Goal: Task Accomplishment & Management: Manage account settings

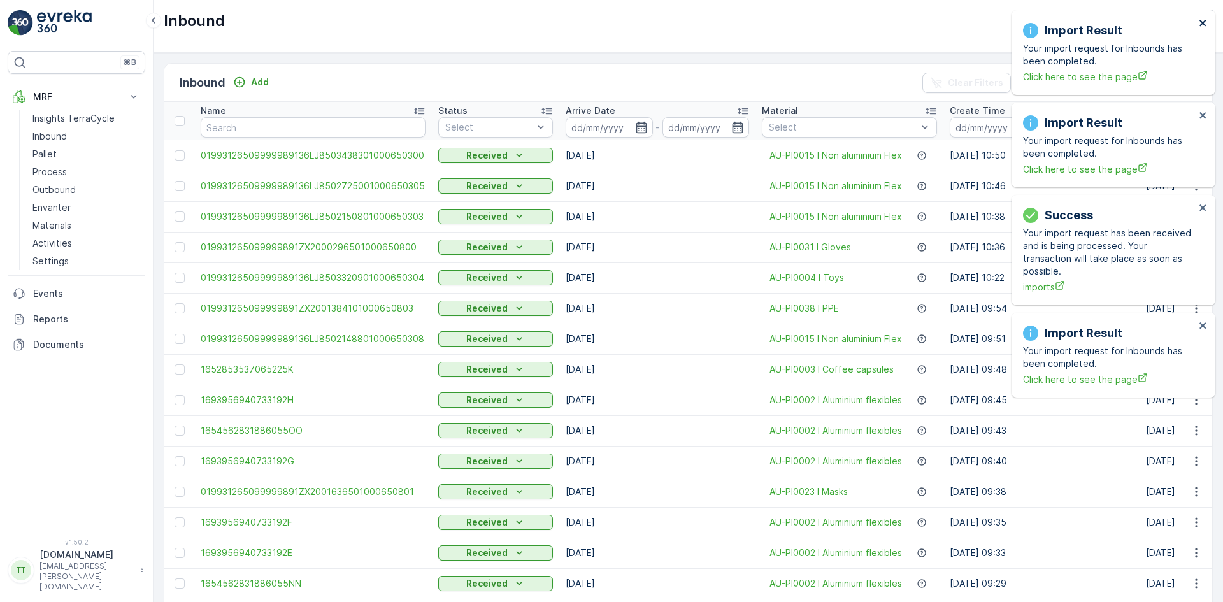
click at [1202, 22] on icon "close" at bounding box center [1202, 23] width 6 height 6
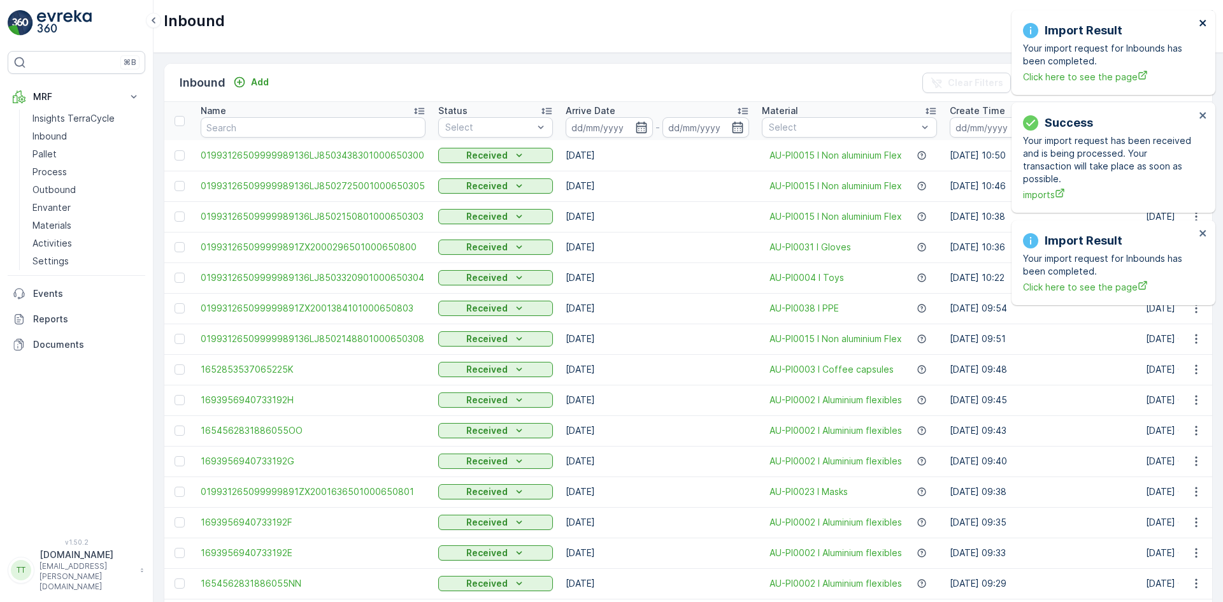
click at [1202, 22] on icon "close" at bounding box center [1202, 23] width 6 height 6
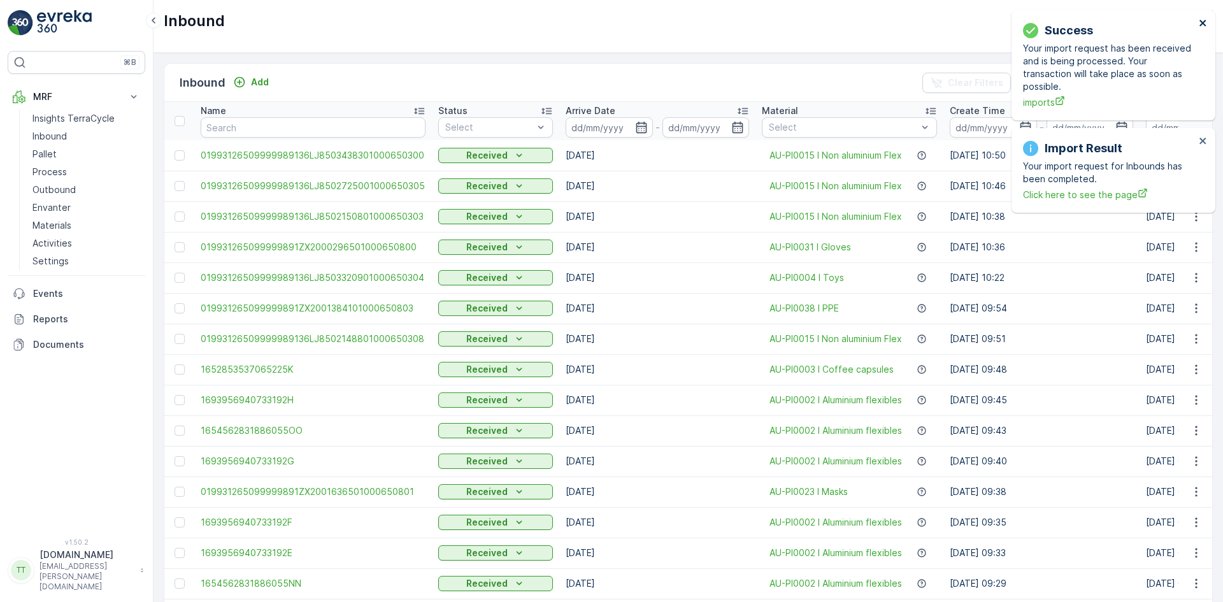
click at [1202, 22] on icon "close" at bounding box center [1202, 23] width 6 height 6
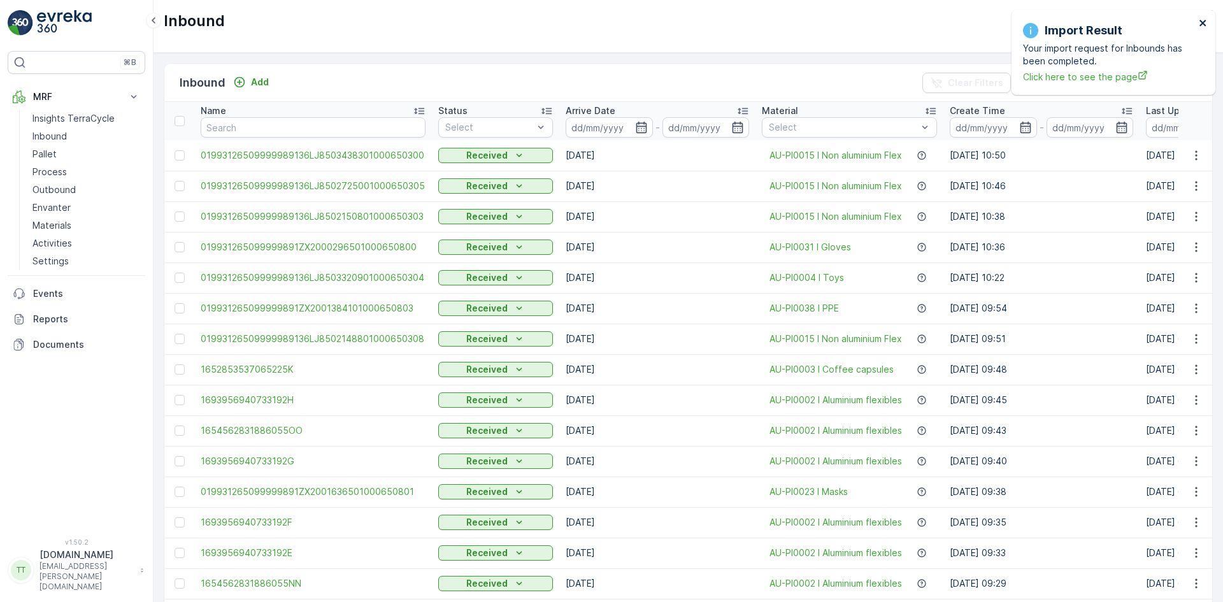
click at [1200, 20] on icon "close" at bounding box center [1202, 23] width 6 height 6
click at [1083, 13] on button "TerraCycle-AU01-Prompt ( +10:00 )" at bounding box center [1131, 21] width 162 height 22
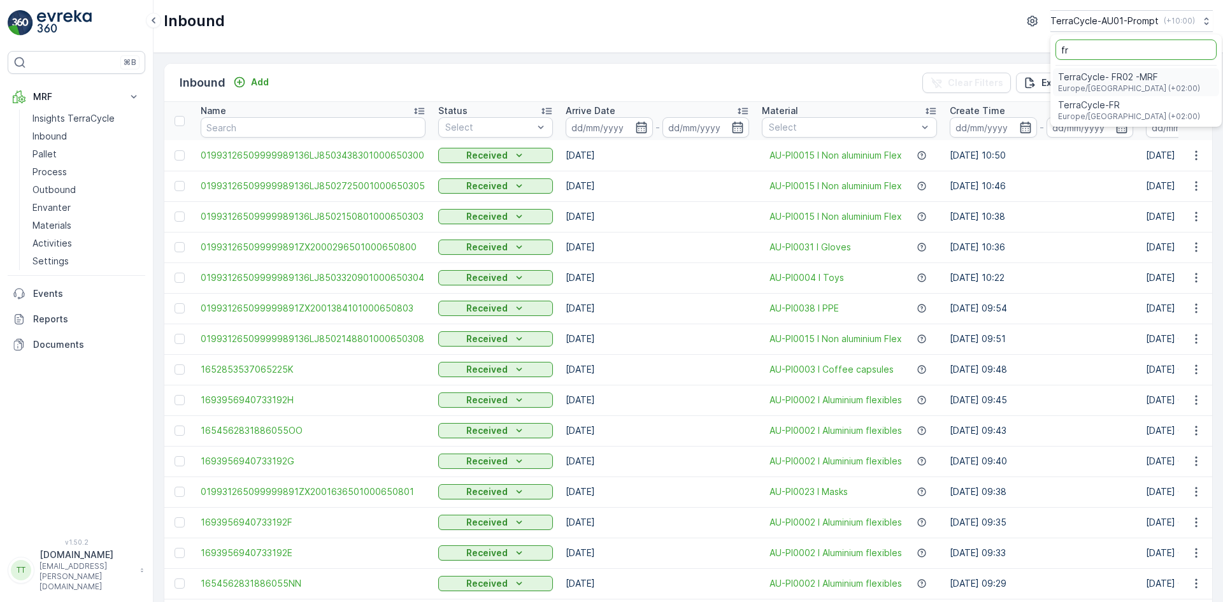
type input "fr"
click at [1084, 102] on span "TerraCycle-FR" at bounding box center [1129, 105] width 142 height 13
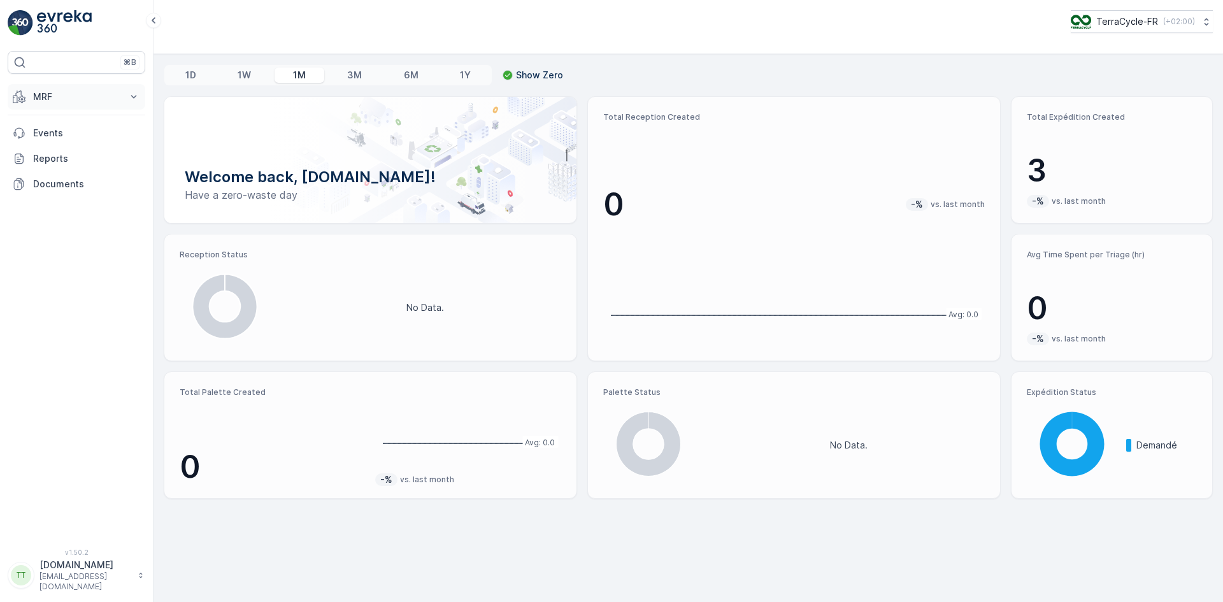
click at [37, 93] on p "MRF" at bounding box center [76, 96] width 87 height 13
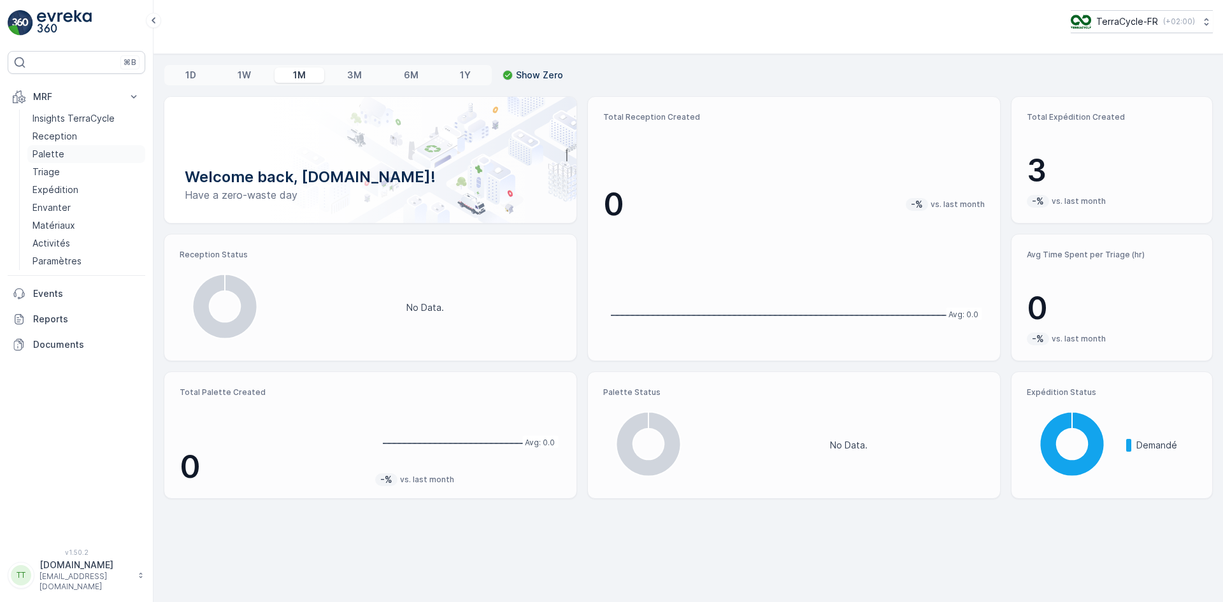
click at [42, 150] on p "Palette" at bounding box center [48, 154] width 32 height 13
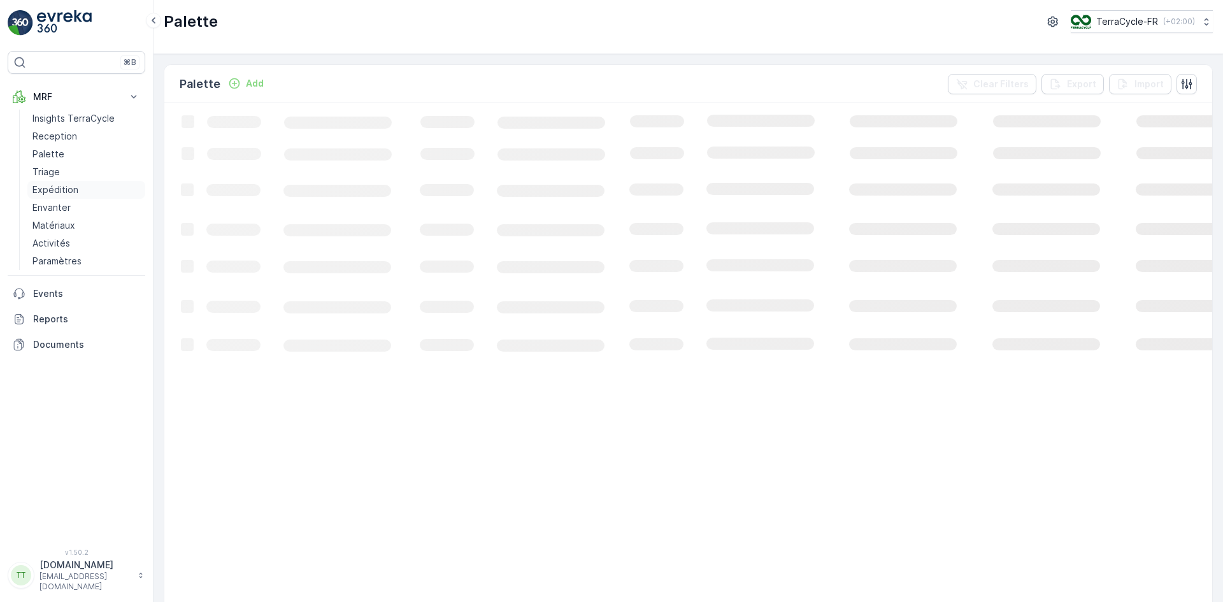
click at [59, 197] on link "Expédition" at bounding box center [86, 190] width 118 height 18
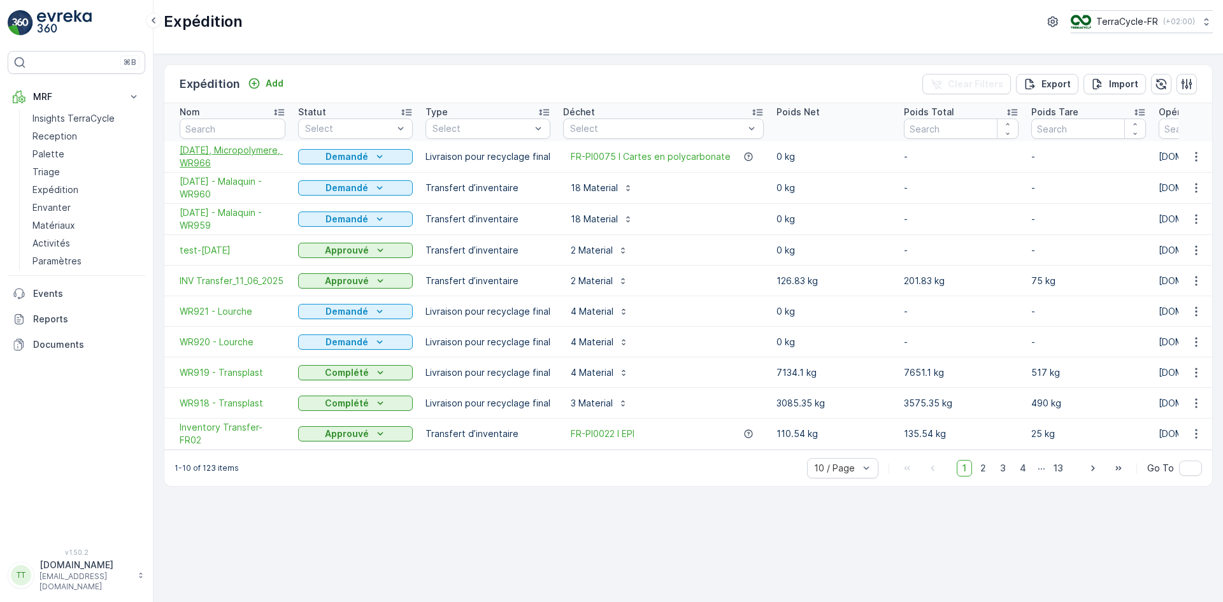
click at [211, 156] on span "09.09.2025, Micropolymere, WR966" at bounding box center [233, 156] width 106 height 25
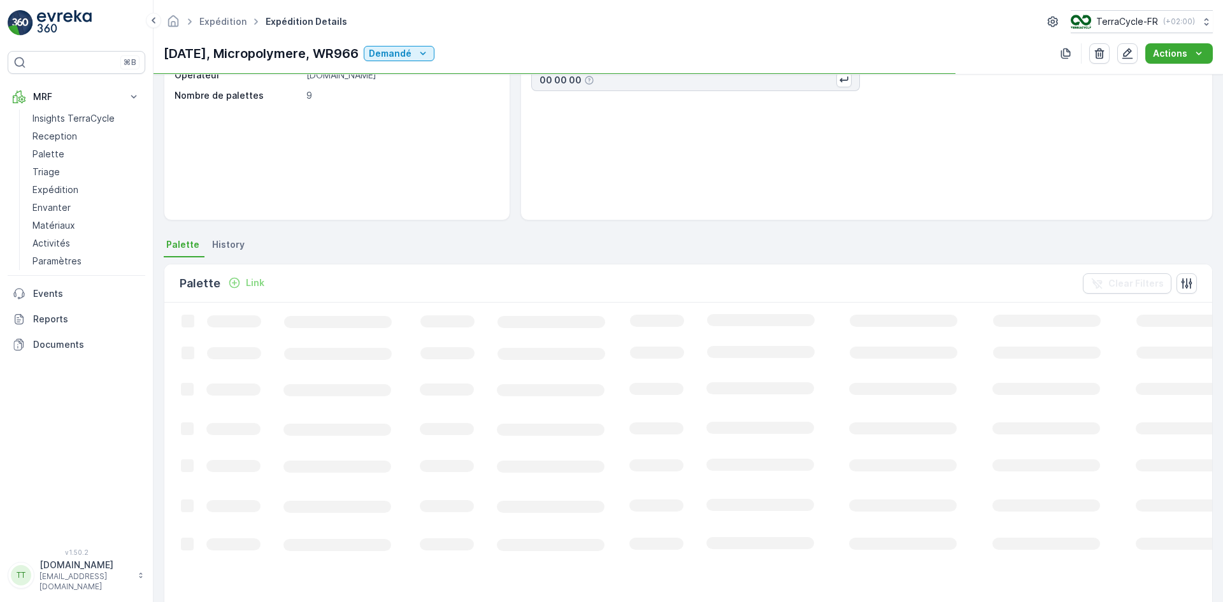
scroll to position [127, 0]
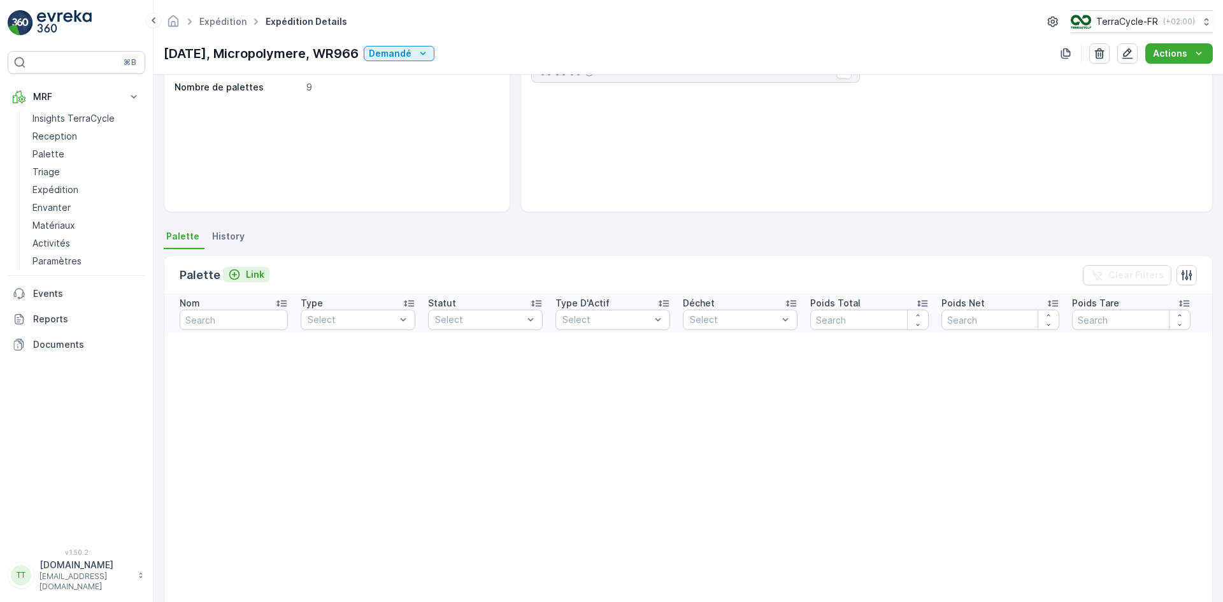
click at [257, 275] on p "Link" at bounding box center [255, 274] width 18 height 13
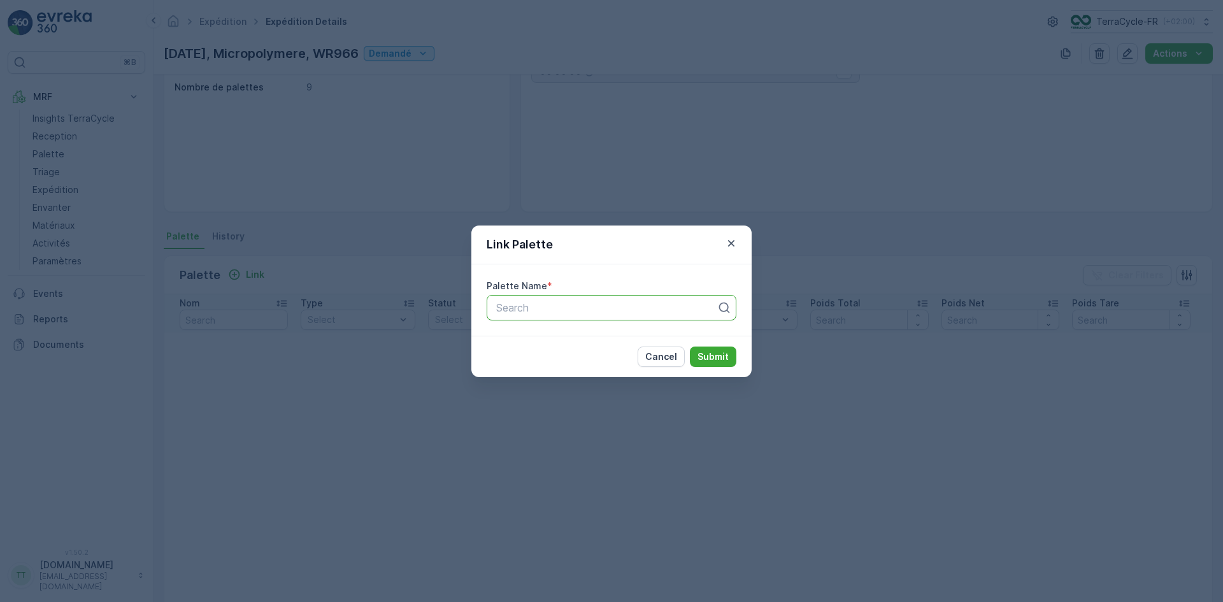
click at [527, 305] on div at bounding box center [606, 307] width 223 height 11
paste input "FD487 - Idemia NL"
type input "FD487 - Idemia NL"
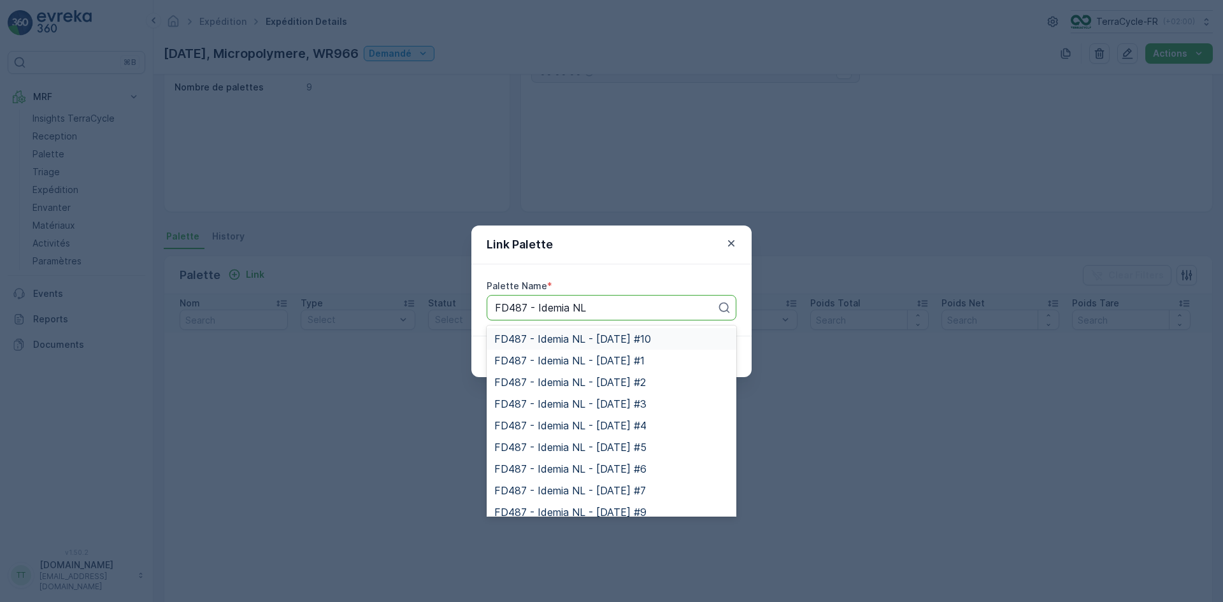
click at [520, 335] on span "FD487 - Idemia NL - 26.09.2024 #10" at bounding box center [572, 338] width 157 height 11
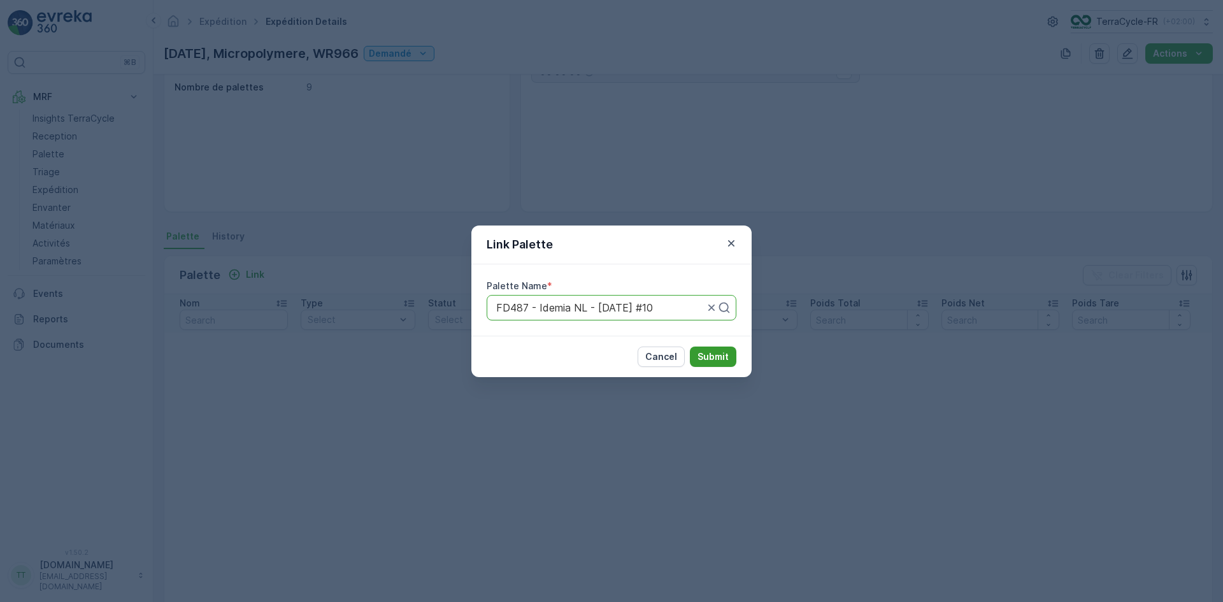
click at [722, 354] on p "Submit" at bounding box center [713, 356] width 31 height 13
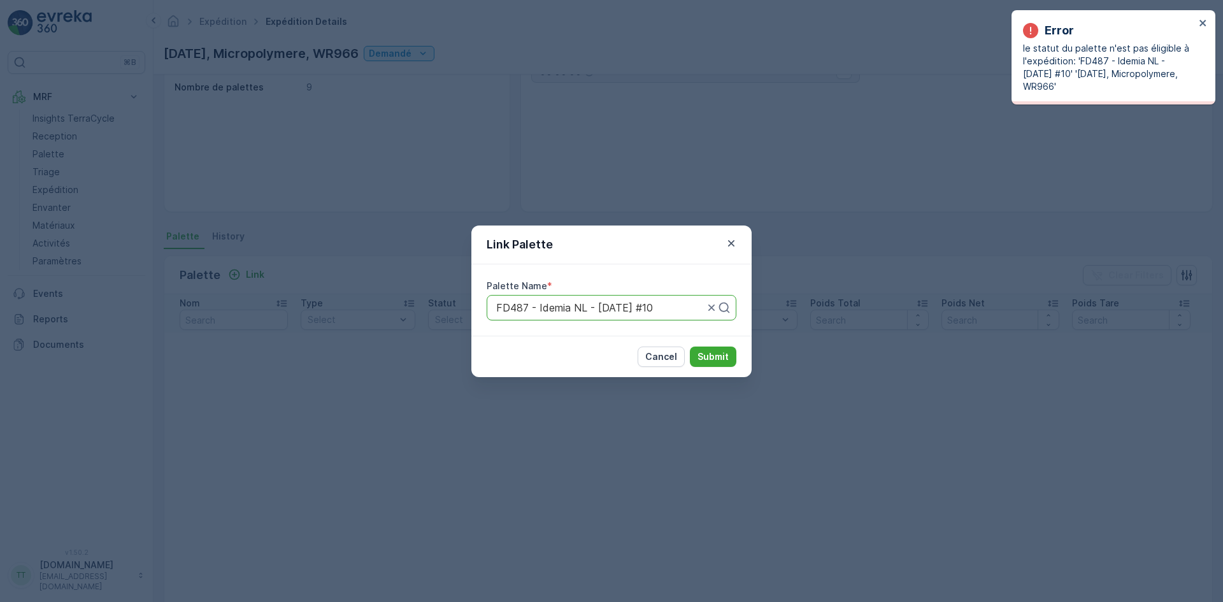
click at [63, 138] on div "Link Palette Palette Name * FD487 - Idemia NL - 26.09.2024 #10 Cancel Submit" at bounding box center [611, 301] width 1223 height 602
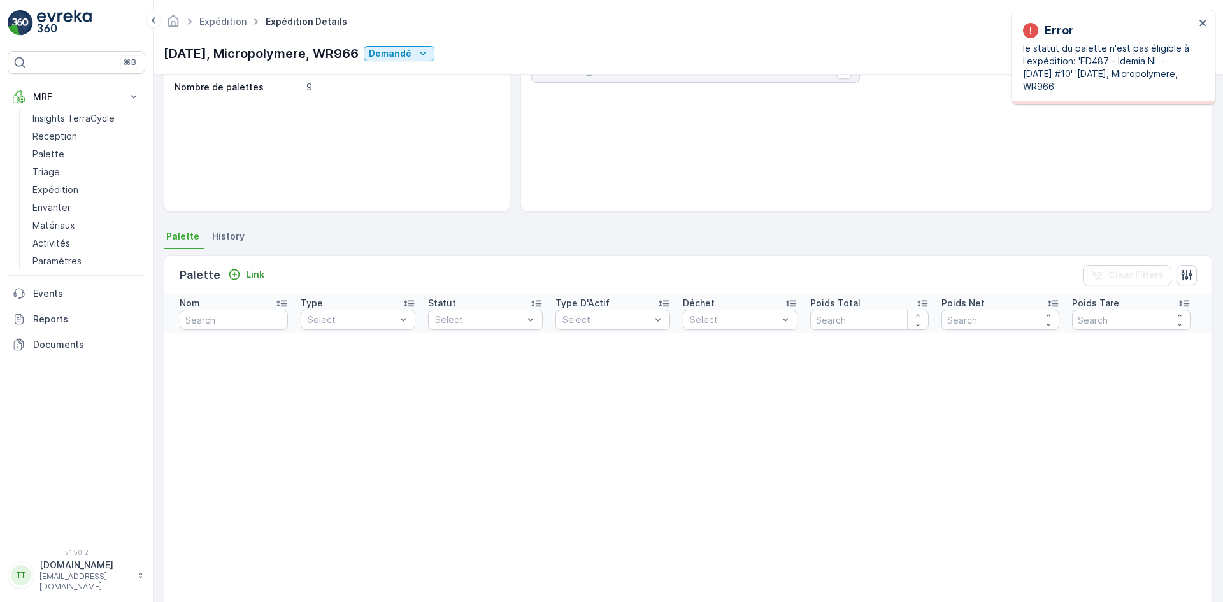
click at [63, 138] on p "Reception" at bounding box center [54, 136] width 45 height 13
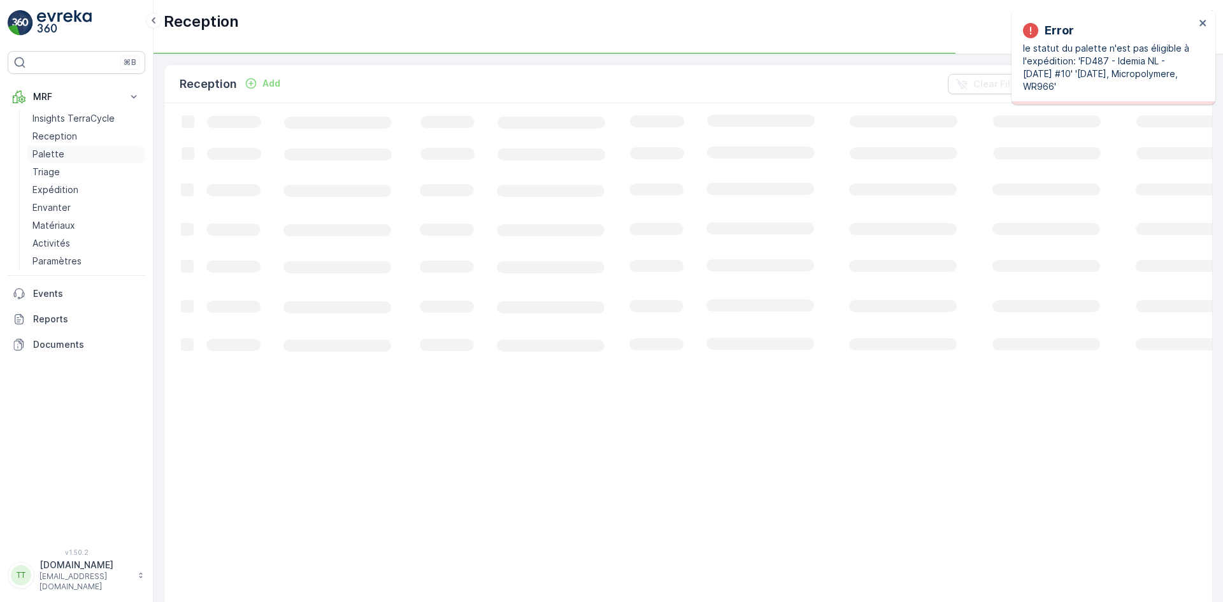
click at [58, 149] on p "Palette" at bounding box center [48, 154] width 32 height 13
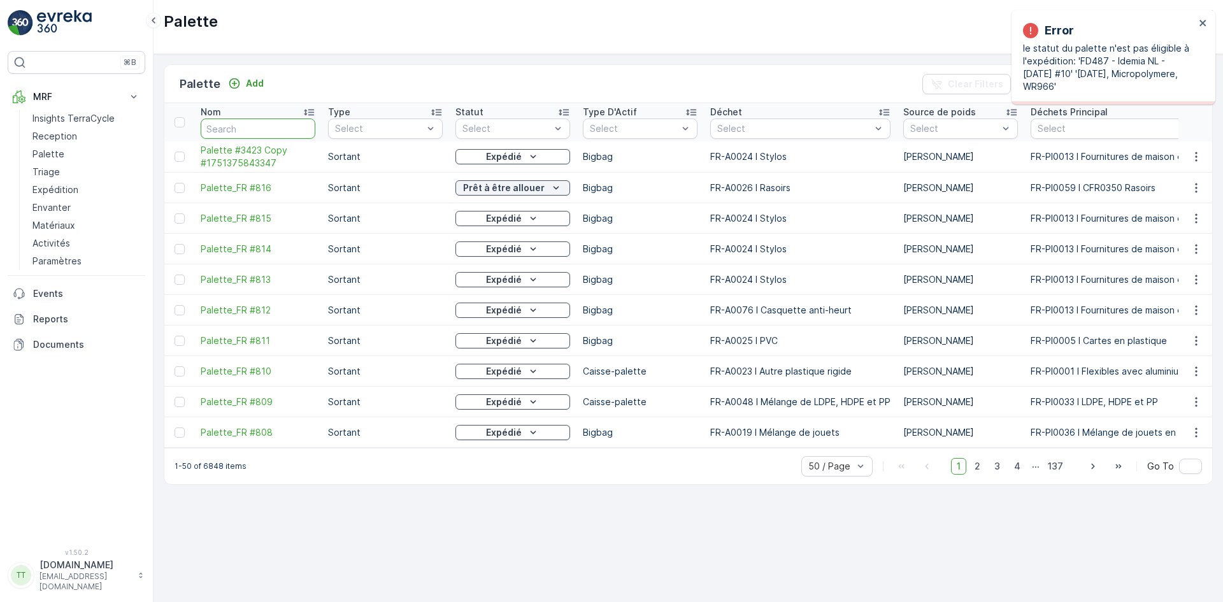
click at [234, 129] on input "text" at bounding box center [258, 128] width 115 height 20
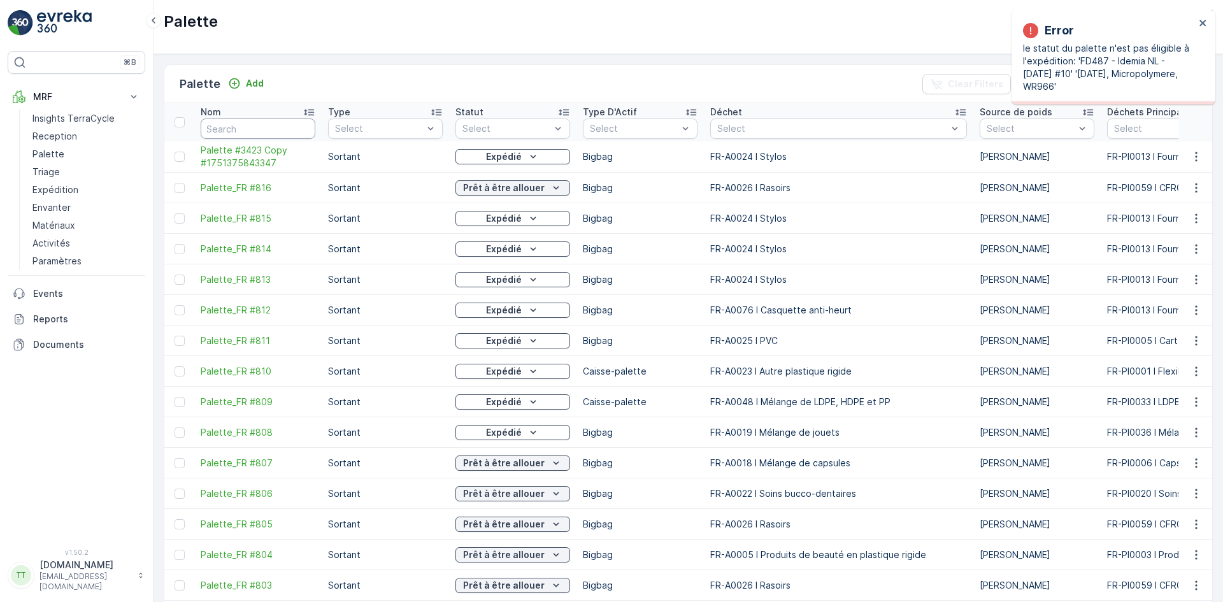
click at [232, 129] on input "text" at bounding box center [258, 128] width 115 height 20
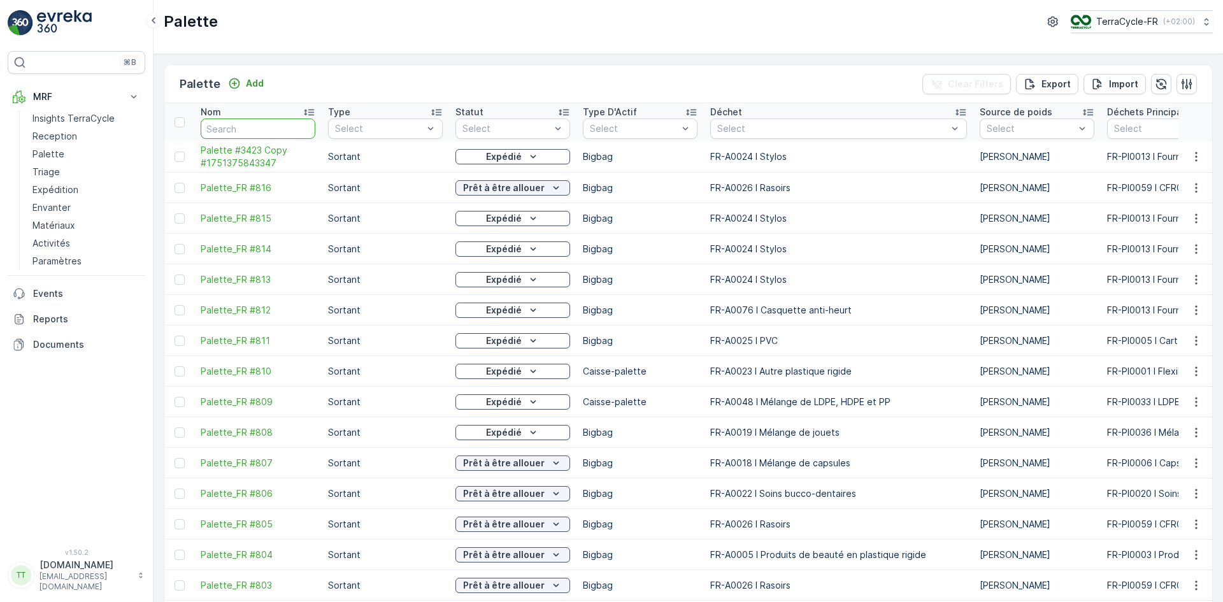
paste input "FD487 - Idemia NL"
type input "FD487 - Idemia NL"
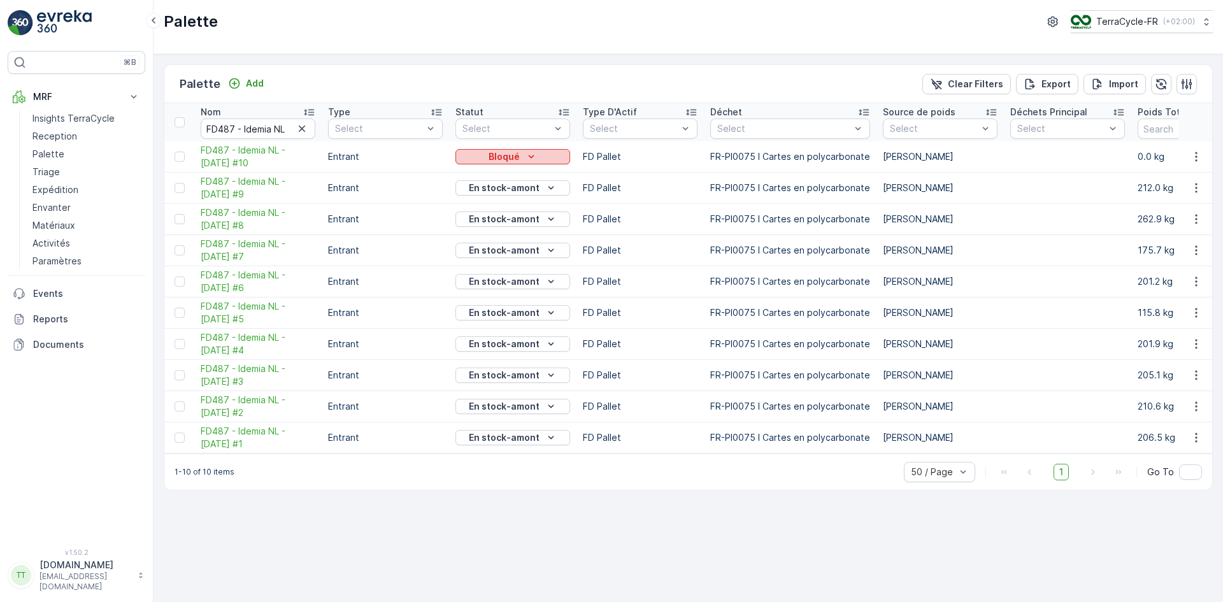
click at [497, 154] on p "Bloqué" at bounding box center [504, 156] width 31 height 13
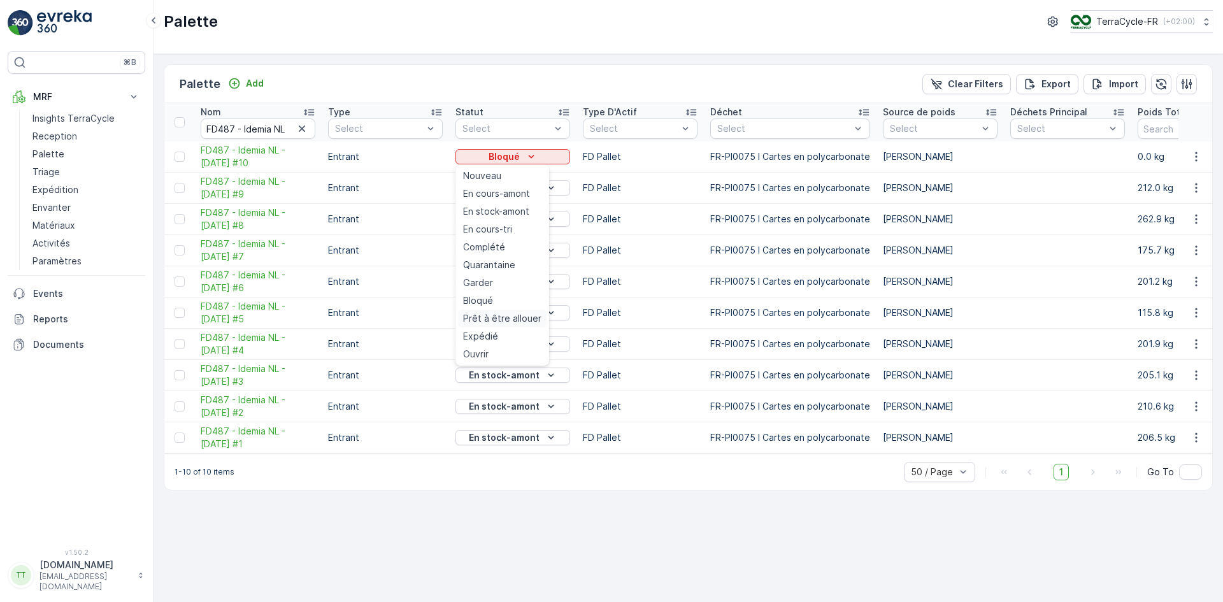
click at [482, 324] on span "Prêt à être allouer" at bounding box center [502, 318] width 78 height 13
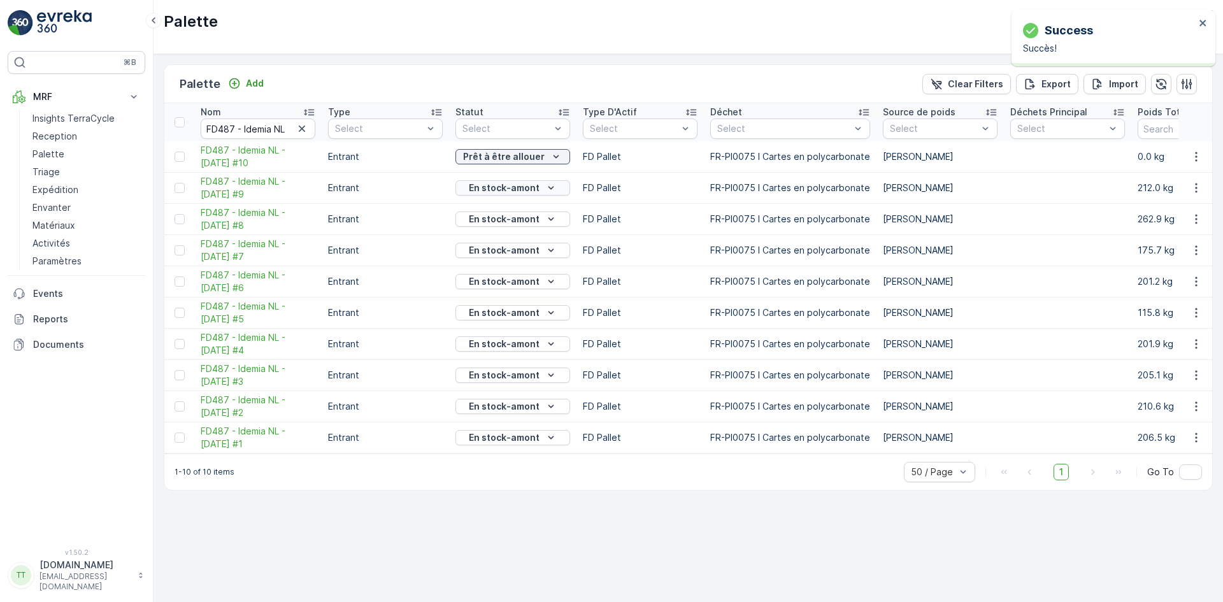
click at [487, 189] on p "En stock-amont" at bounding box center [504, 188] width 71 height 13
click at [500, 352] on span "Prêt à être allouer" at bounding box center [502, 349] width 78 height 13
click at [510, 216] on p "En stock-amont" at bounding box center [504, 219] width 71 height 13
click at [514, 378] on span "Prêt à être allouer" at bounding box center [502, 381] width 78 height 13
click at [492, 248] on p "En stock-amont" at bounding box center [504, 250] width 71 height 13
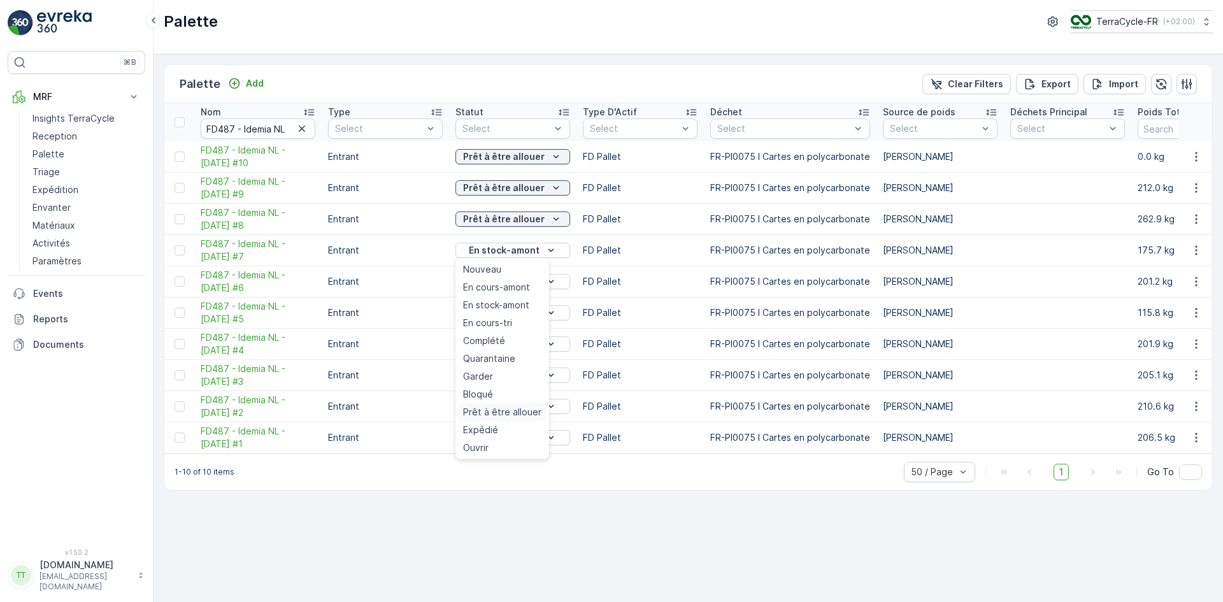
click at [510, 414] on span "Prêt à être allouer" at bounding box center [502, 412] width 78 height 13
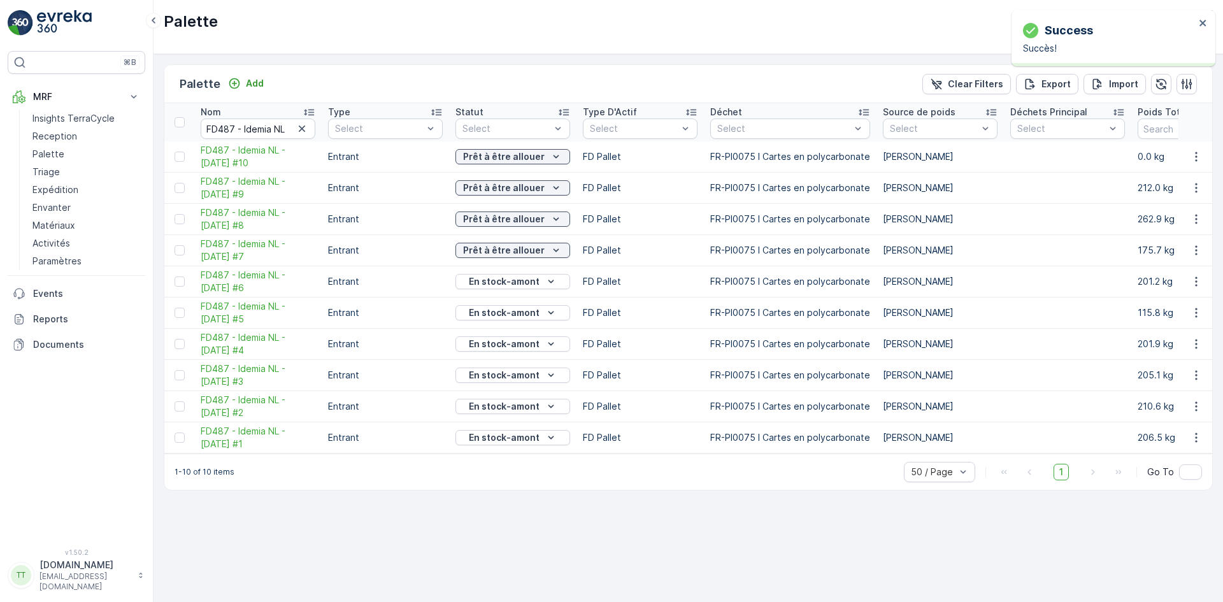
click at [499, 279] on p "En stock-amont" at bounding box center [504, 281] width 71 height 13
click at [516, 441] on span "Prêt à être allouer" at bounding box center [502, 443] width 78 height 13
click at [506, 315] on p "En stock-amont" at bounding box center [504, 312] width 71 height 13
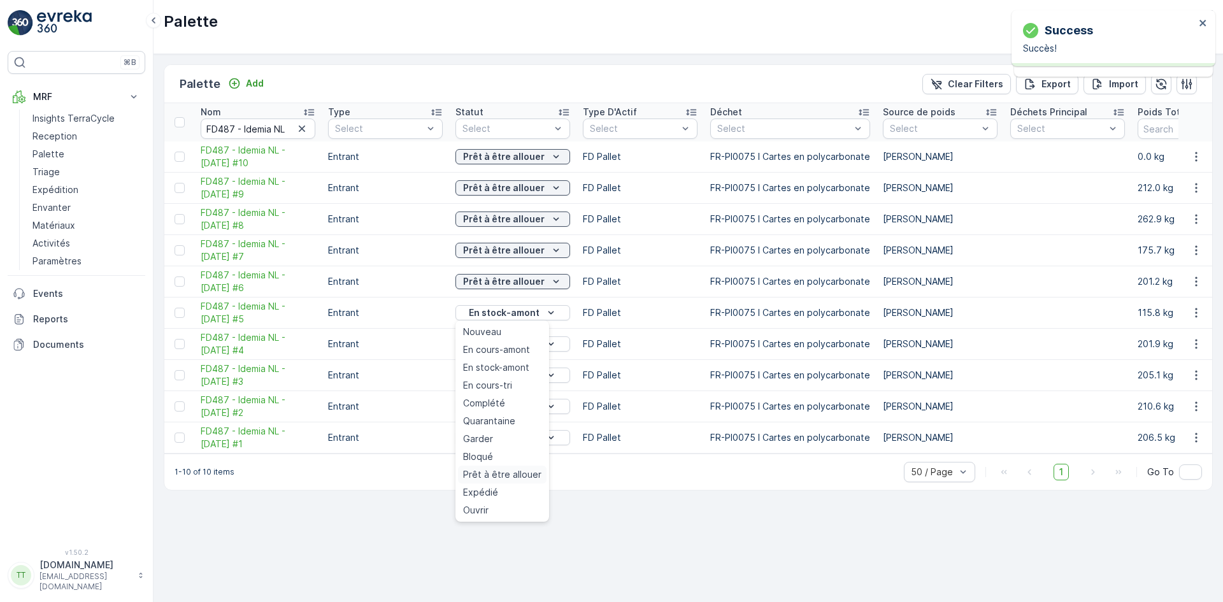
click at [510, 480] on span "Prêt à être allouer" at bounding box center [502, 474] width 78 height 13
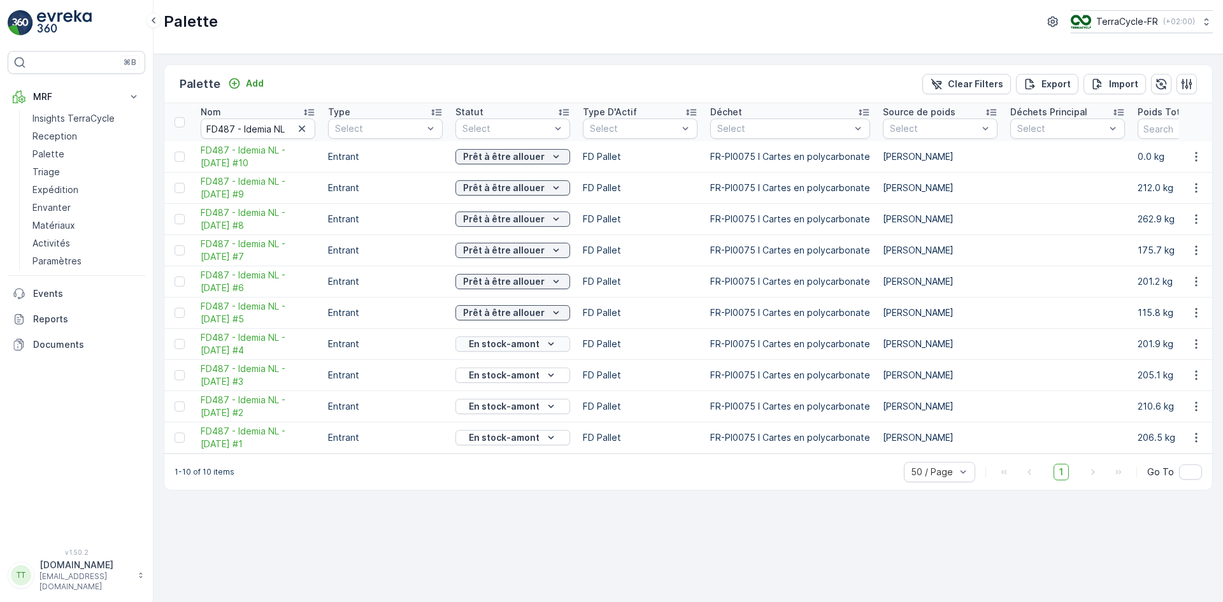
click at [515, 342] on p "En stock-amont" at bounding box center [504, 344] width 71 height 13
click at [498, 503] on span "Prêt à être allouer" at bounding box center [502, 505] width 78 height 13
click at [512, 373] on p "En stock-amont" at bounding box center [504, 375] width 71 height 13
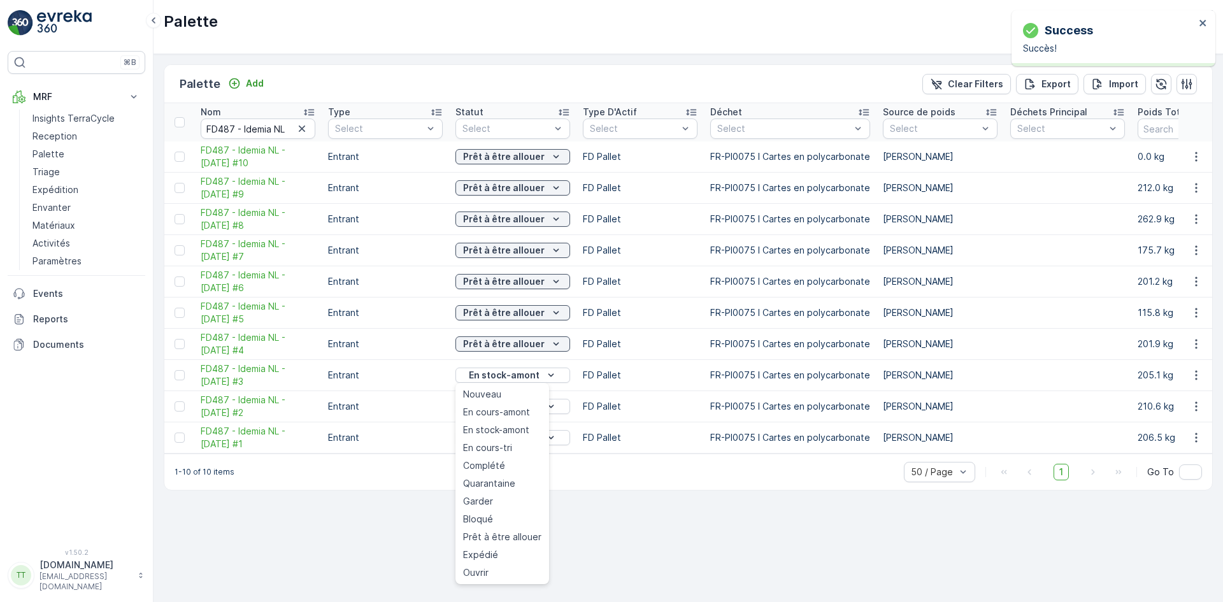
click at [513, 540] on span "Prêt à être allouer" at bounding box center [502, 537] width 78 height 13
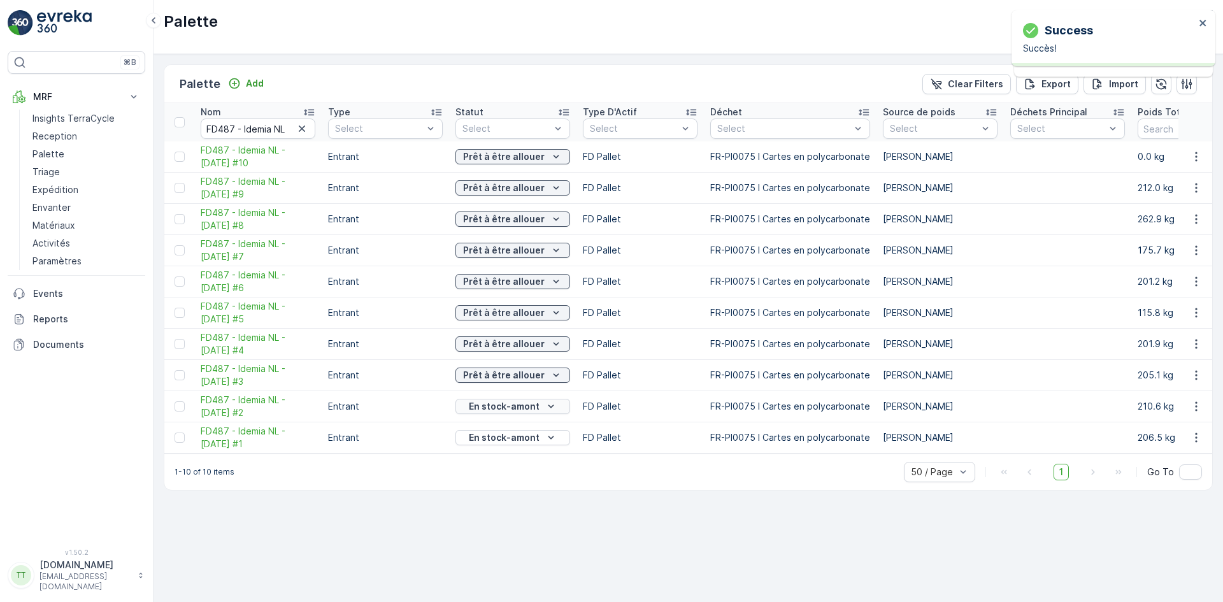
click at [513, 403] on p "En stock-amont" at bounding box center [504, 406] width 71 height 13
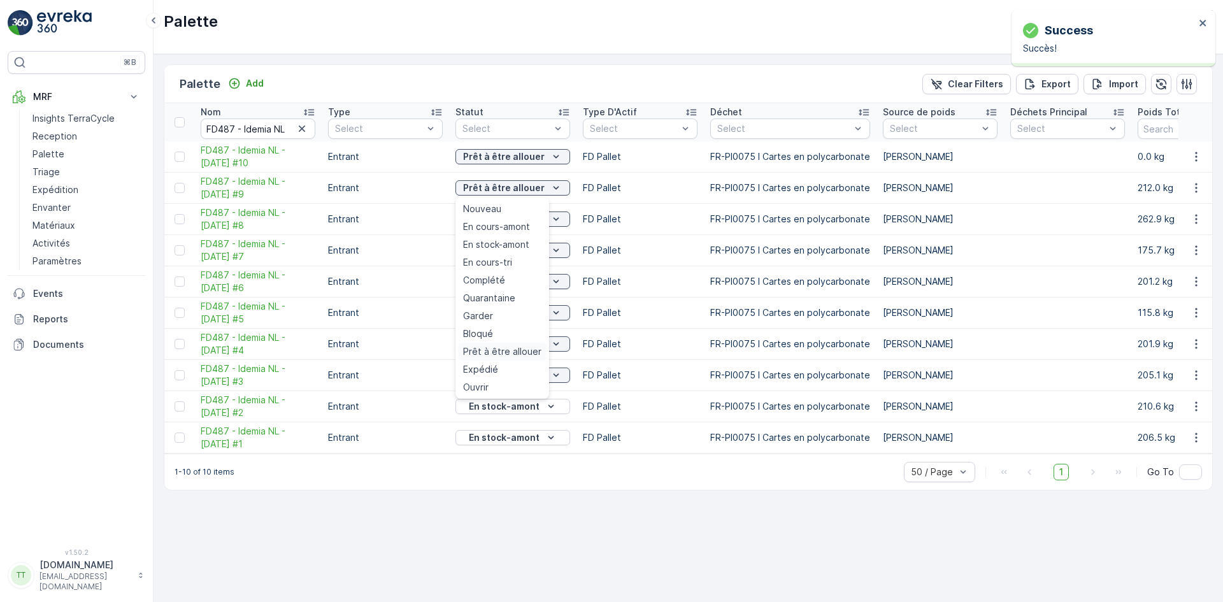
click at [509, 353] on span "Prêt à être allouer" at bounding box center [502, 351] width 78 height 13
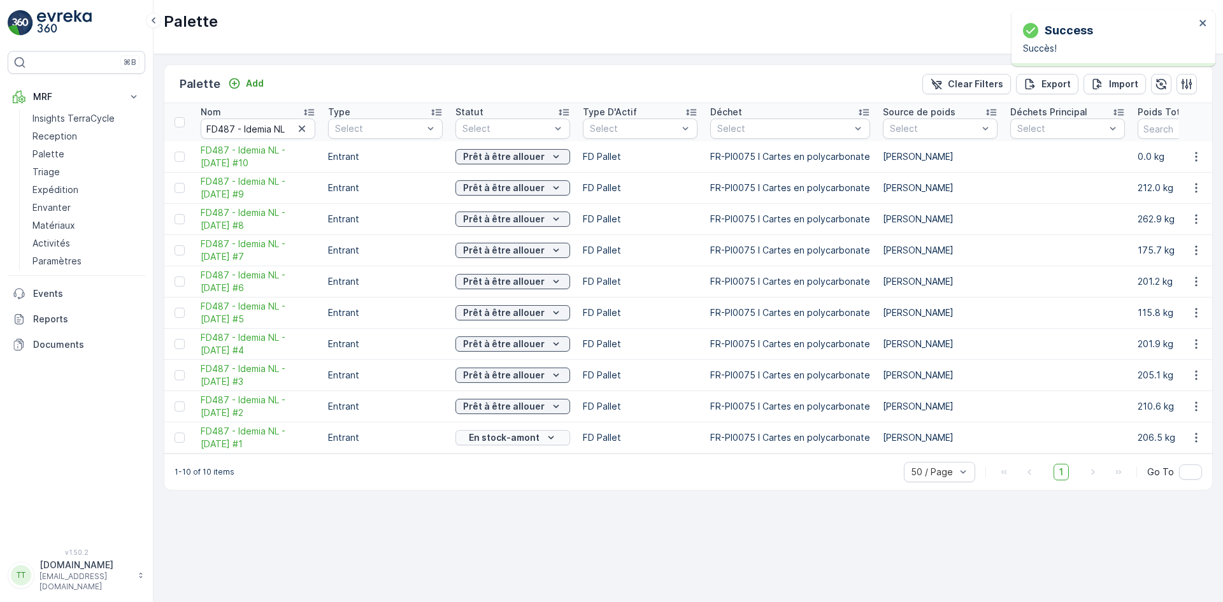
click at [506, 436] on p "En stock-amont" at bounding box center [504, 437] width 71 height 13
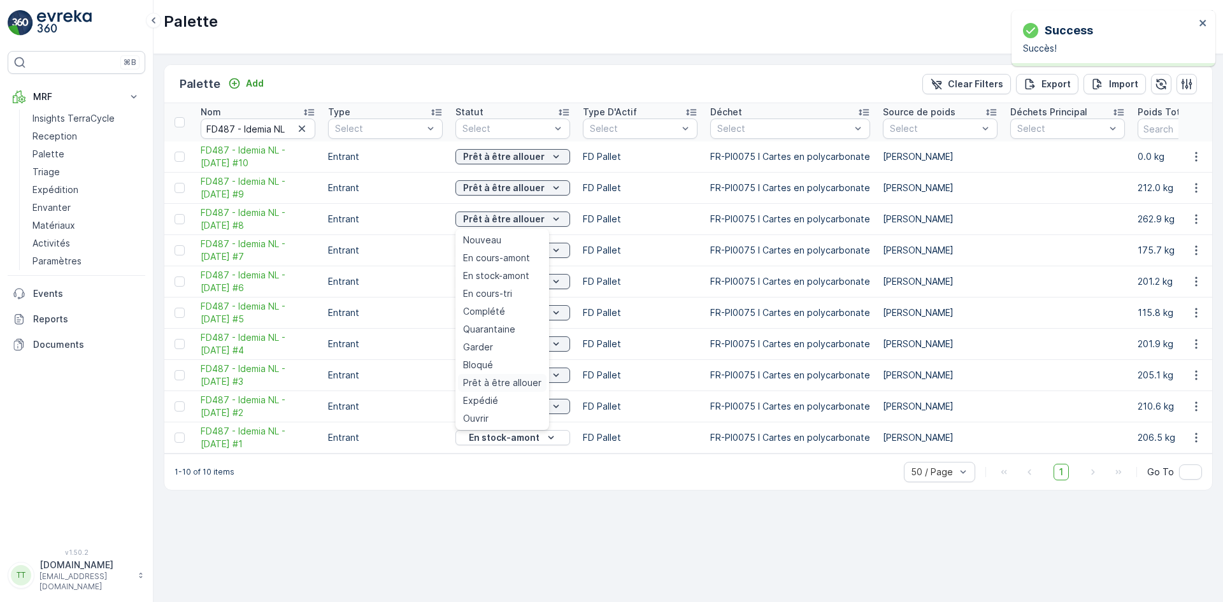
click at [512, 383] on span "Prêt à être allouer" at bounding box center [502, 382] width 78 height 13
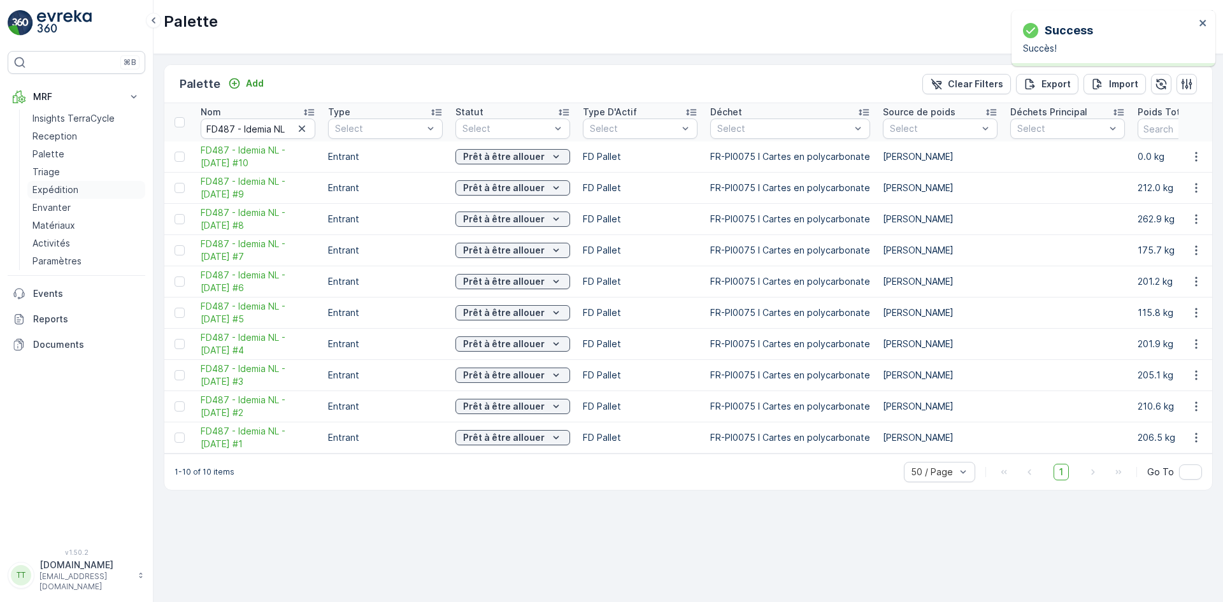
click at [63, 191] on p "Expédition" at bounding box center [55, 189] width 46 height 13
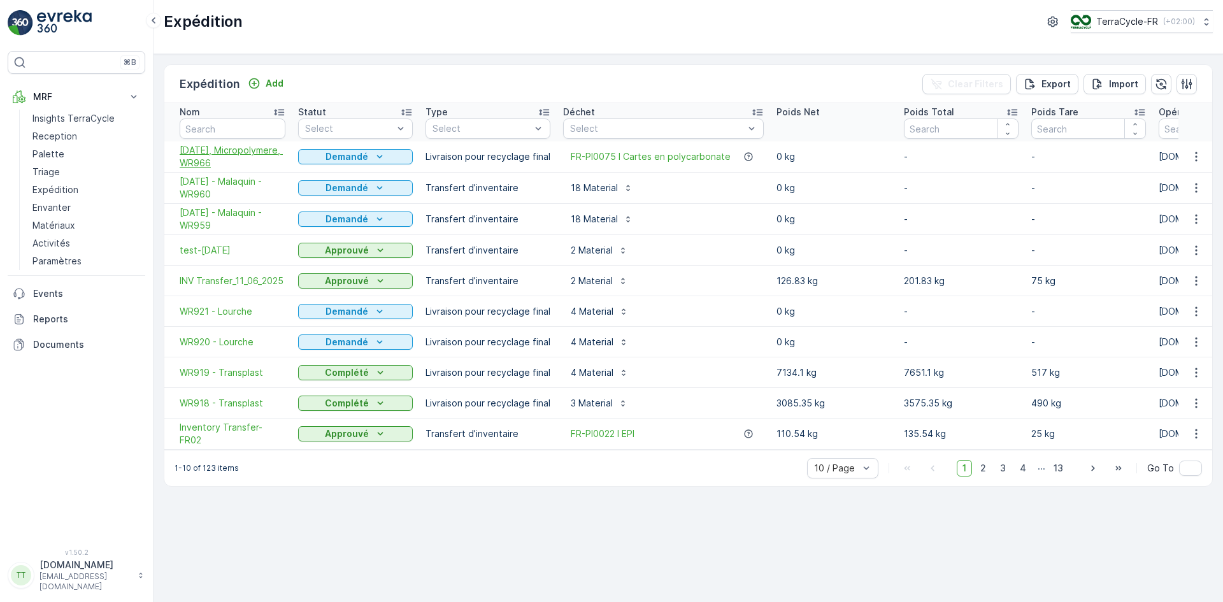
click at [224, 154] on span "09.09.2025, Micropolymere, WR966" at bounding box center [233, 156] width 106 height 25
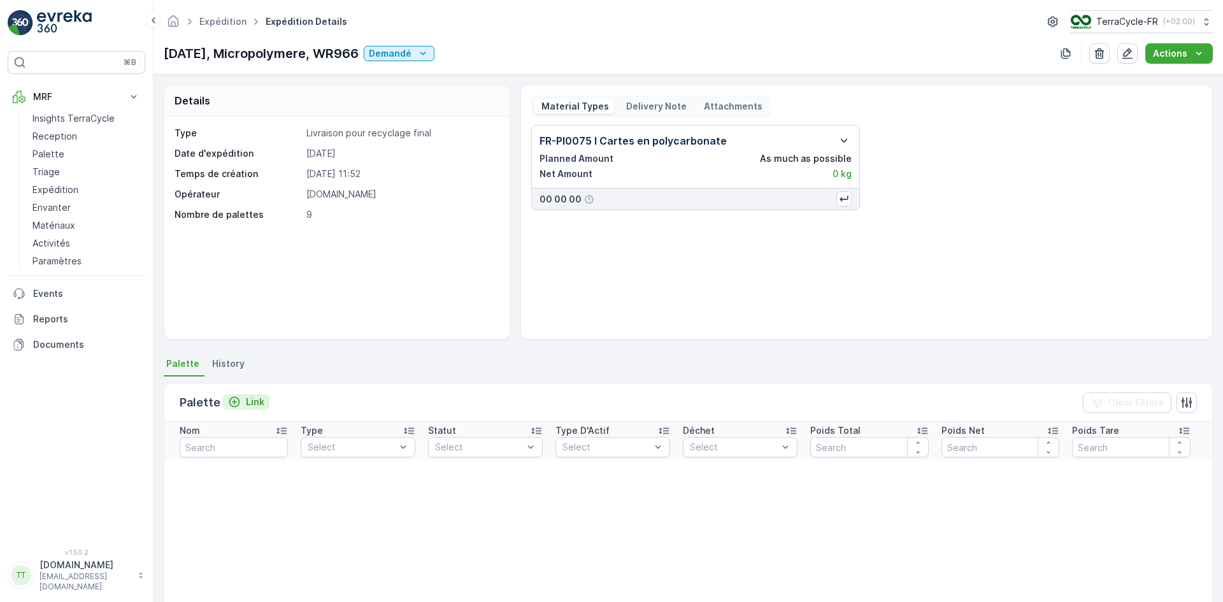
click at [261, 403] on p "Link" at bounding box center [255, 402] width 18 height 13
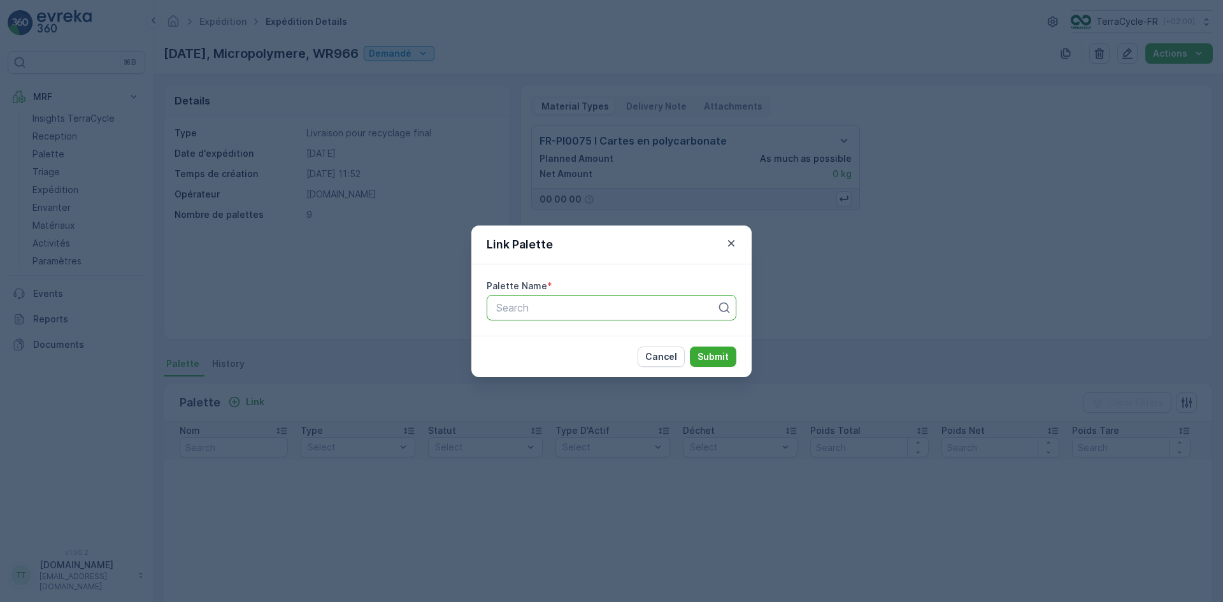
click at [505, 308] on div at bounding box center [606, 307] width 223 height 11
paste input "FD487 - Idemia NL"
type input "FD487 - Idemia NL"
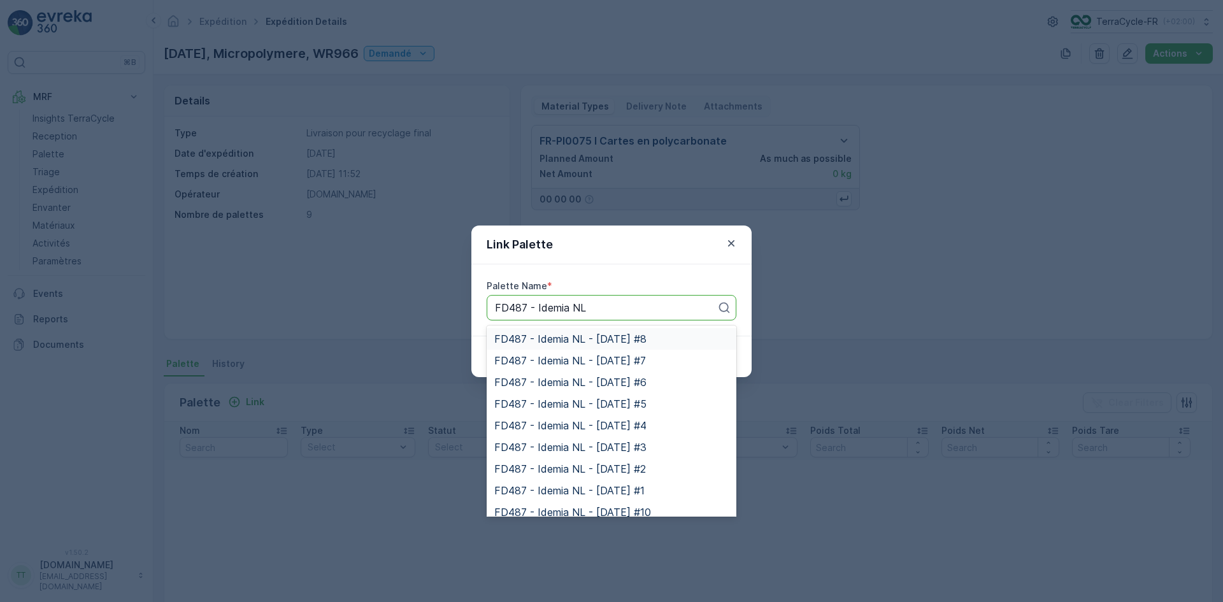
click at [542, 338] on span "FD487 - Idemia NL - 26.09.2024 #8" at bounding box center [570, 338] width 152 height 11
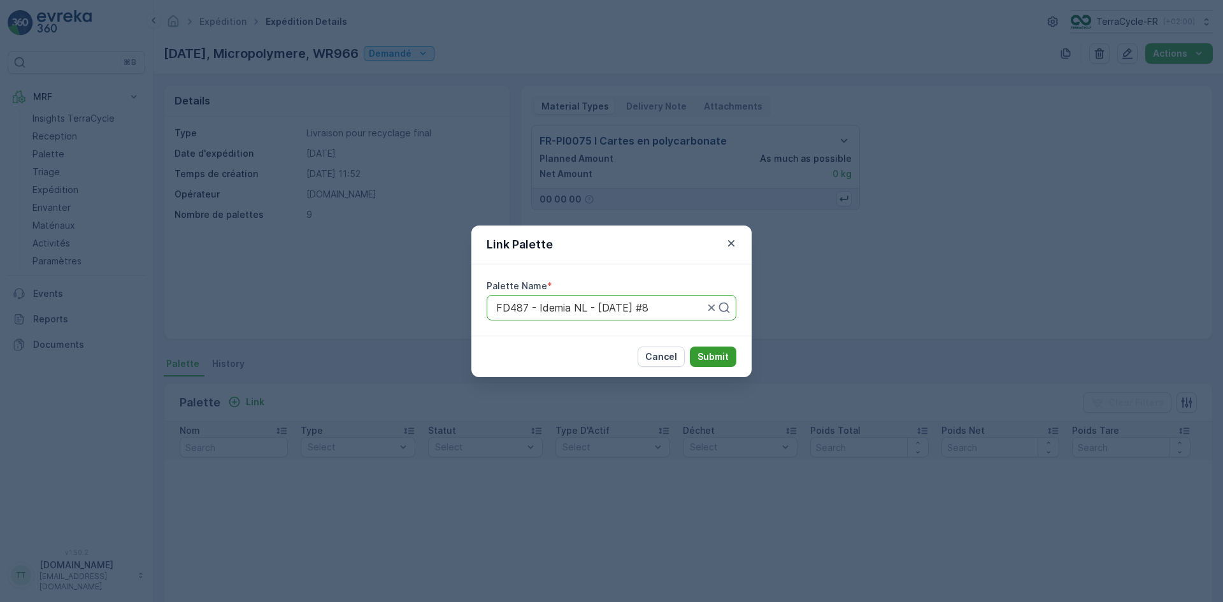
click at [710, 358] on p "Submit" at bounding box center [713, 356] width 31 height 13
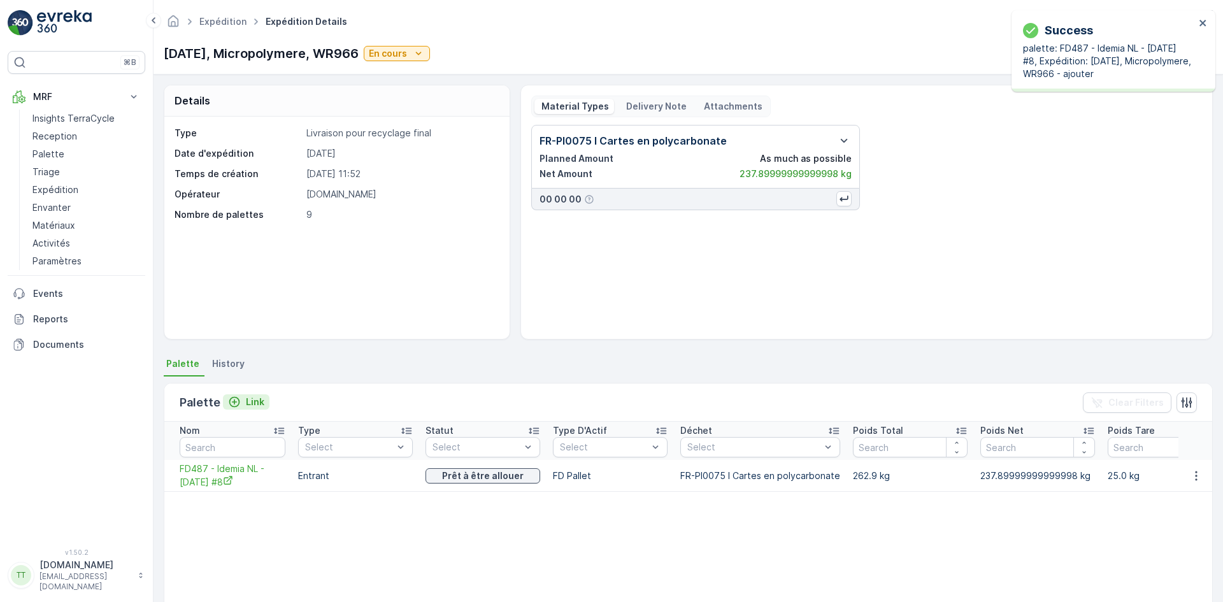
click at [246, 399] on p "Link" at bounding box center [255, 402] width 18 height 13
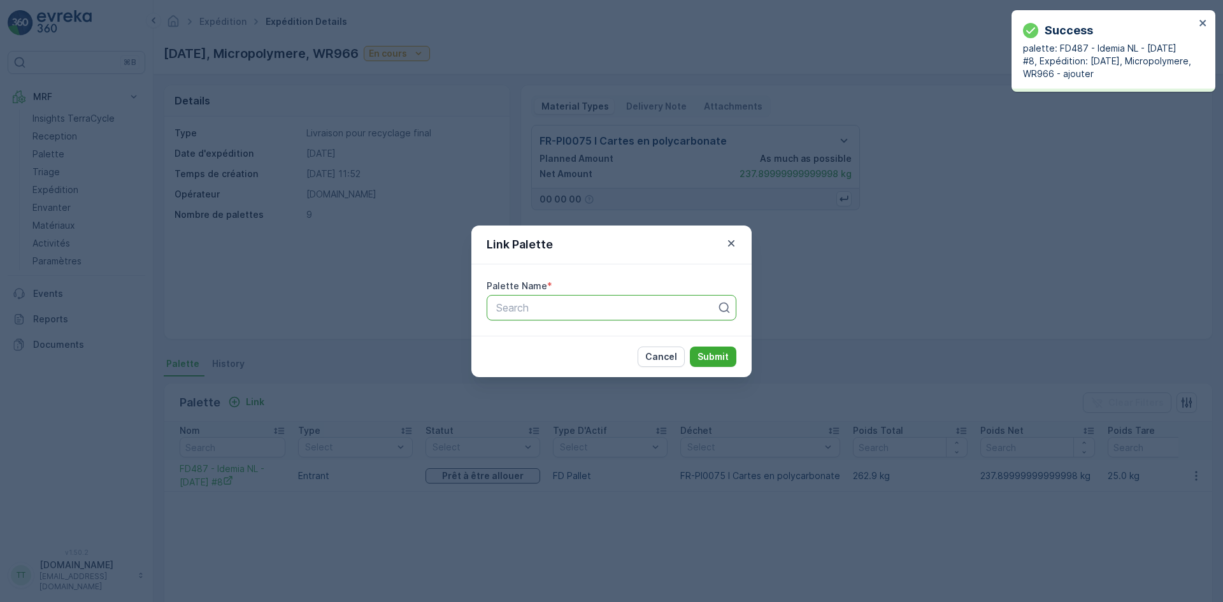
click at [587, 305] on div at bounding box center [606, 307] width 223 height 11
click at [568, 310] on div at bounding box center [606, 307] width 223 height 11
paste input "FD487 - Idemia NL"
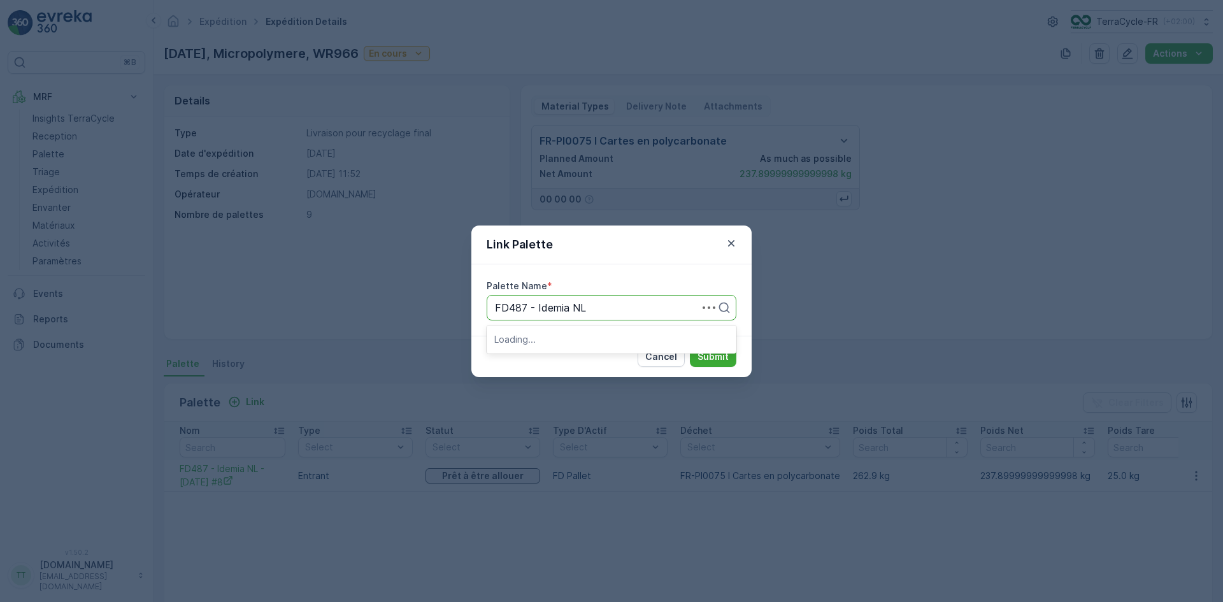
type input "FD487 - Idemia NL"
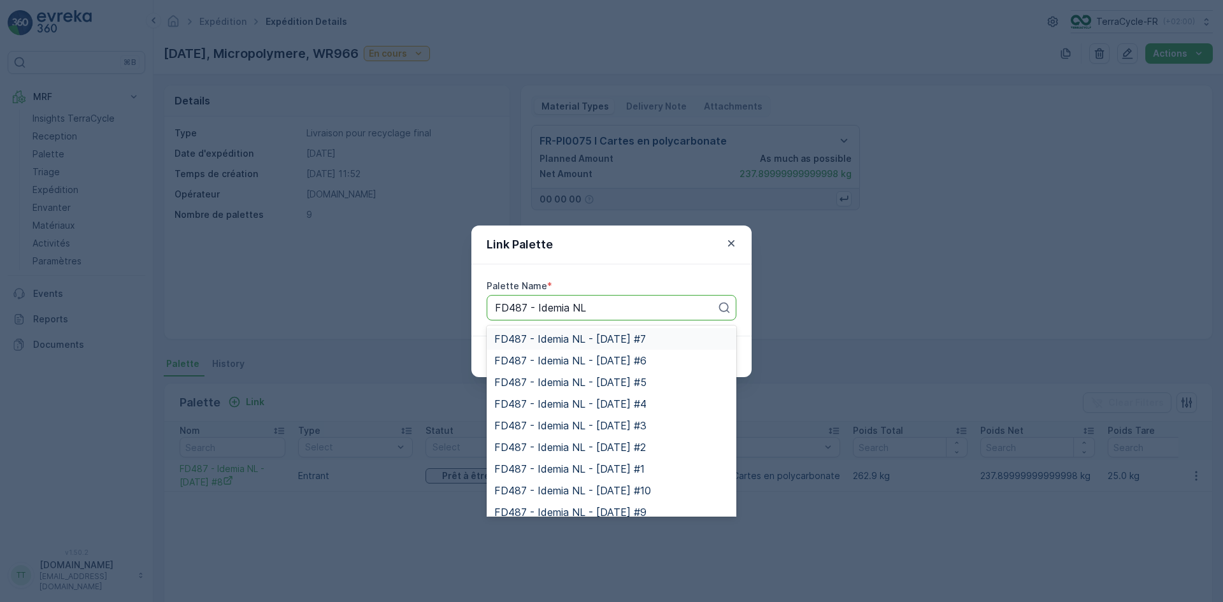
click at [573, 334] on span "FD487 - Idemia NL - 26.09.2024 #7" at bounding box center [570, 338] width 152 height 11
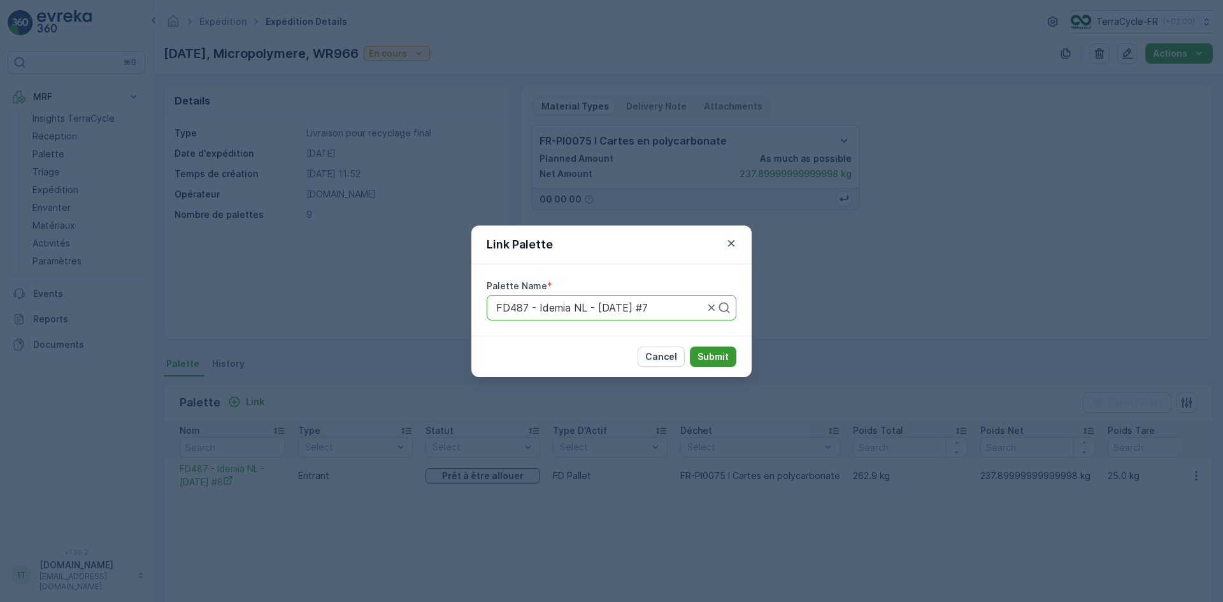
click at [725, 358] on p "Submit" at bounding box center [713, 356] width 31 height 13
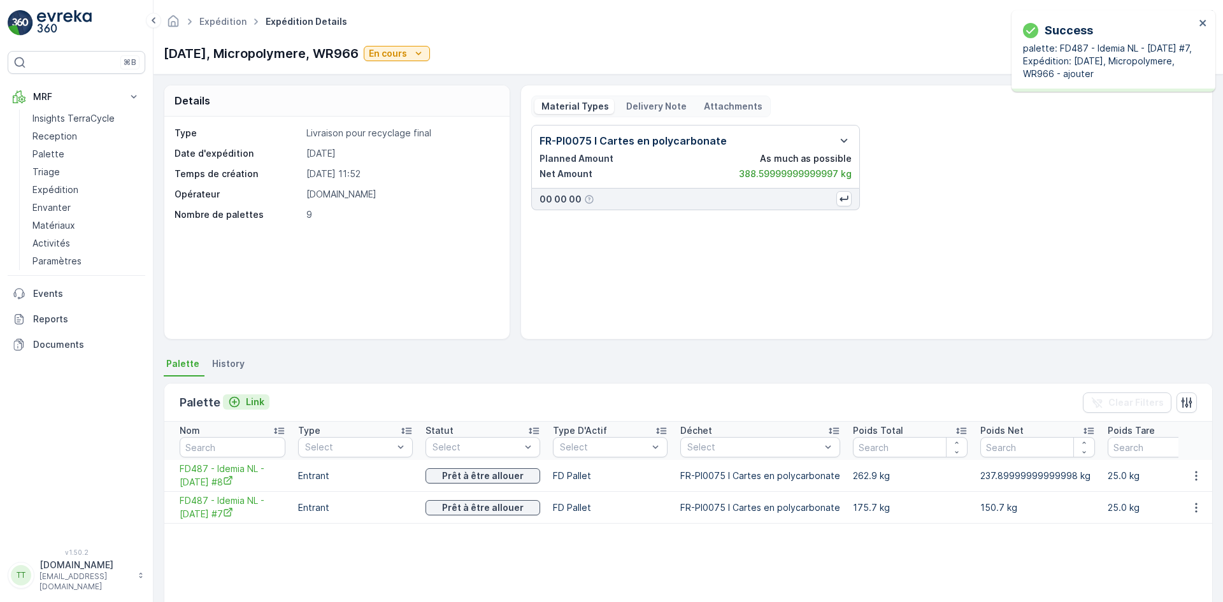
click at [255, 399] on p "Link" at bounding box center [255, 402] width 18 height 13
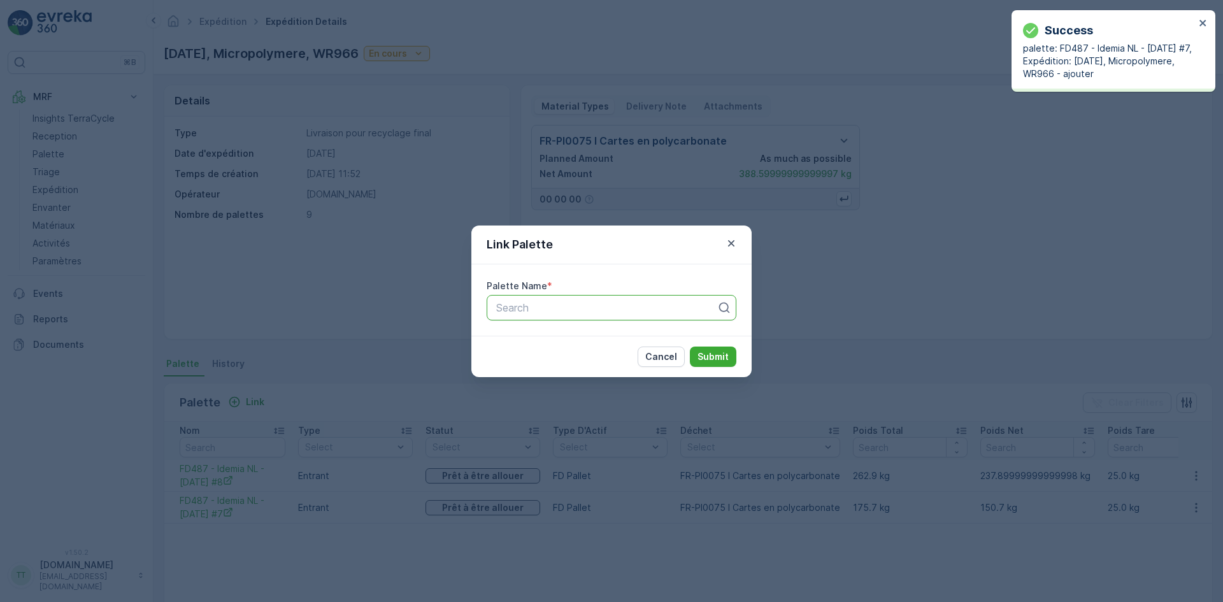
click at [512, 313] on div at bounding box center [606, 307] width 223 height 11
paste input "FD487 - Idemia NL"
type input "FD487 - Idemia NL"
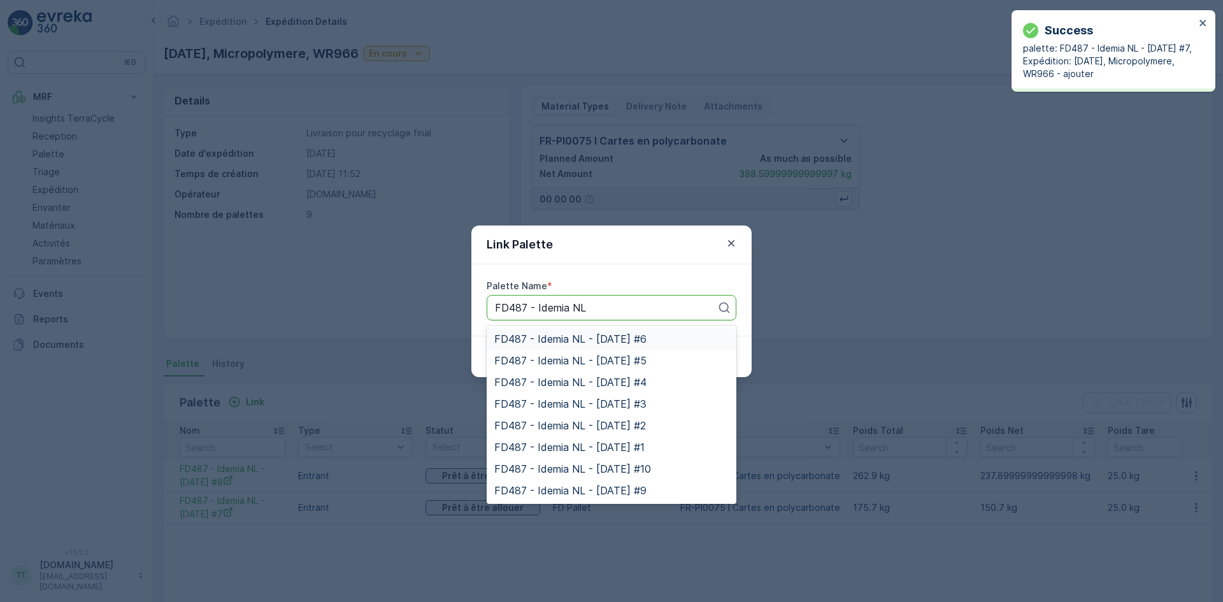
click at [590, 332] on div "FD487 - Idemia NL - 26.09.2024 #6" at bounding box center [612, 339] width 250 height 22
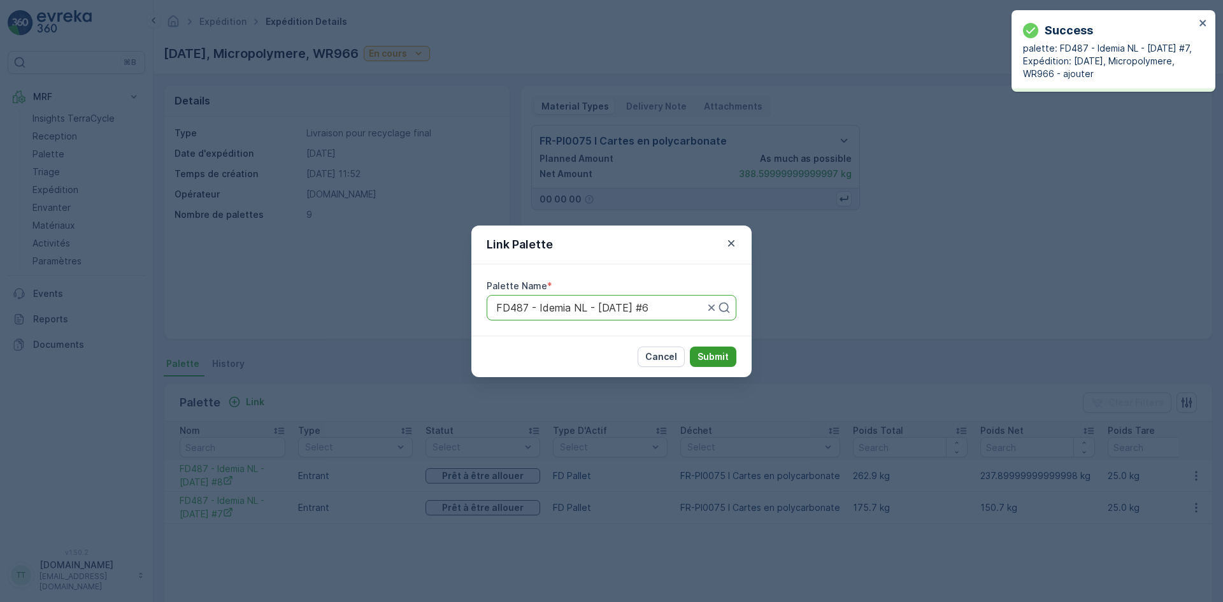
click at [725, 355] on p "Submit" at bounding box center [713, 356] width 31 height 13
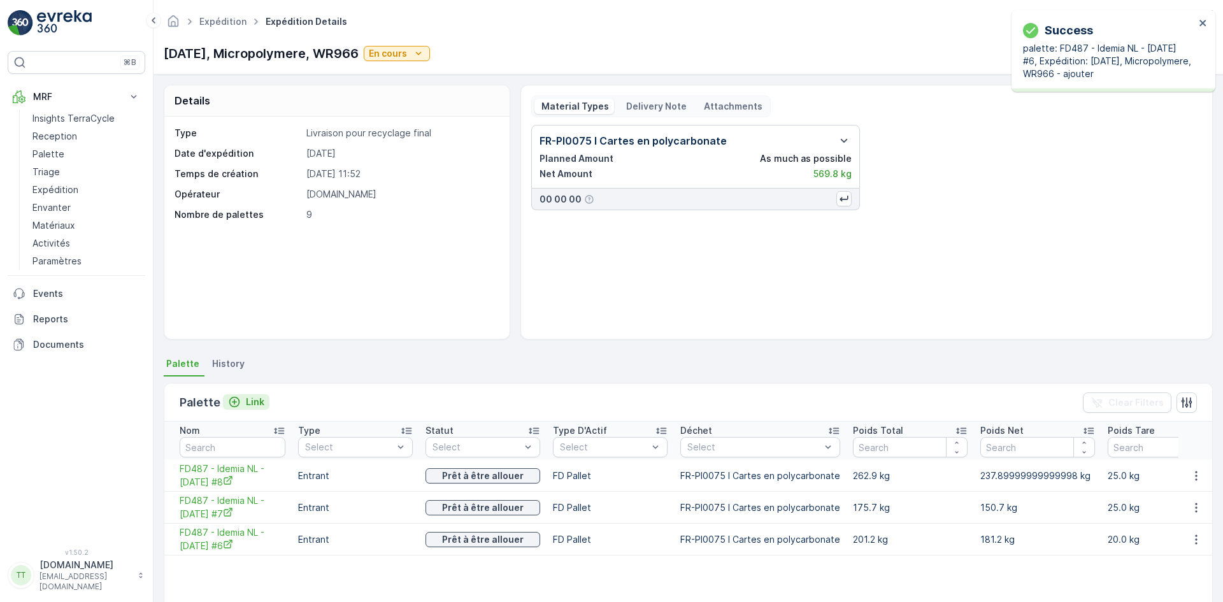
click at [254, 400] on p "Link" at bounding box center [255, 402] width 18 height 13
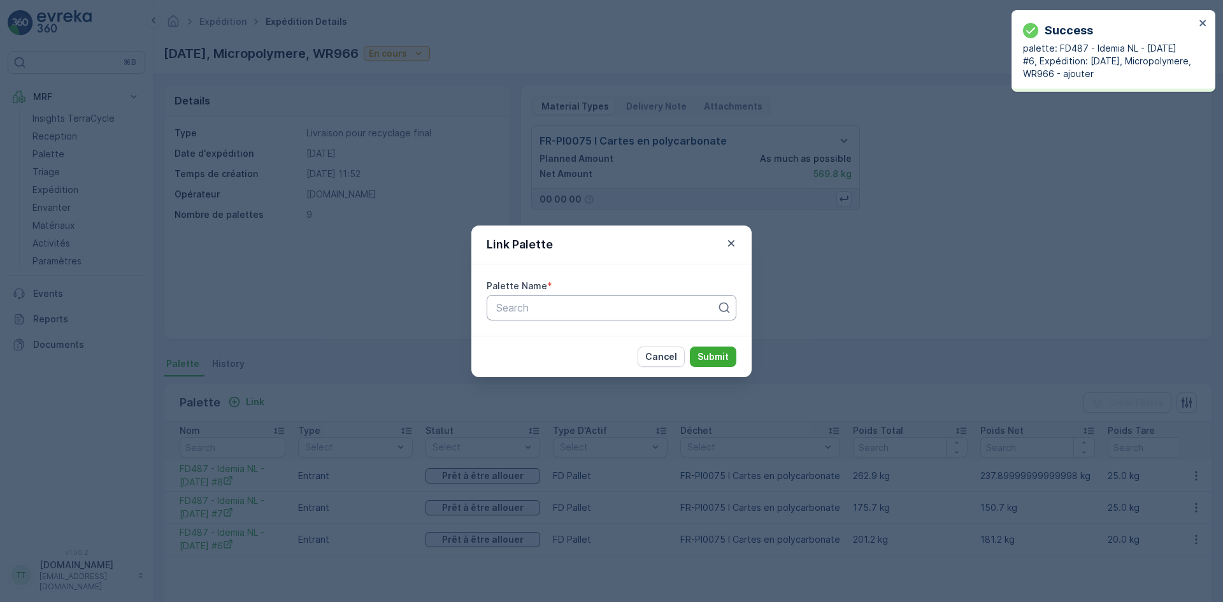
click at [533, 312] on div at bounding box center [606, 307] width 223 height 11
paste input "FD487 - Idemia NL"
type input "FD487 - Idemia NL"
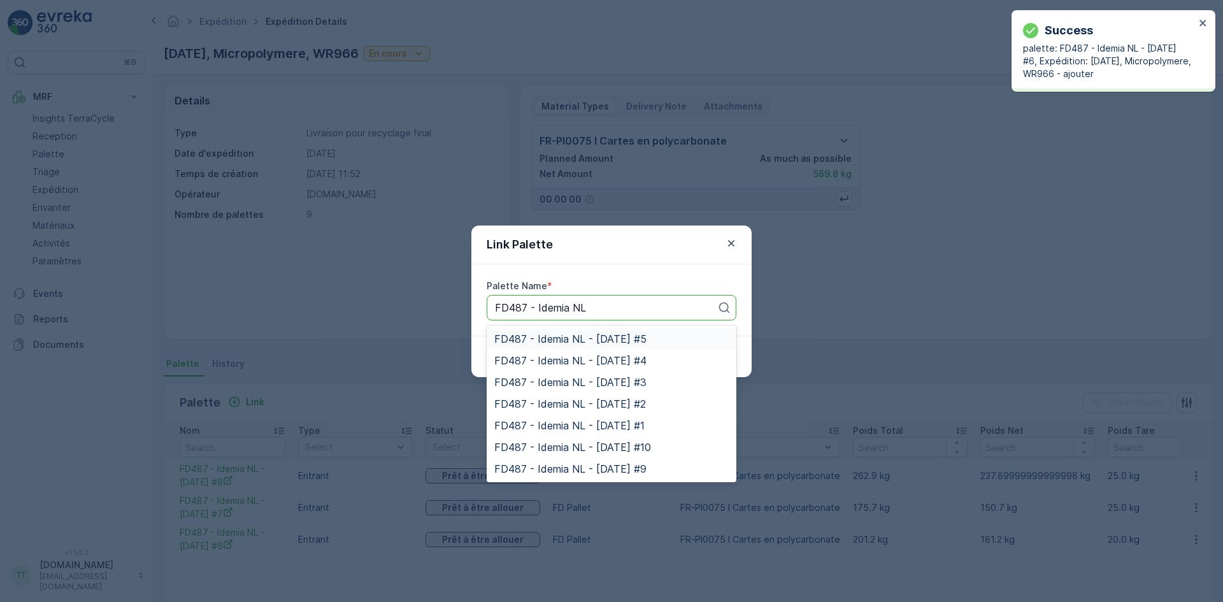
click at [536, 336] on span "FD487 - Idemia NL - [DATE] #5" at bounding box center [570, 338] width 152 height 11
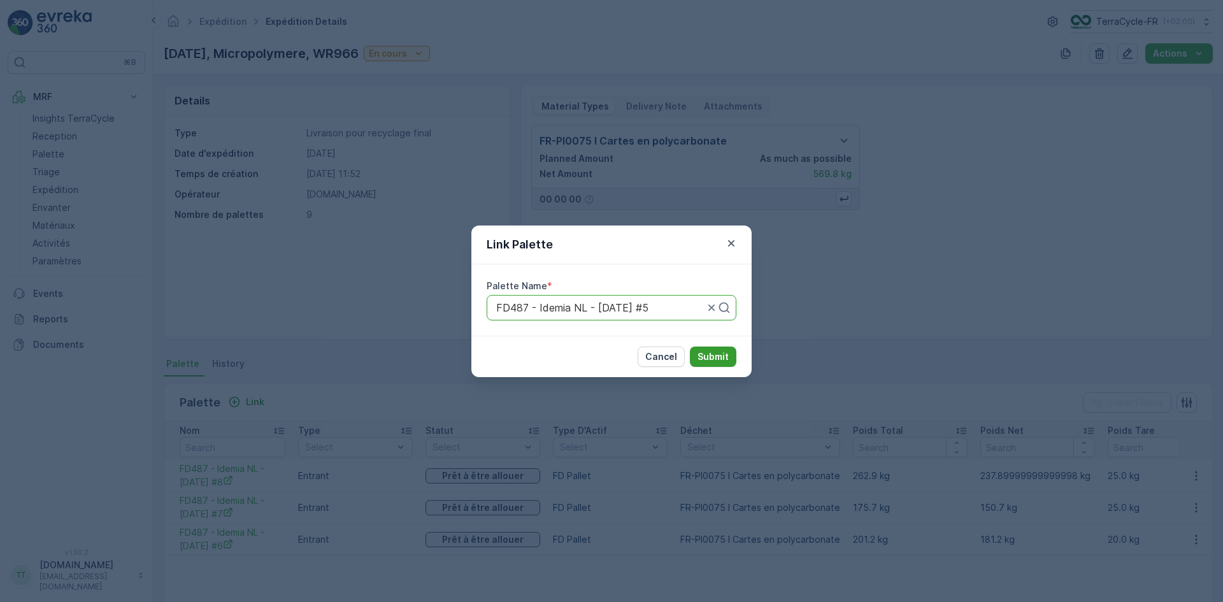
click at [709, 355] on p "Submit" at bounding box center [713, 356] width 31 height 13
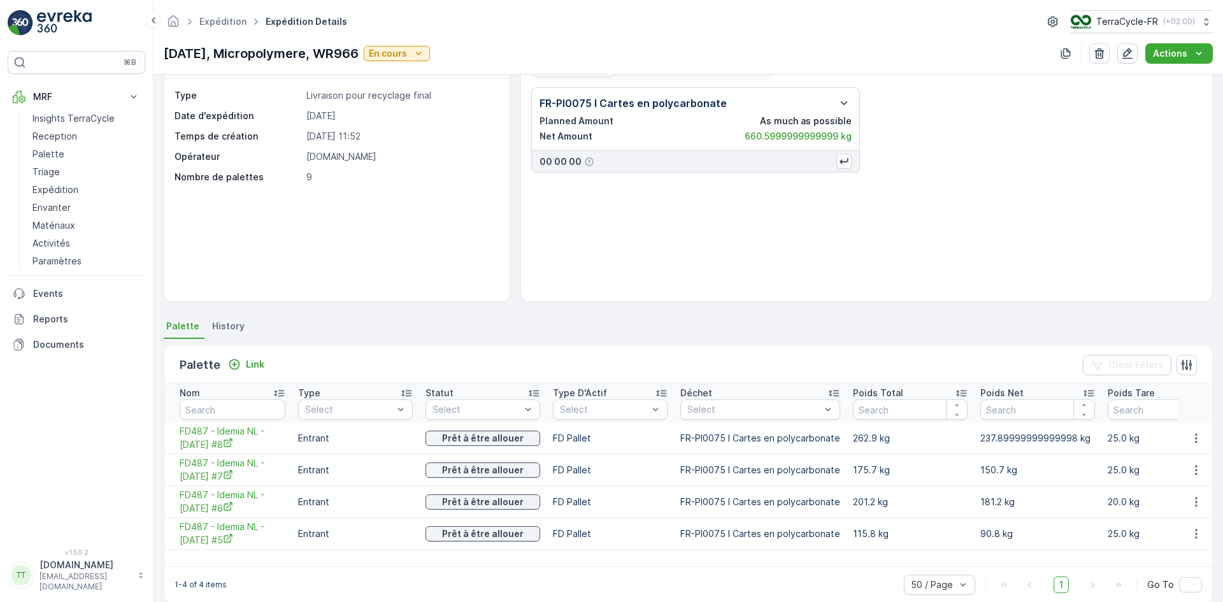
scroll to position [55, 0]
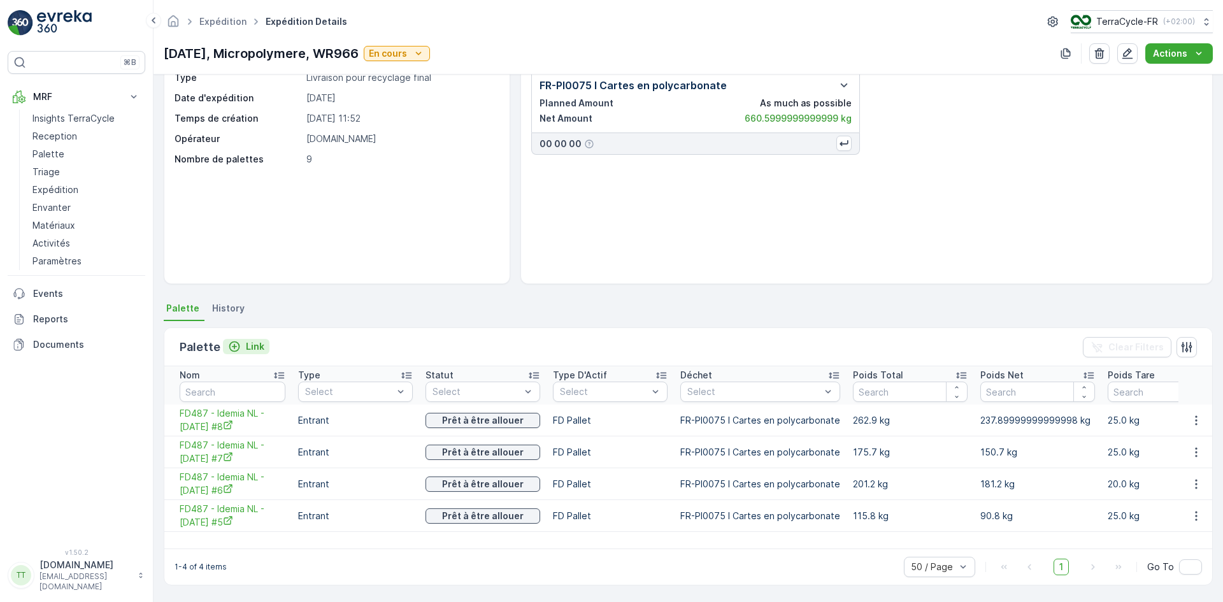
click at [252, 347] on p "Link" at bounding box center [255, 346] width 18 height 13
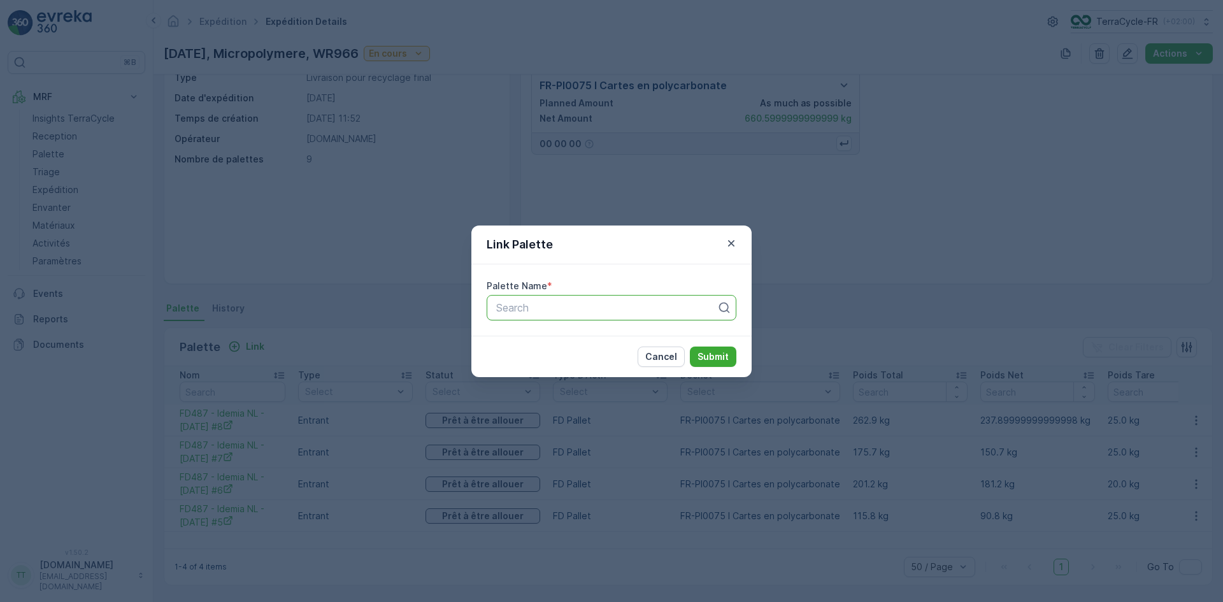
click at [513, 313] on div at bounding box center [606, 307] width 223 height 11
paste input "FD487 - Idemia NL"
type input "FD487 - Idemia NL"
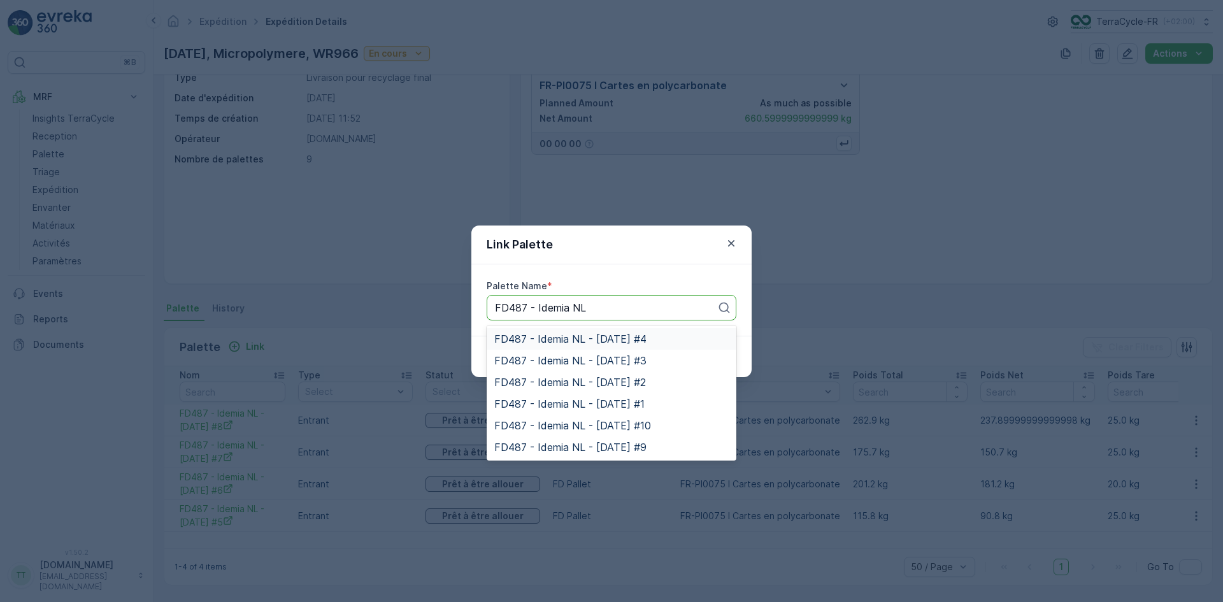
click at [531, 341] on span "FD487 - Idemia NL - [DATE] #4" at bounding box center [570, 338] width 152 height 11
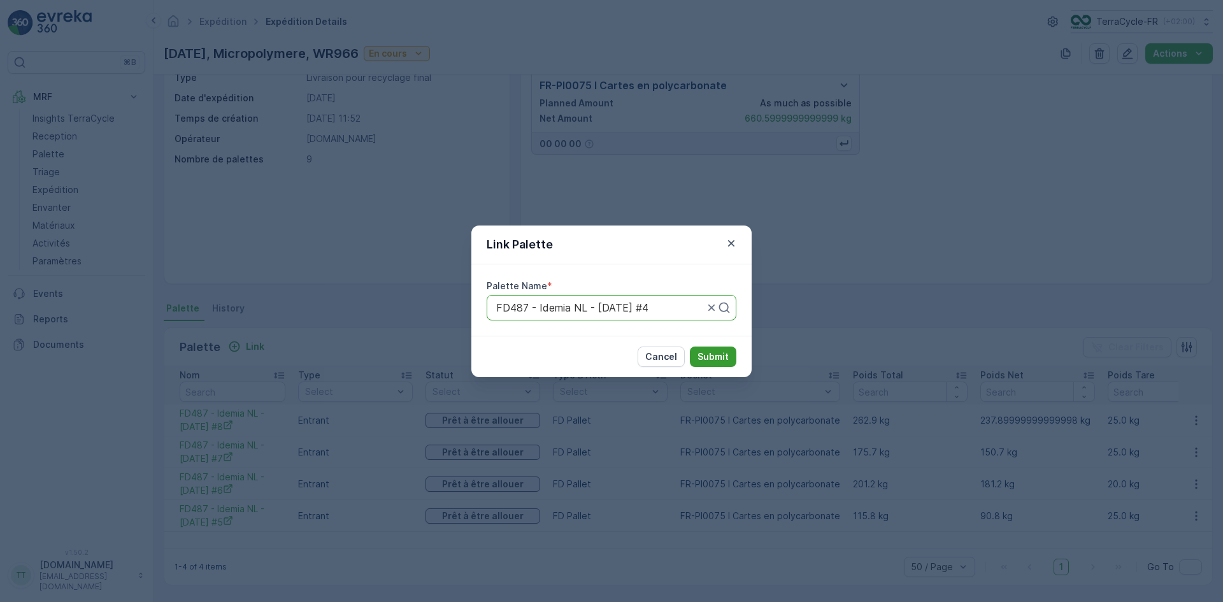
click at [704, 354] on p "Submit" at bounding box center [713, 356] width 31 height 13
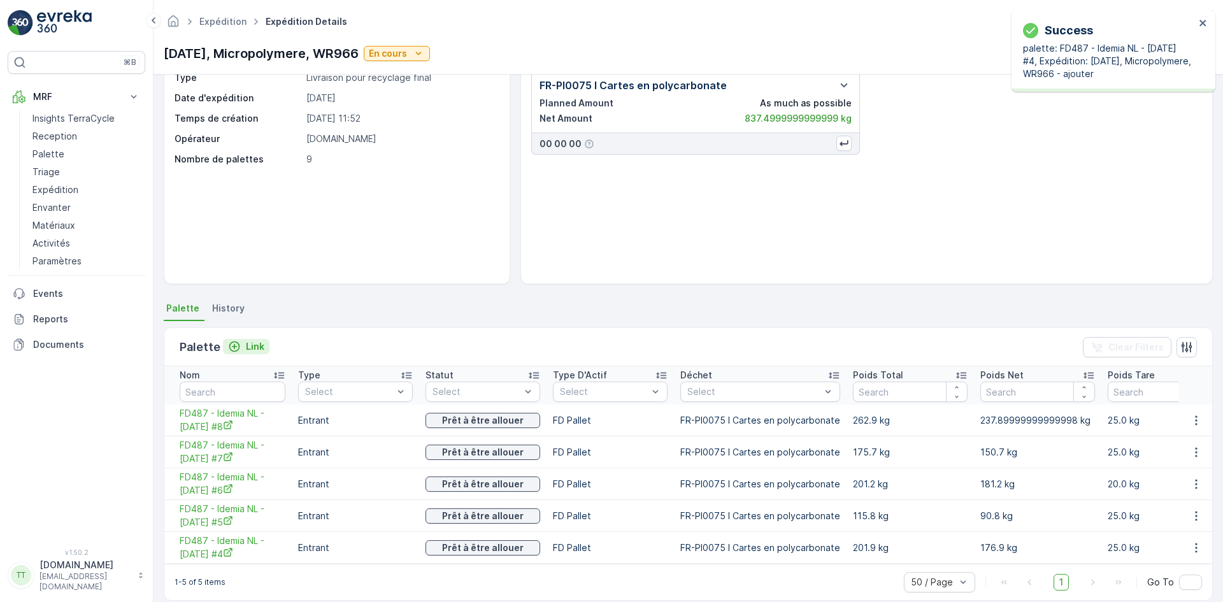
click at [246, 345] on p "Link" at bounding box center [255, 346] width 18 height 13
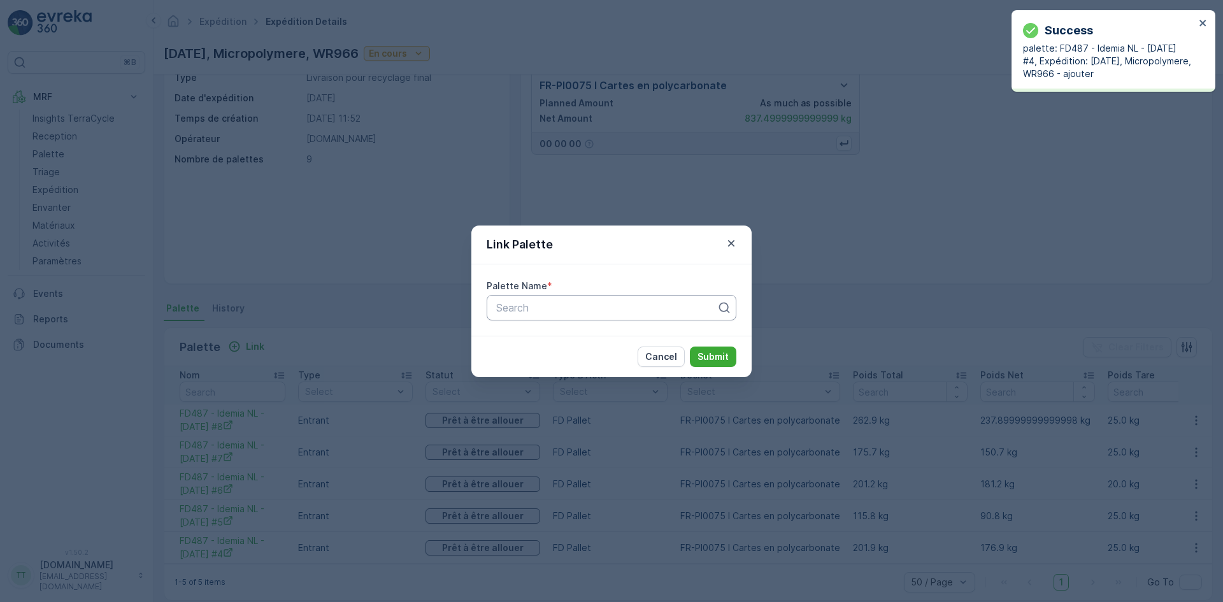
click at [519, 304] on div at bounding box center [606, 307] width 223 height 11
paste input "FD487 - Idemia NL"
type input "FD487 - Idemia NL"
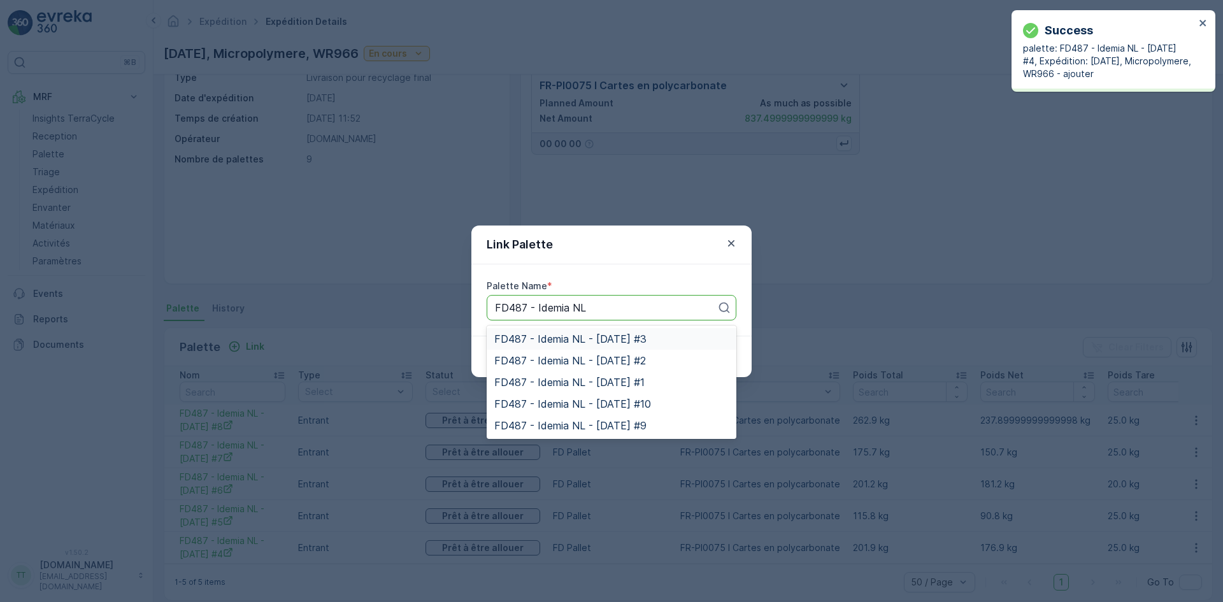
click at [542, 337] on span "FD487 - Idemia NL - [DATE] #3" at bounding box center [570, 338] width 152 height 11
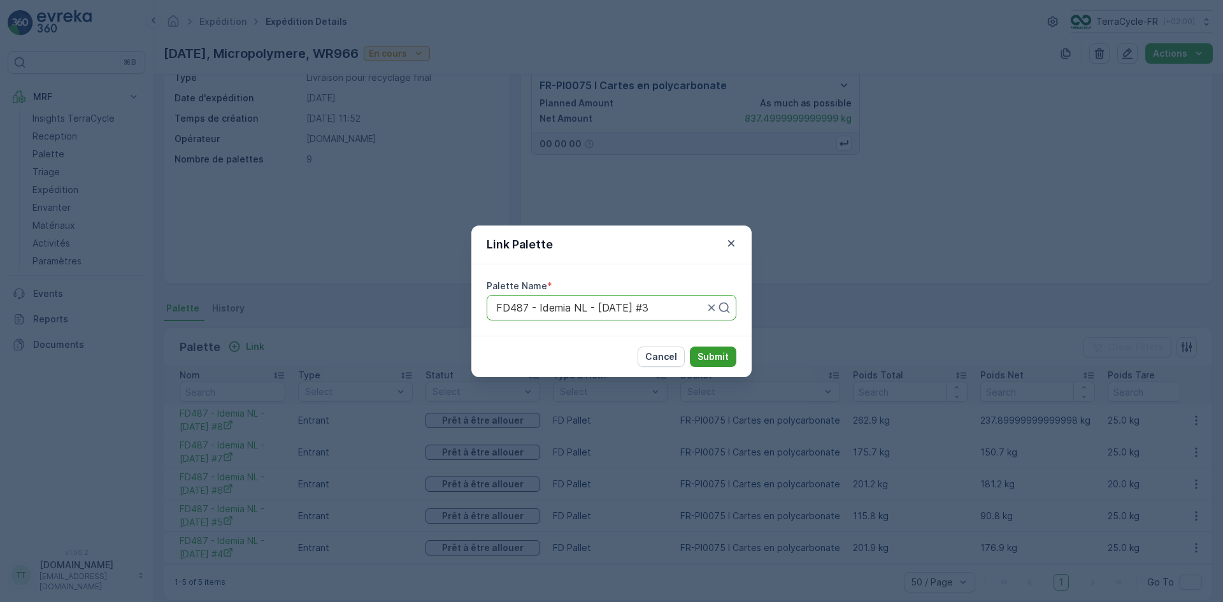
click at [714, 352] on p "Submit" at bounding box center [713, 356] width 31 height 13
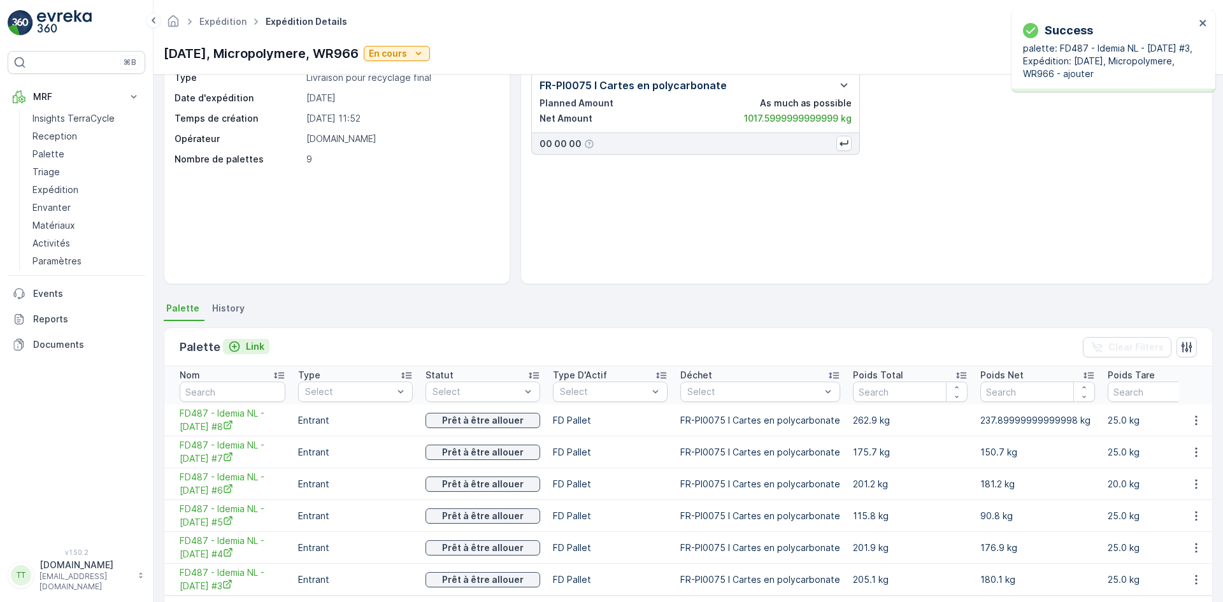
click at [259, 344] on p "Link" at bounding box center [255, 346] width 18 height 13
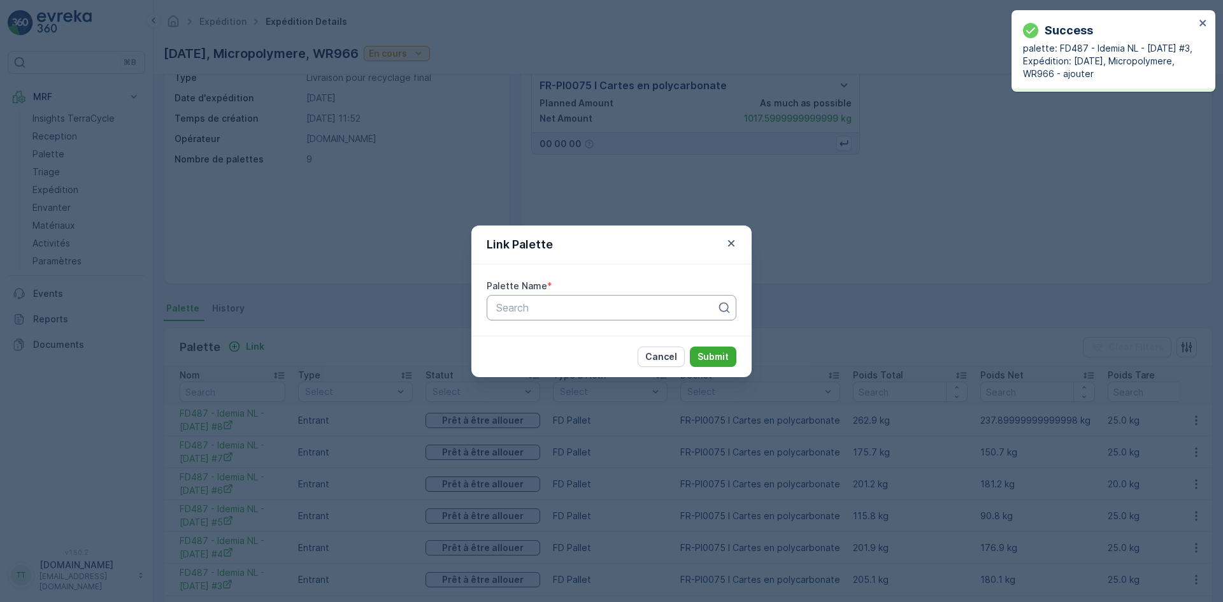
click at [604, 308] on div at bounding box center [606, 307] width 223 height 11
paste input "FD487 - Idemia NL"
type input "FD487 - Idemia NL"
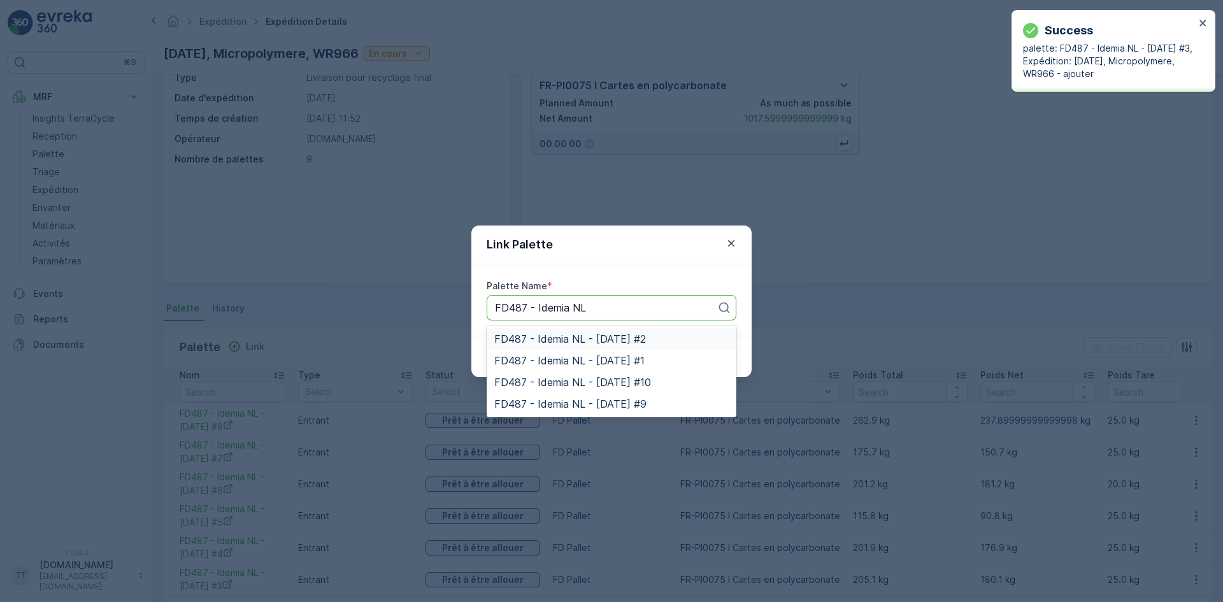
click at [603, 338] on span "FD487 - Idemia NL - [DATE] #2" at bounding box center [570, 338] width 152 height 11
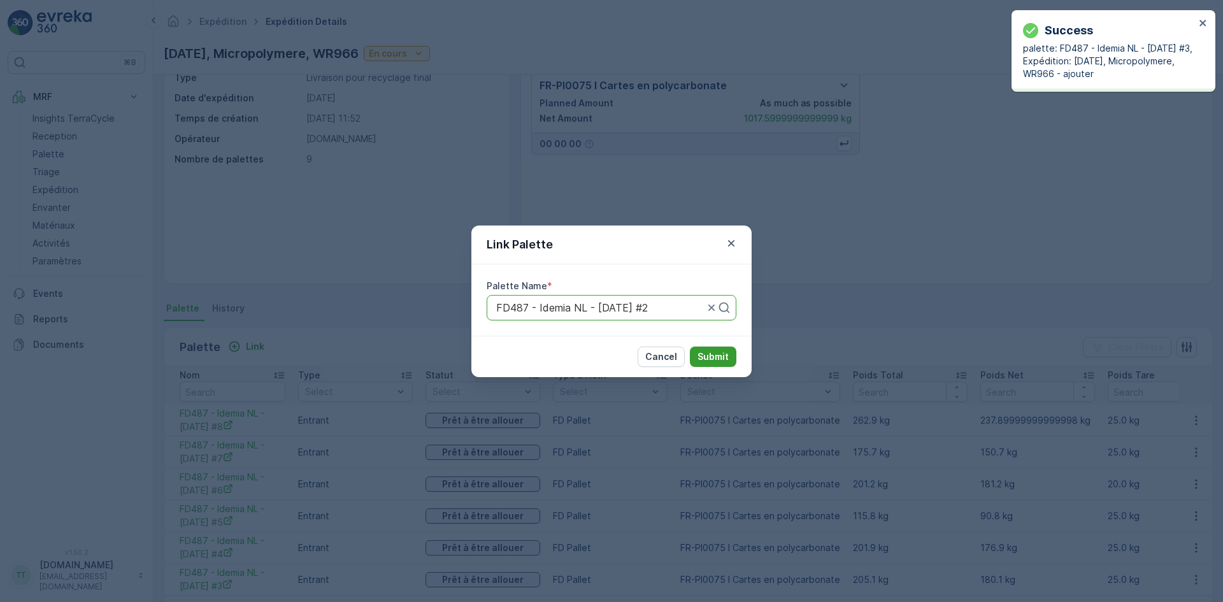
click at [713, 355] on p "Submit" at bounding box center [713, 356] width 31 height 13
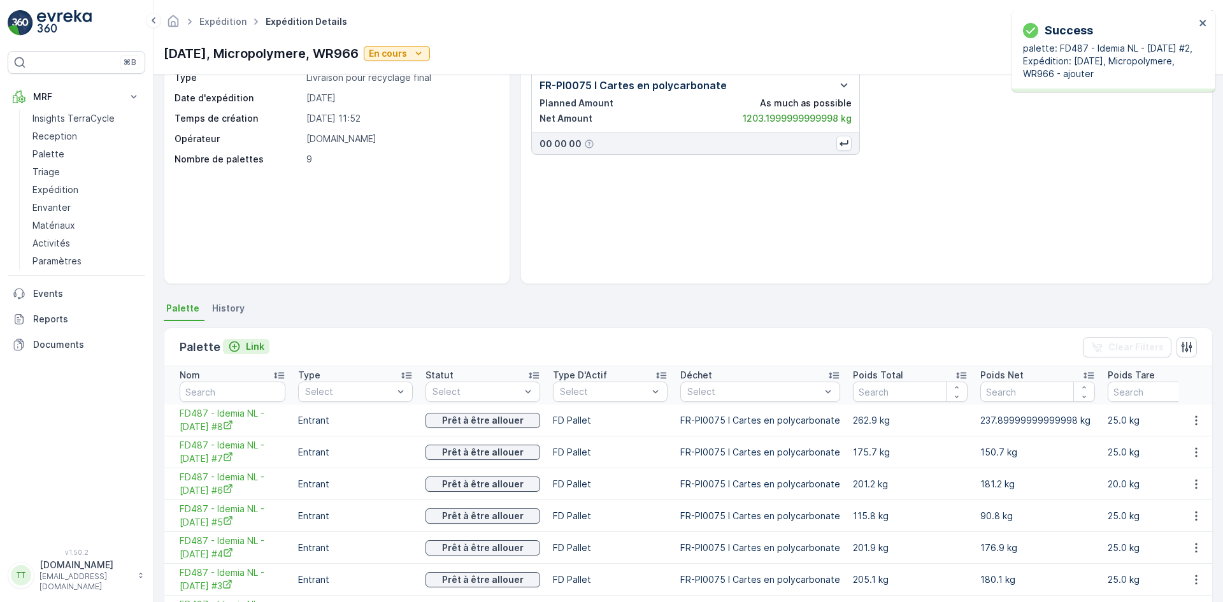
click at [243, 344] on div "Link" at bounding box center [246, 346] width 36 height 13
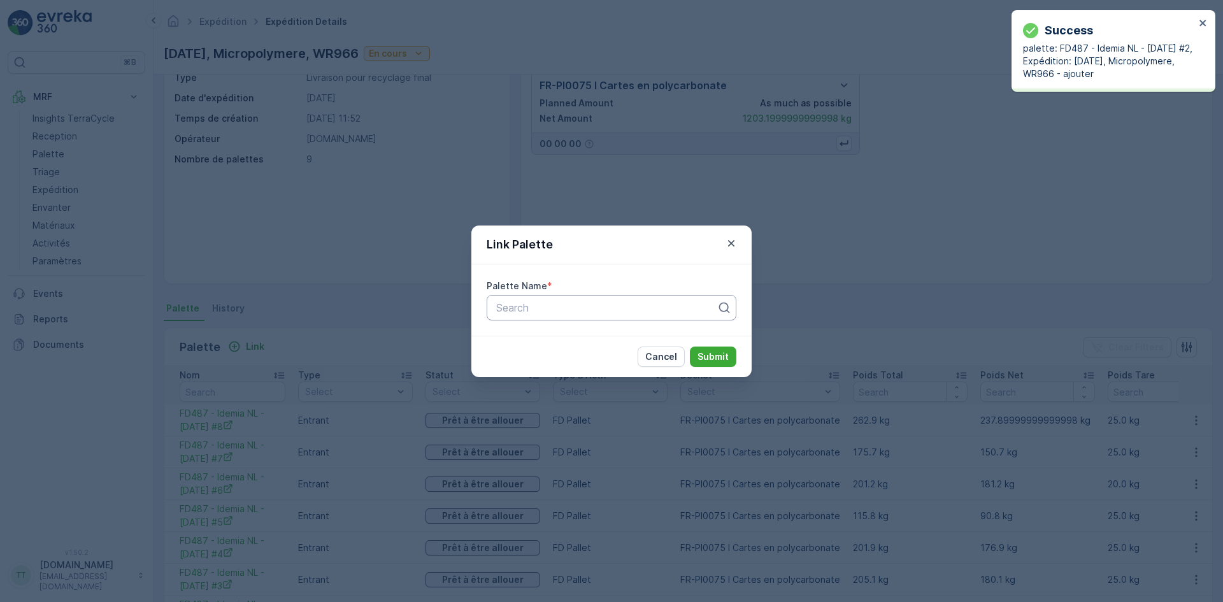
click at [540, 308] on div at bounding box center [606, 307] width 223 height 11
paste input "FD487 - Idemia NL"
type input "FD487 - Idemia NL"
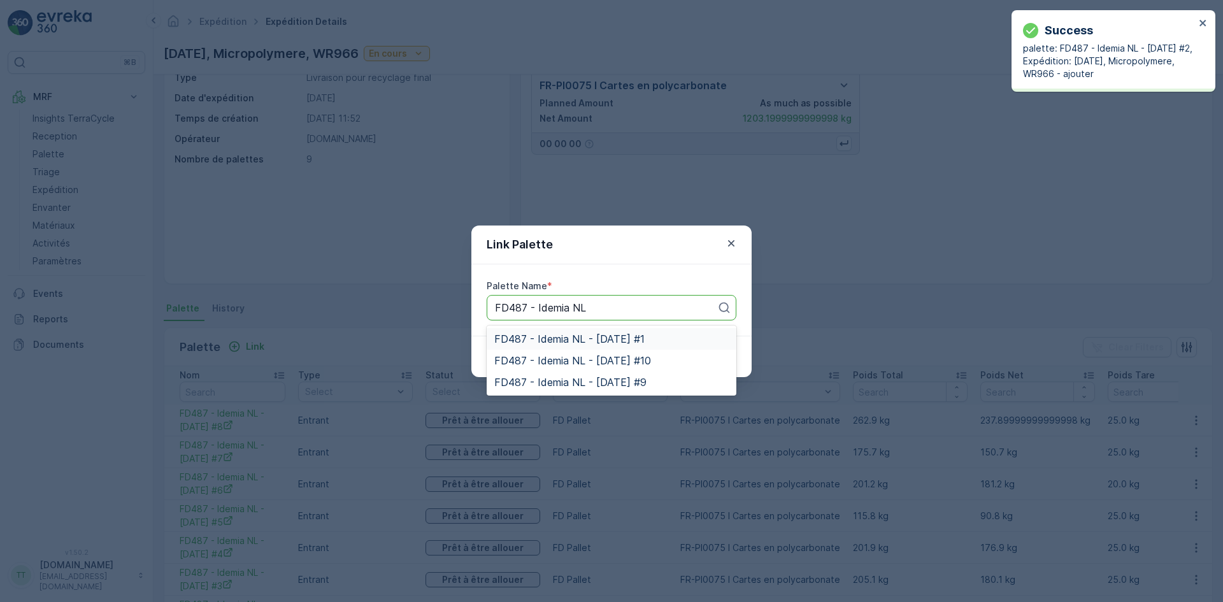
click at [555, 338] on span "FD487 - Idemia NL - [DATE] #1" at bounding box center [569, 338] width 150 height 11
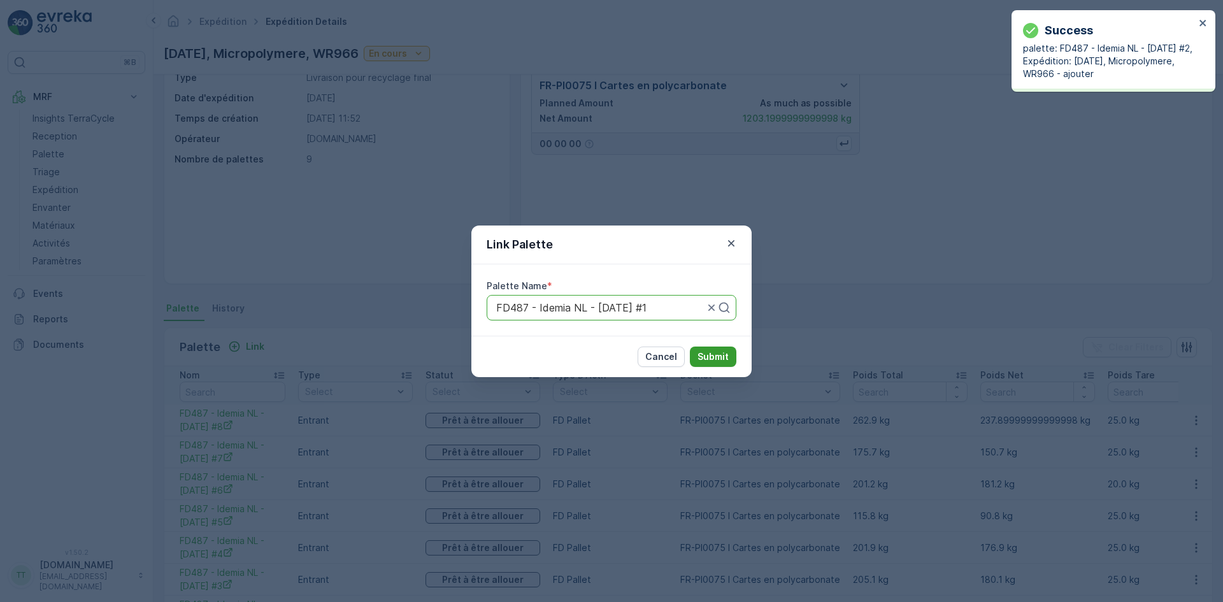
click at [723, 354] on p "Submit" at bounding box center [713, 356] width 31 height 13
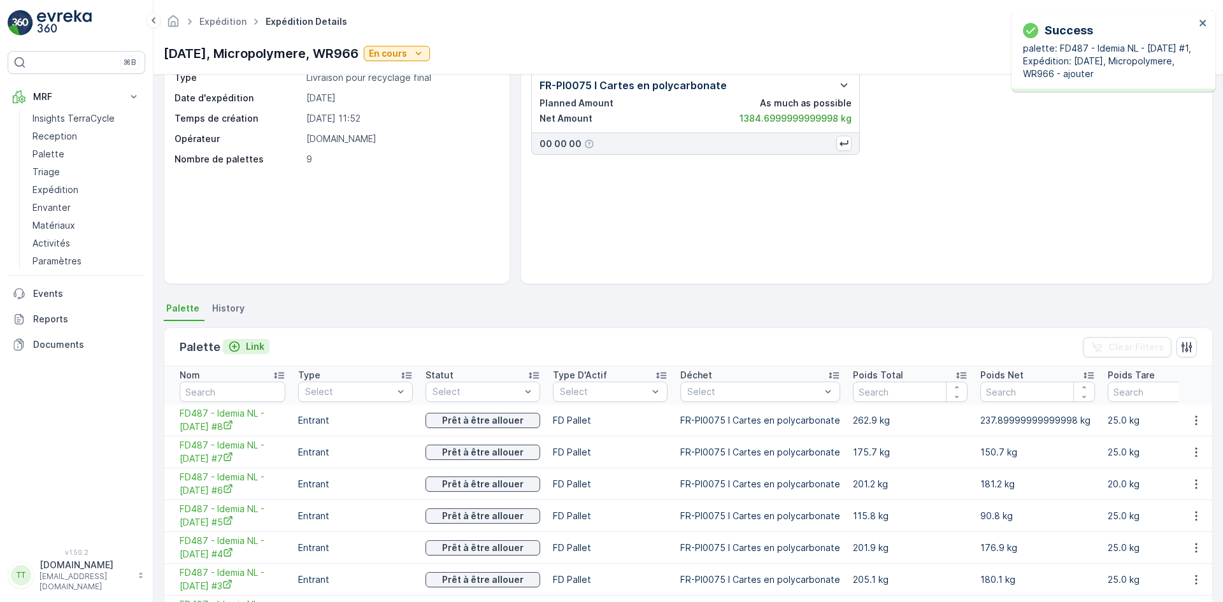
click at [247, 344] on p "Link" at bounding box center [255, 346] width 18 height 13
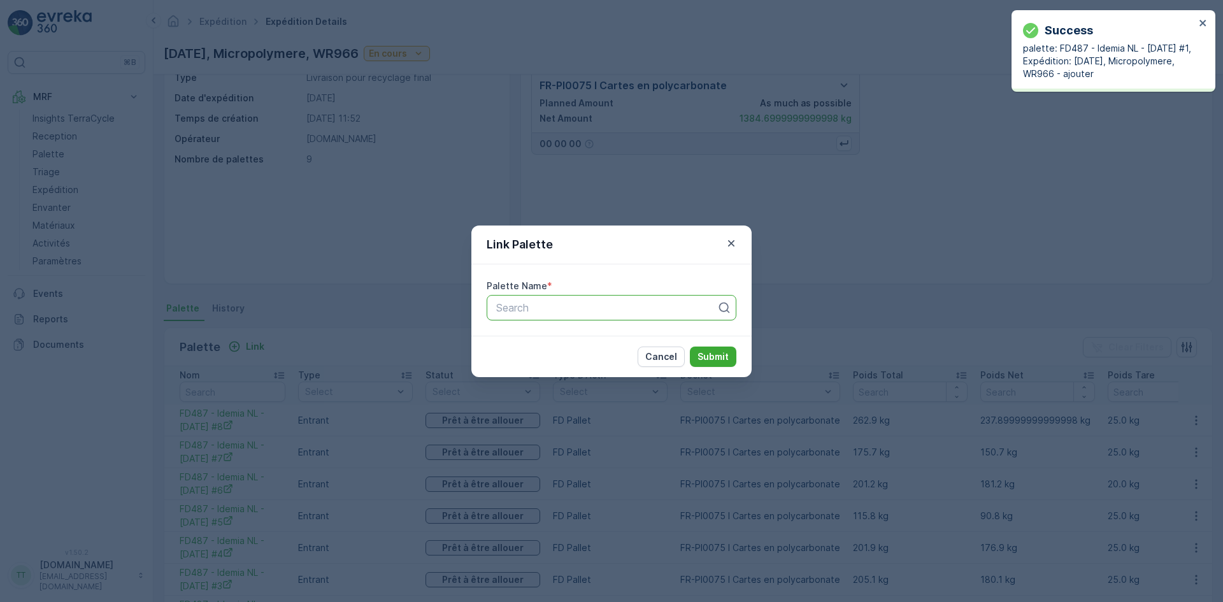
click at [598, 310] on div at bounding box center [606, 307] width 223 height 11
paste input "FD487 - Idemia NL"
type input "FD487 - Idemia NL"
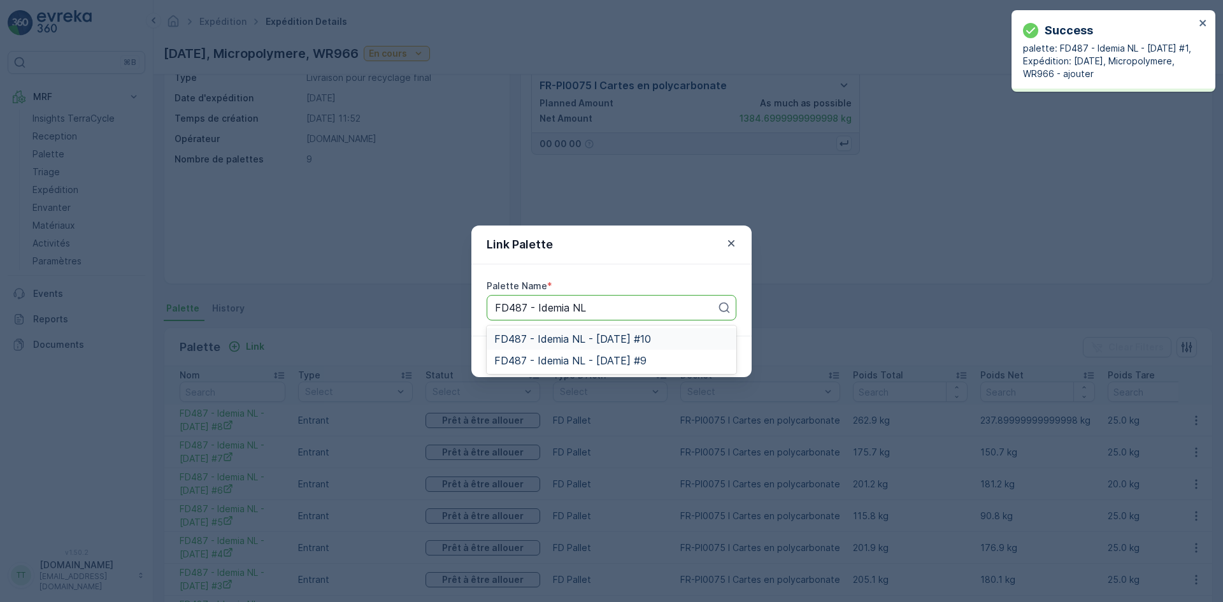
click at [593, 329] on div "FD487 - Idemia NL - [DATE] #10" at bounding box center [612, 339] width 250 height 22
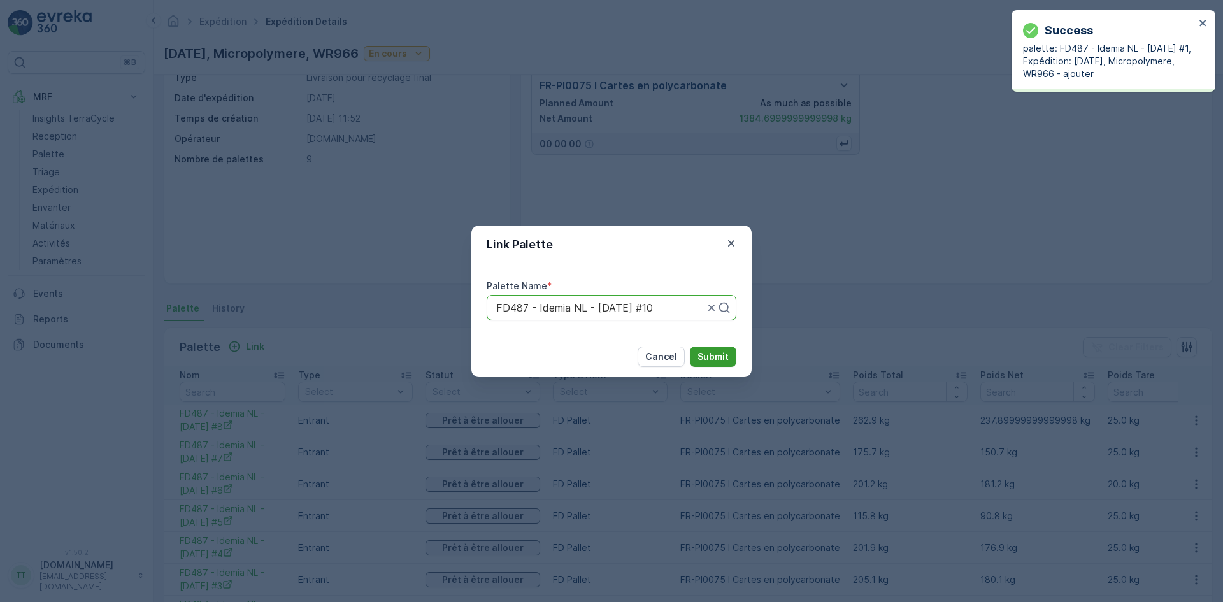
click at [715, 358] on p "Submit" at bounding box center [713, 356] width 31 height 13
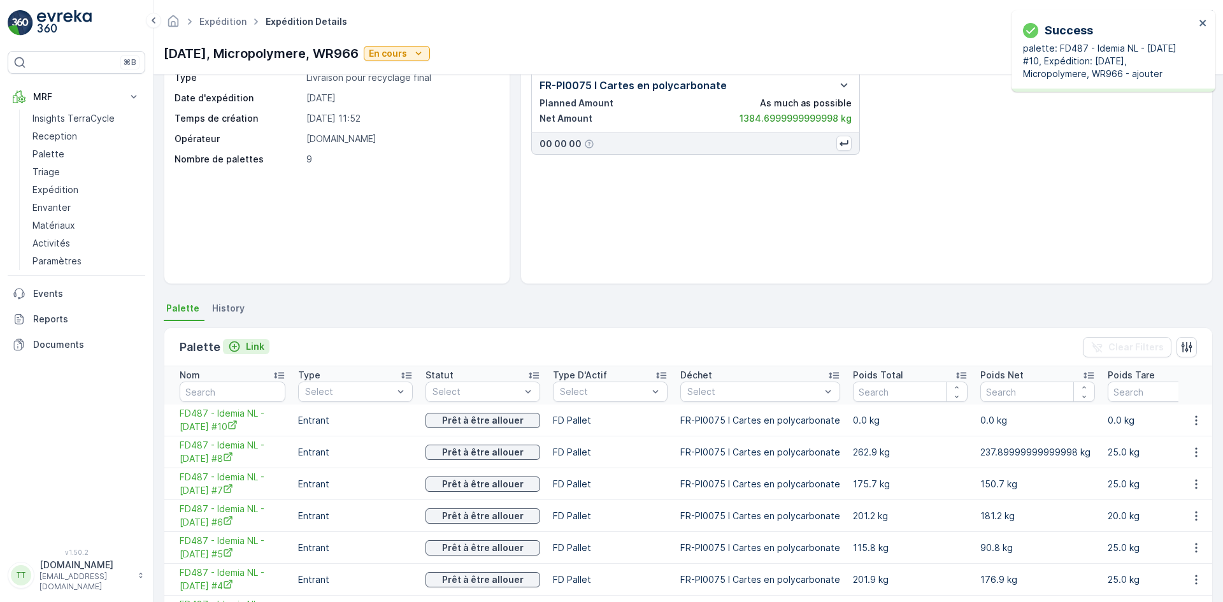
click at [252, 343] on p "Link" at bounding box center [255, 346] width 18 height 13
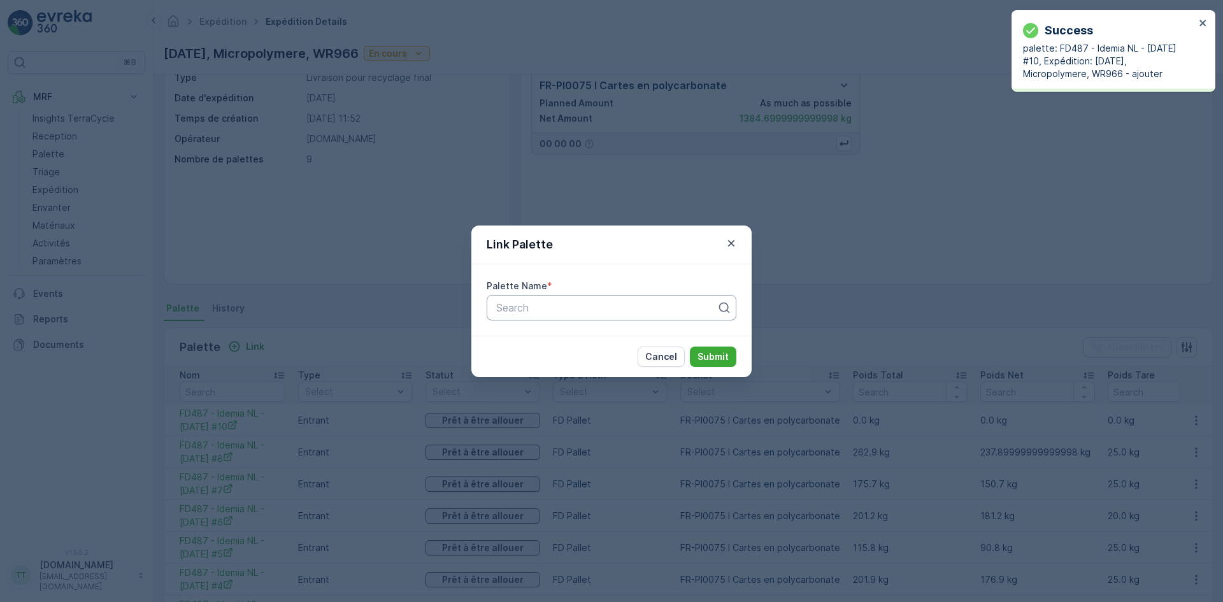
click at [683, 302] on div at bounding box center [606, 307] width 223 height 11
paste input "FD487 - Idemia NL"
type input "FD487 - Idemia NL"
click at [606, 331] on div "FD487 - Idemia NL - [DATE] #9" at bounding box center [612, 339] width 250 height 22
click at [720, 353] on p "Submit" at bounding box center [713, 356] width 31 height 13
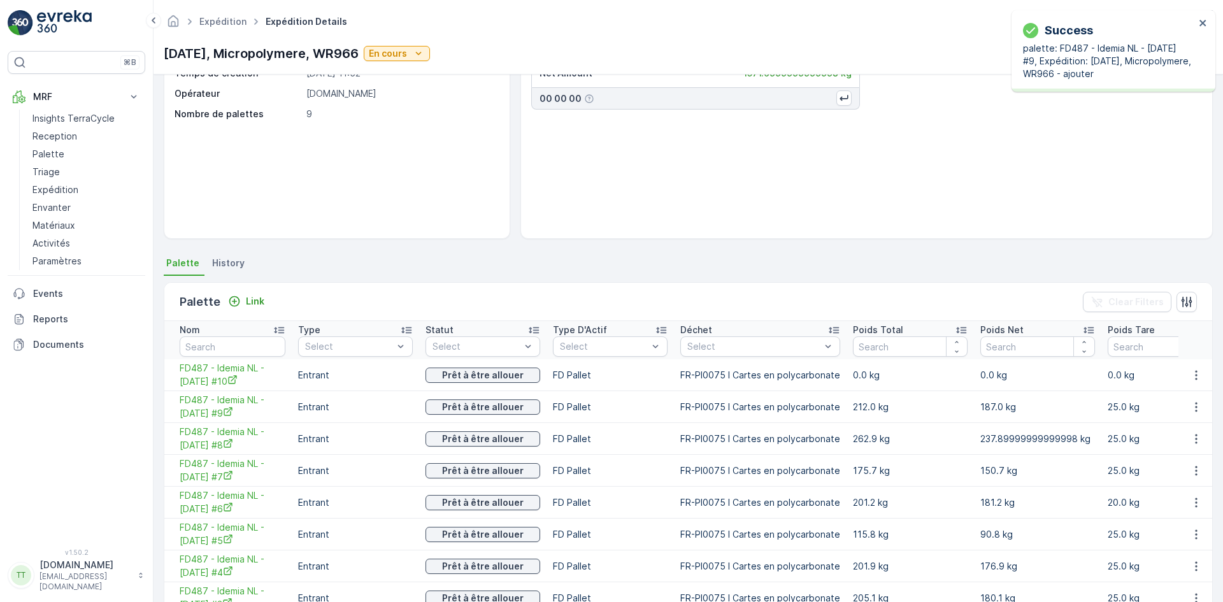
scroll to position [236, 0]
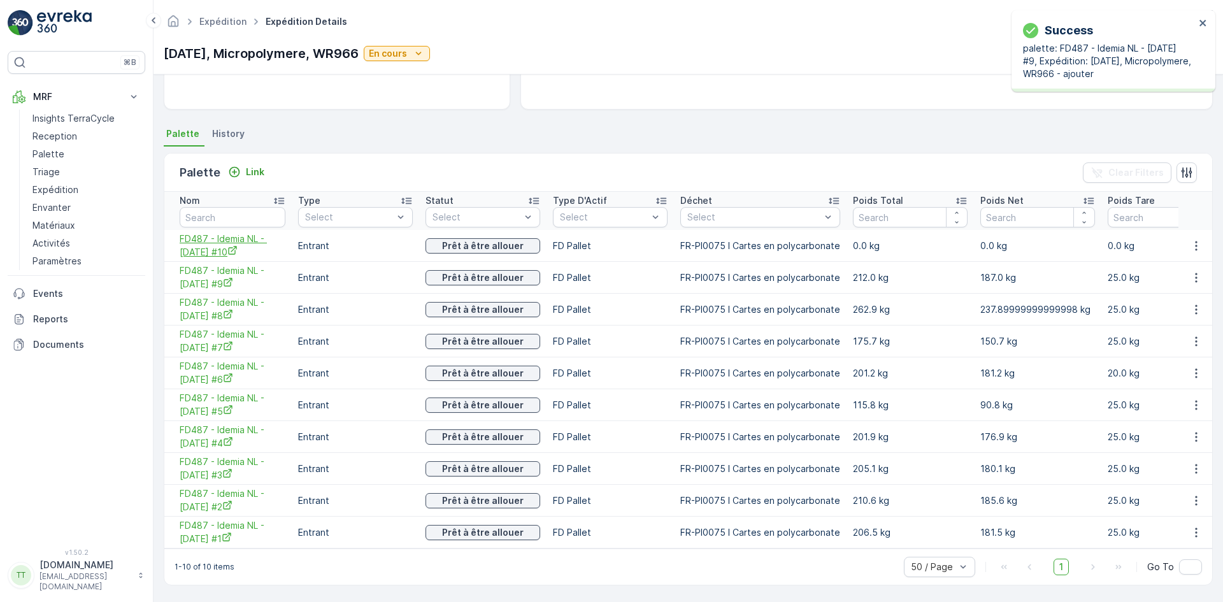
click at [236, 243] on span "FD487 - Idemia NL - [DATE] #10" at bounding box center [233, 246] width 106 height 26
click at [235, 273] on span "FD487 - Idemia NL - [DATE] #9" at bounding box center [233, 277] width 106 height 26
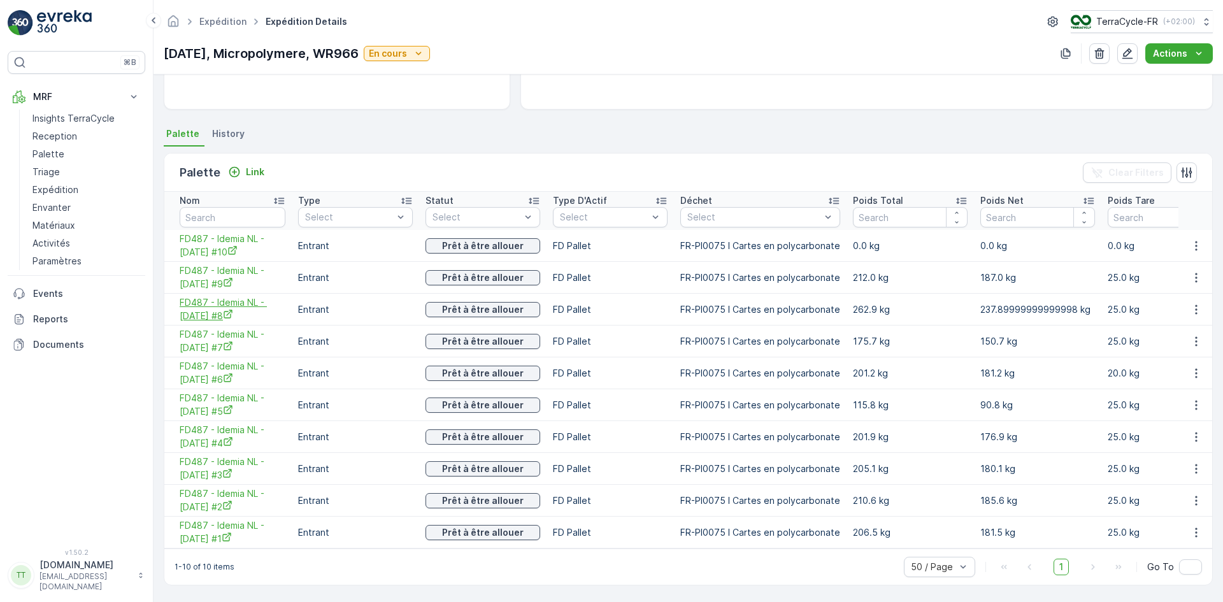
click at [235, 303] on span "FD487 - Idemia NL - [DATE] #8" at bounding box center [233, 309] width 106 height 26
click at [238, 340] on span "FD487 - Idemia NL - [DATE] #7" at bounding box center [233, 341] width 106 height 26
click at [217, 371] on span "FD487 - Idemia NL - [DATE] #6" at bounding box center [233, 373] width 106 height 26
click at [236, 398] on span "FD487 - Idemia NL - [DATE] #5" at bounding box center [233, 405] width 106 height 26
click at [232, 431] on span "FD487 - Idemia NL - [DATE] #4" at bounding box center [233, 437] width 106 height 26
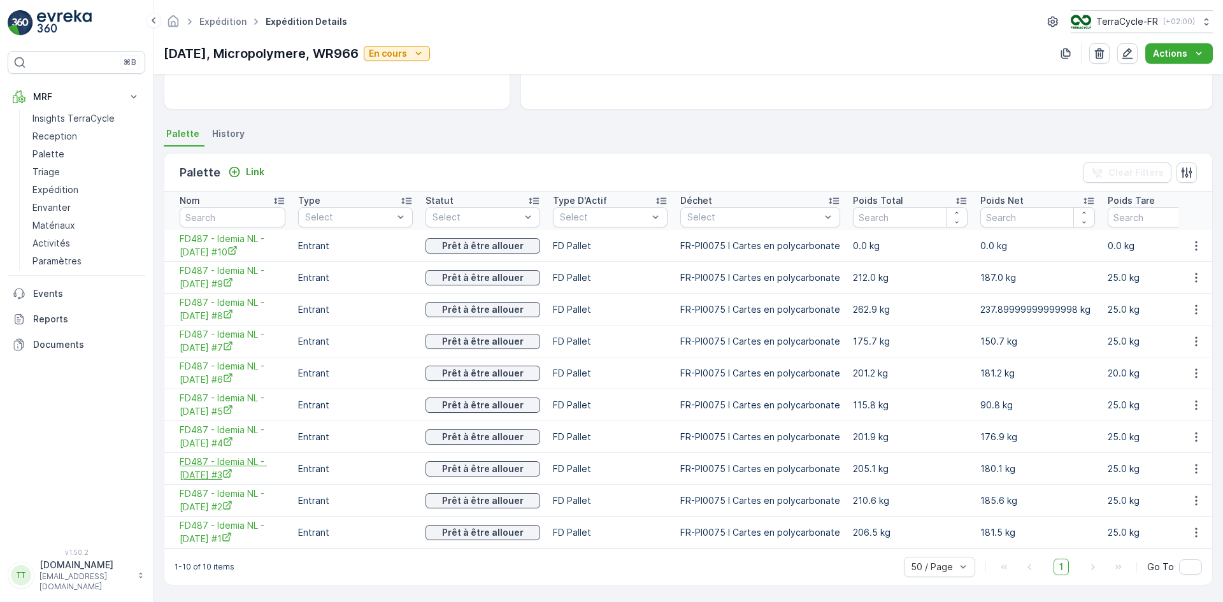
click at [216, 466] on span "FD487 - Idemia NL - [DATE] #3" at bounding box center [233, 468] width 106 height 26
click at [238, 497] on span "FD487 - Idemia NL - [DATE] #2" at bounding box center [233, 500] width 106 height 26
click at [238, 530] on span "FD487 - Idemia NL - [DATE] #1" at bounding box center [233, 532] width 106 height 26
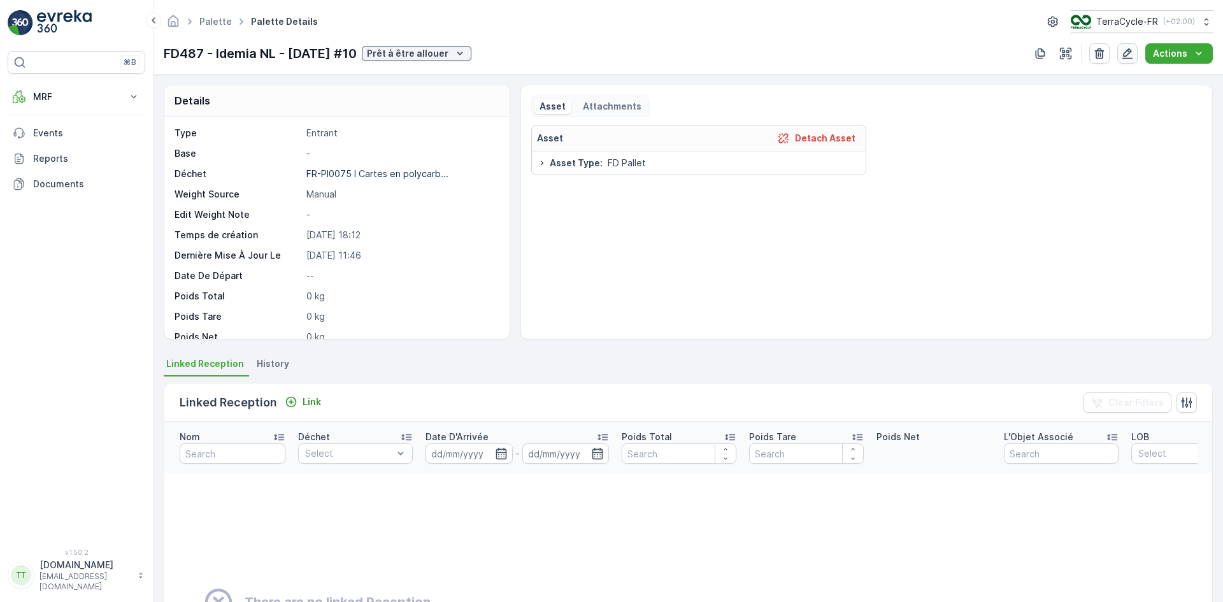
click at [1128, 62] on button "button" at bounding box center [1127, 53] width 20 height 20
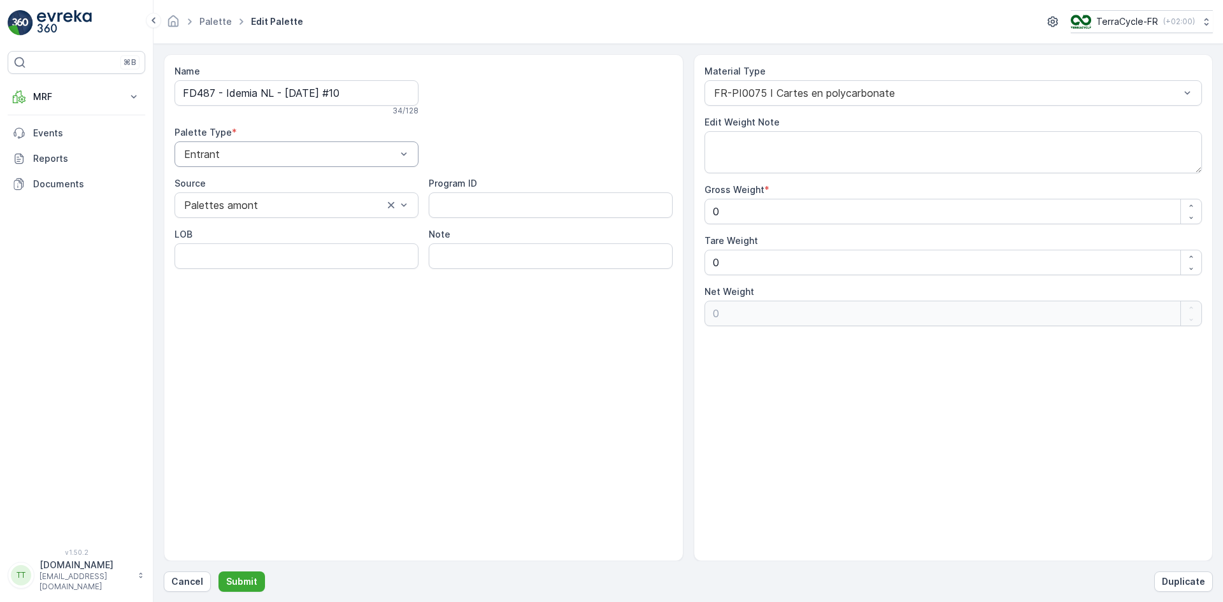
click at [268, 161] on div "Entrant" at bounding box center [297, 153] width 244 height 25
click at [194, 199] on span "Sortant" at bounding box center [193, 192] width 37 height 13
click at [250, 580] on p "Submit" at bounding box center [241, 581] width 31 height 13
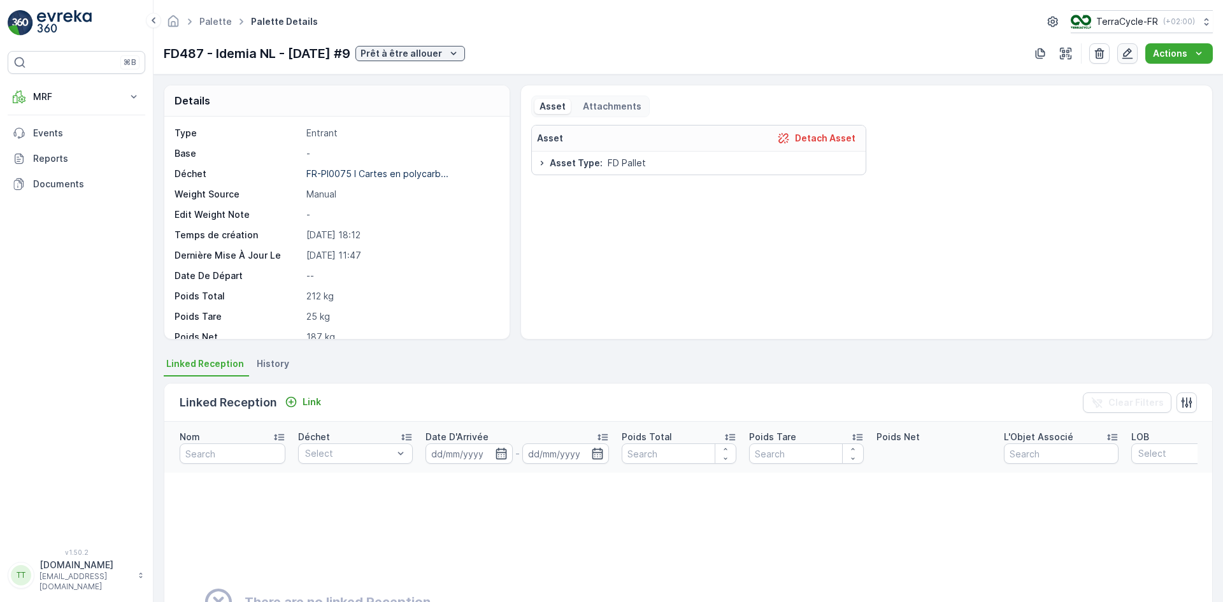
click at [1134, 55] on icon "button" at bounding box center [1127, 53] width 13 height 13
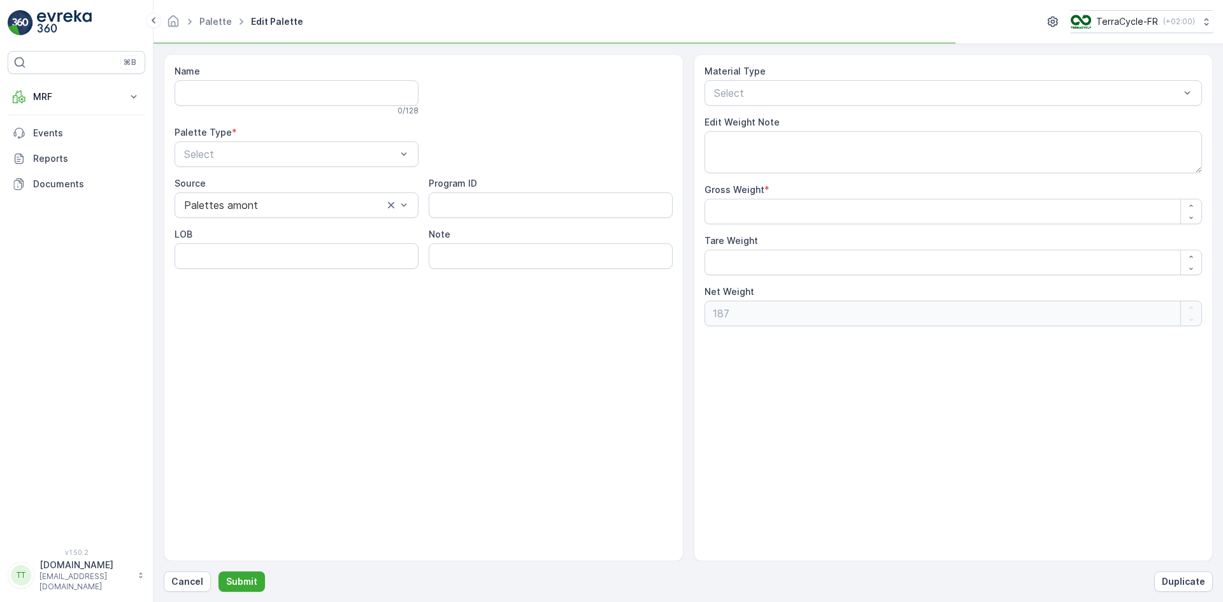
type input "FD487 - Idemia NL - 26.09.2024 #9"
type Weight "212"
type Weight "25"
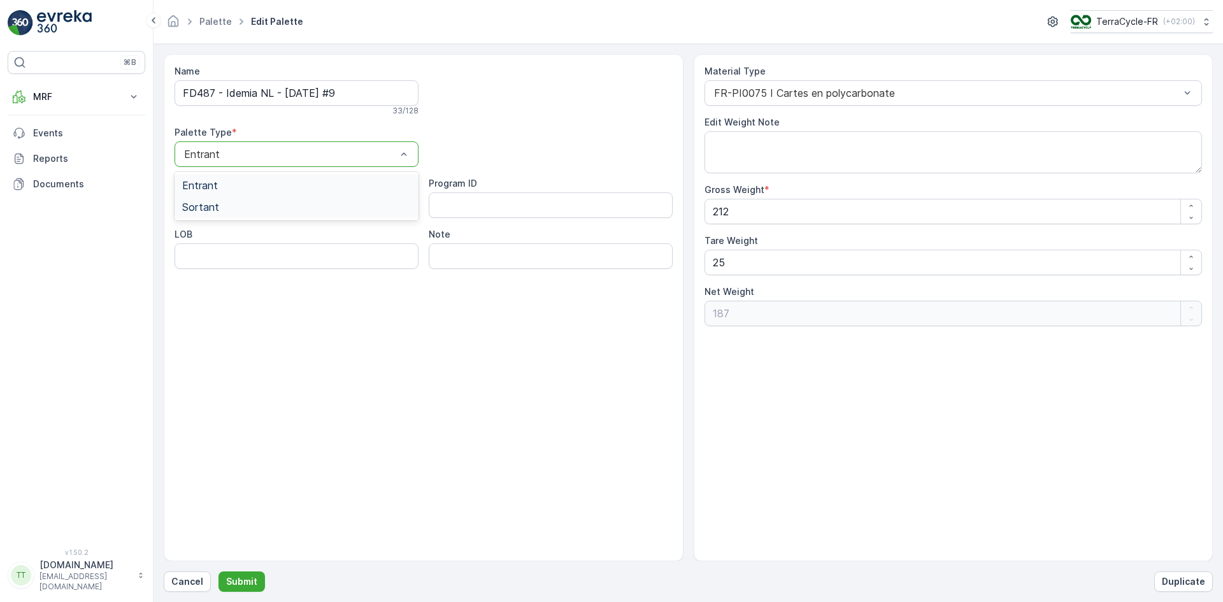
click at [198, 201] on span "Sortant" at bounding box center [200, 206] width 37 height 11
click at [247, 578] on p "Submit" at bounding box center [241, 581] width 31 height 13
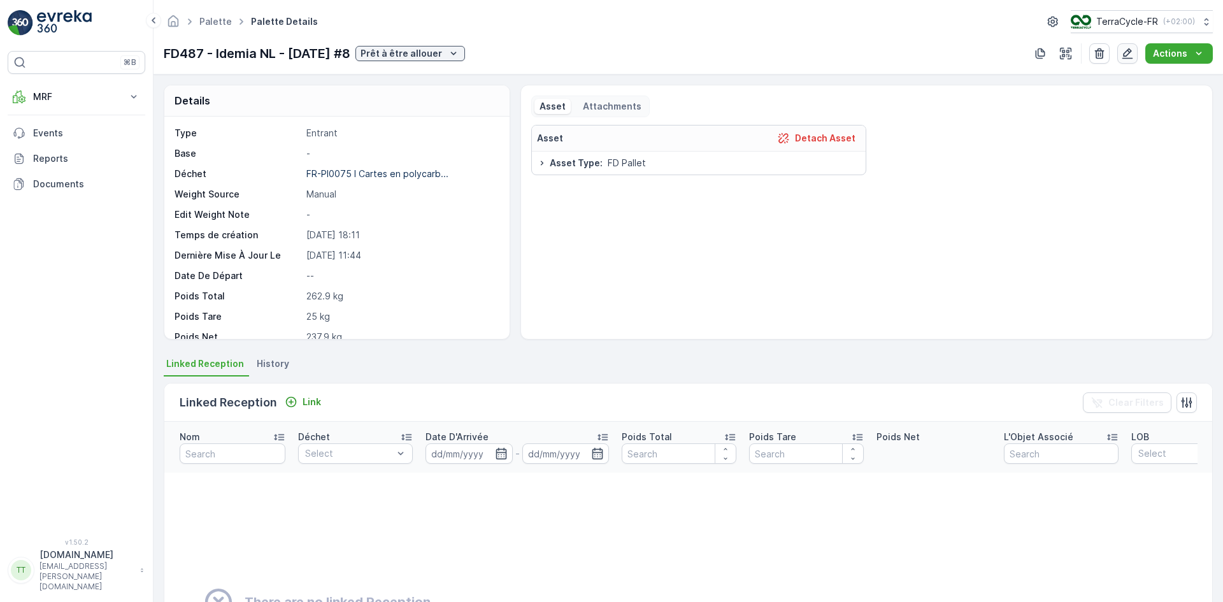
click at [1131, 48] on icon "button" at bounding box center [1127, 53] width 13 height 13
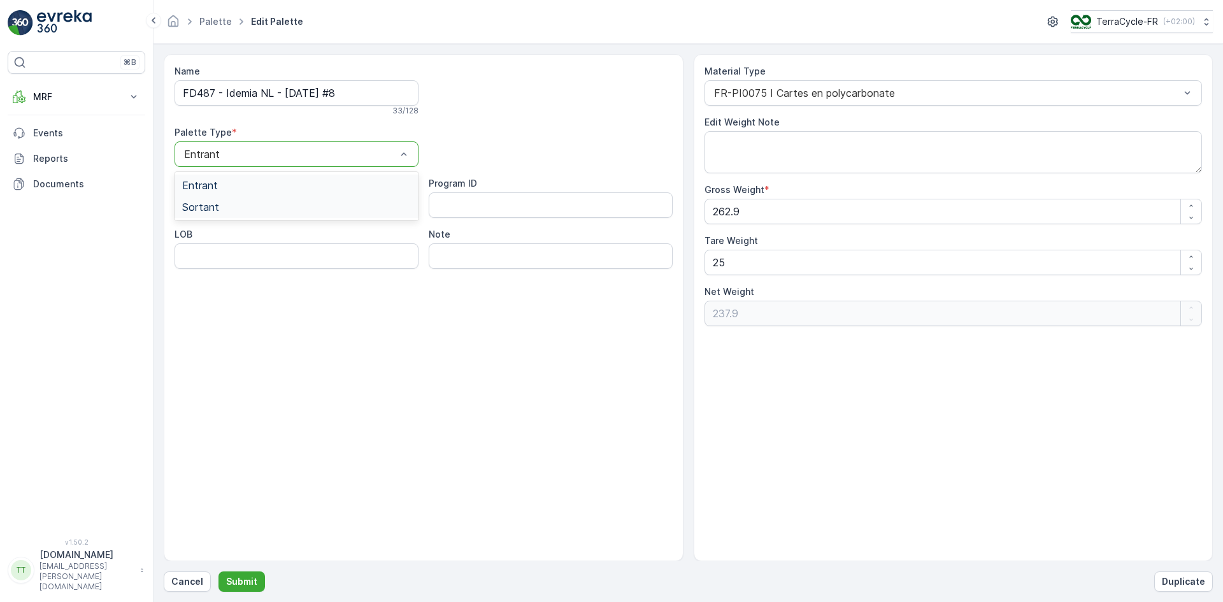
click at [206, 204] on span "Sortant" at bounding box center [200, 206] width 37 height 11
click at [247, 582] on p "Submit" at bounding box center [241, 581] width 31 height 13
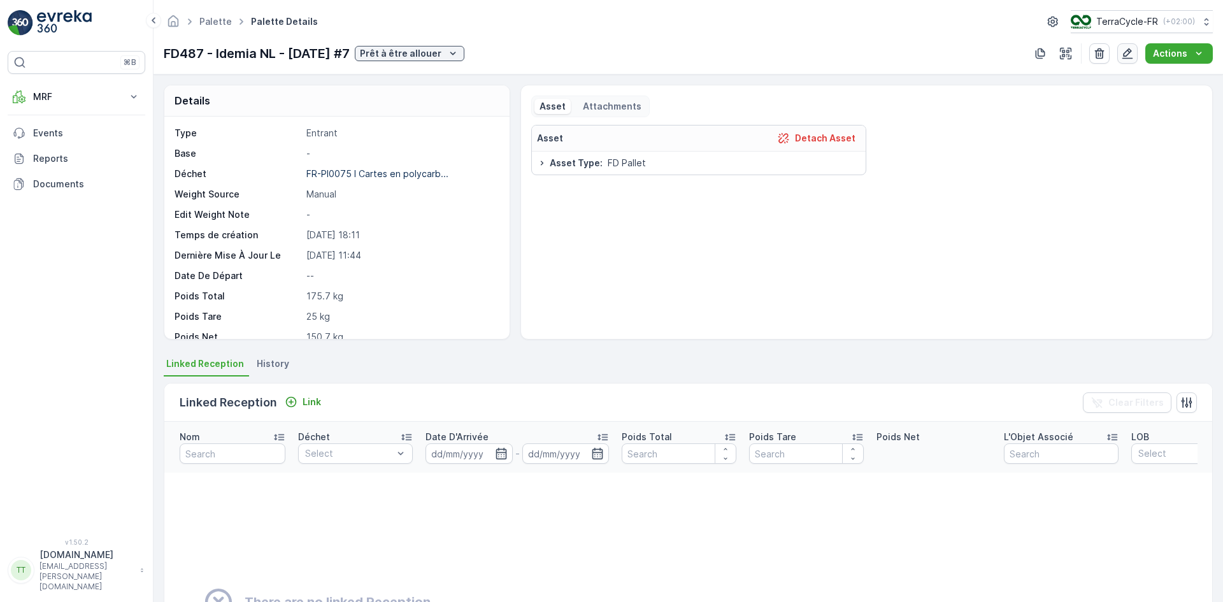
click at [1133, 50] on icon "button" at bounding box center [1127, 53] width 13 height 13
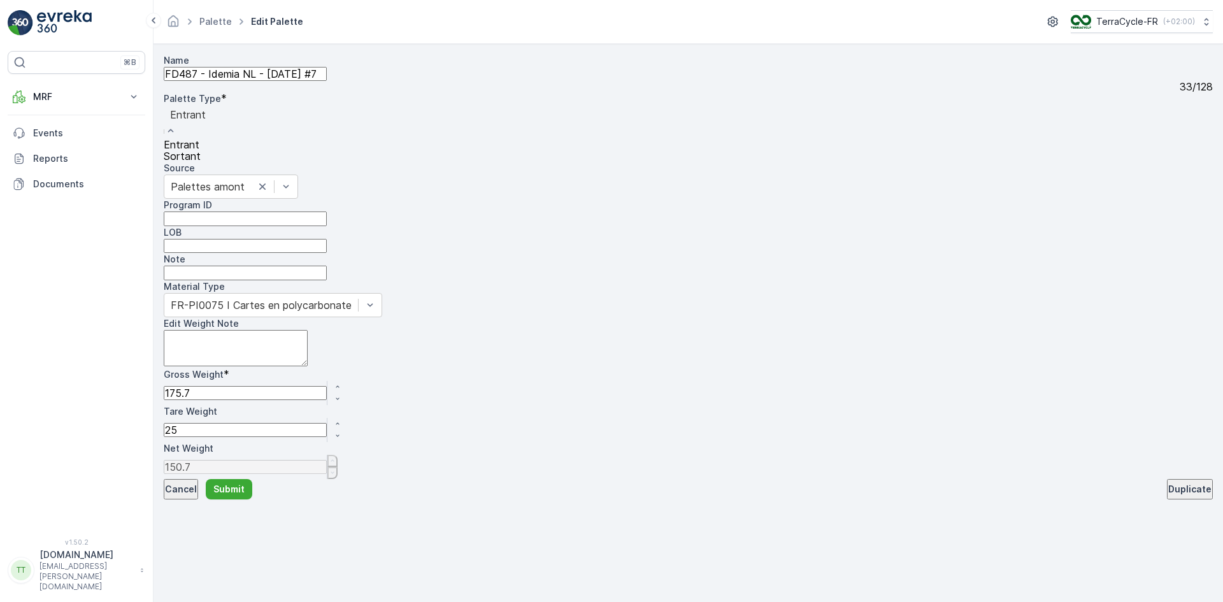
click at [201, 162] on span "Sortant" at bounding box center [182, 156] width 37 height 13
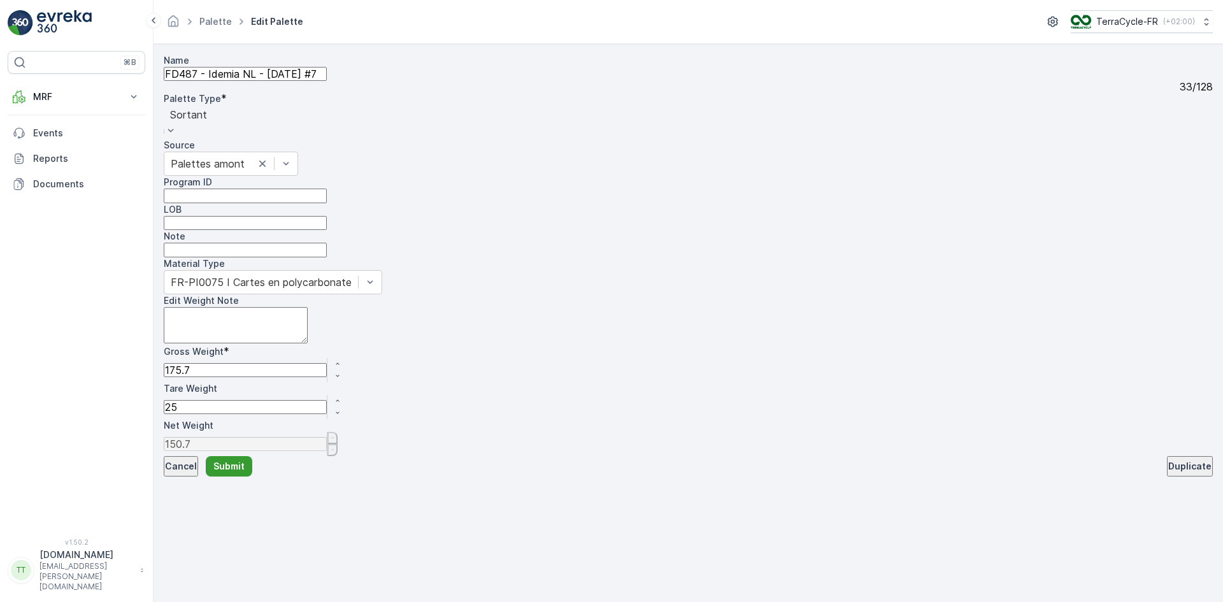
click at [245, 473] on p "Submit" at bounding box center [228, 466] width 31 height 13
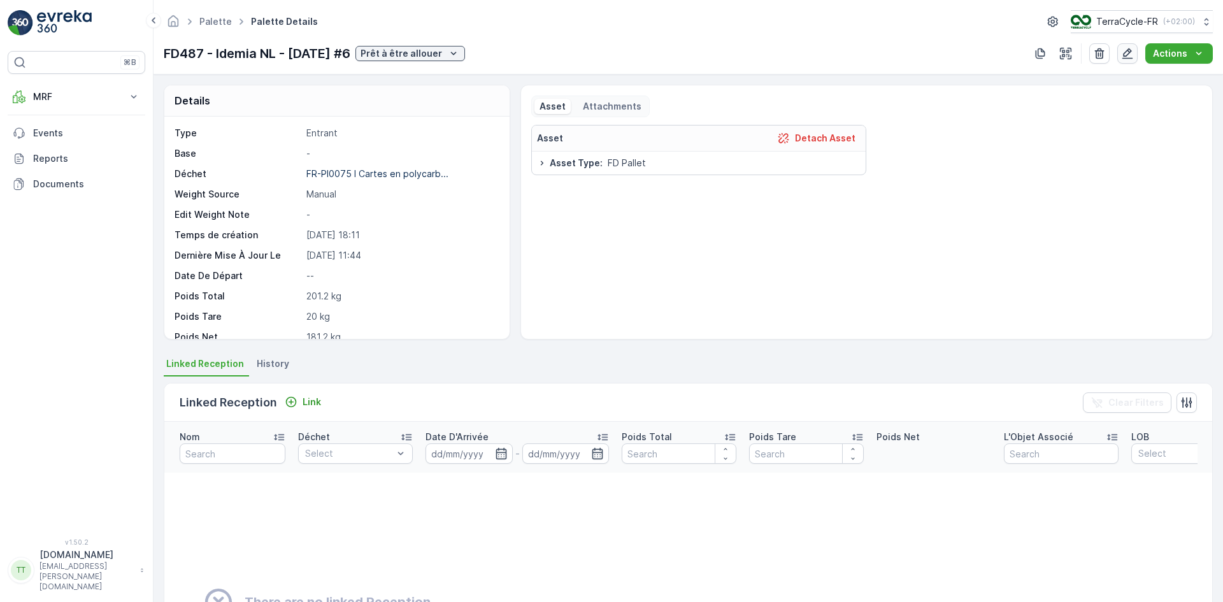
click at [1129, 50] on icon "button" at bounding box center [1127, 53] width 11 height 11
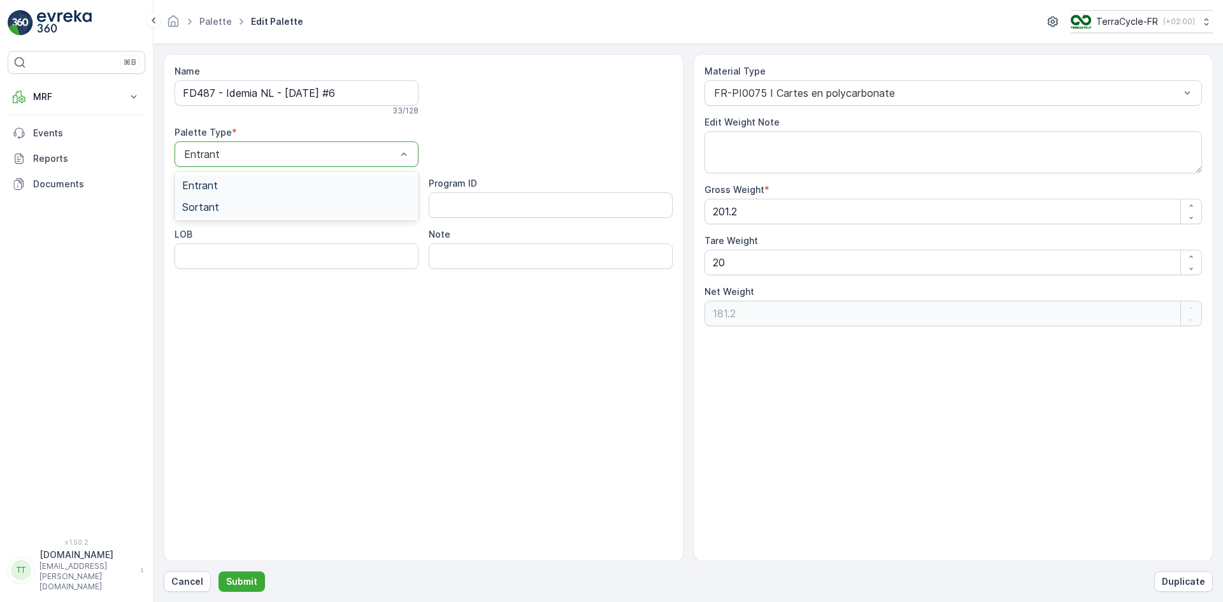
click at [218, 213] on div "Sortant" at bounding box center [297, 207] width 244 height 22
click at [246, 581] on p "Submit" at bounding box center [241, 581] width 31 height 13
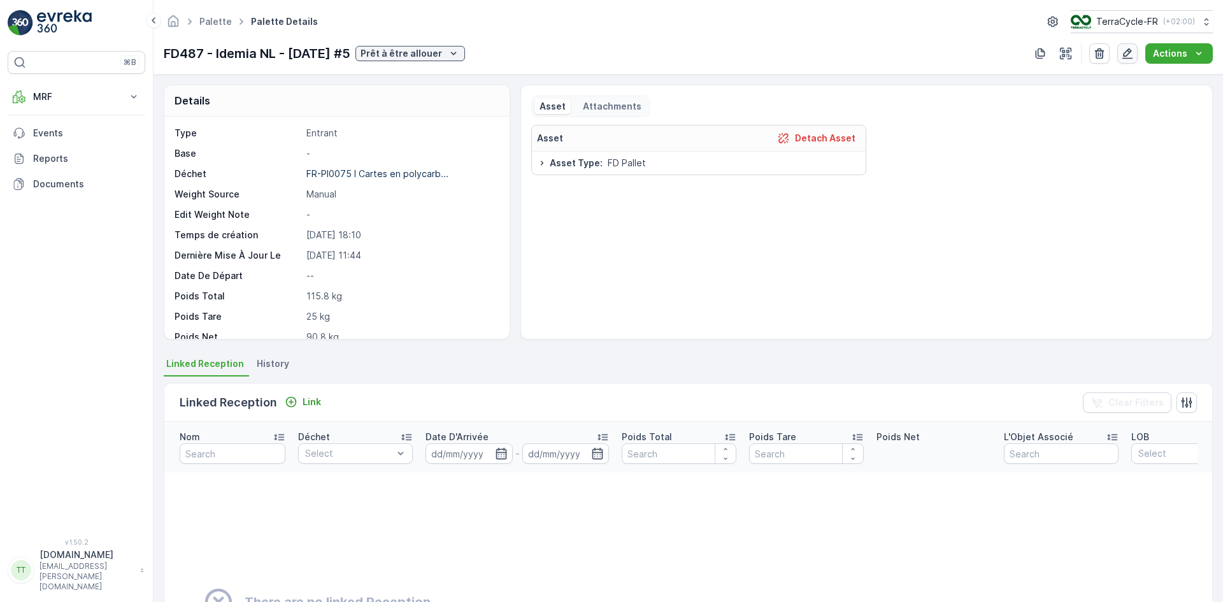
click at [1127, 48] on icon "button" at bounding box center [1127, 53] width 13 height 13
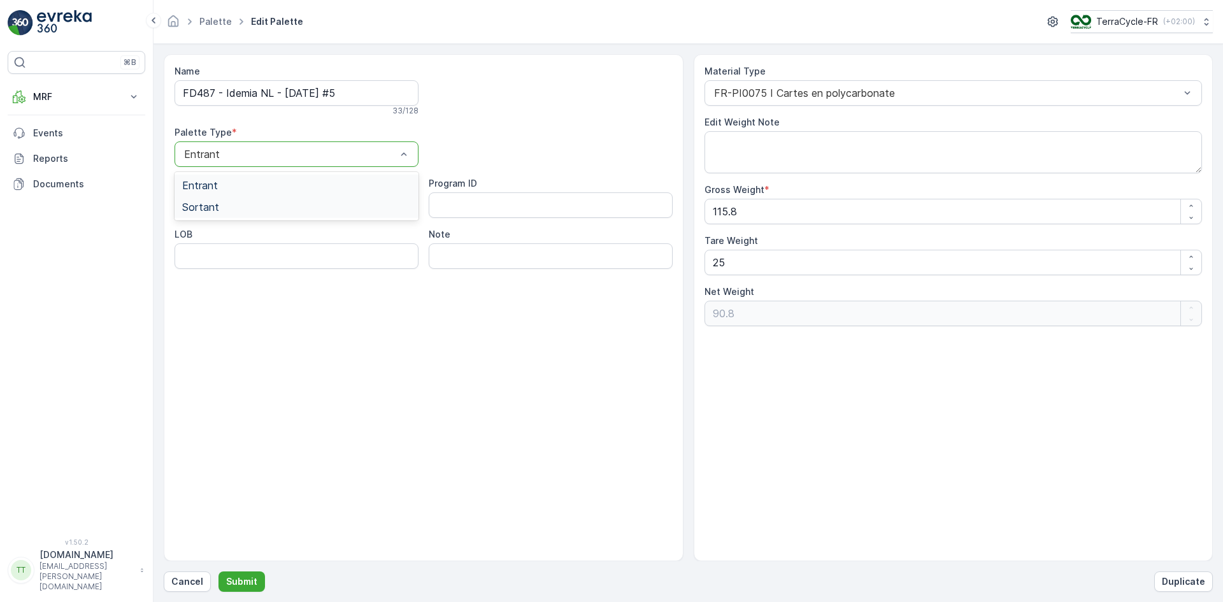
click at [215, 206] on span "Sortant" at bounding box center [200, 206] width 37 height 11
click at [251, 578] on p "Submit" at bounding box center [241, 581] width 31 height 13
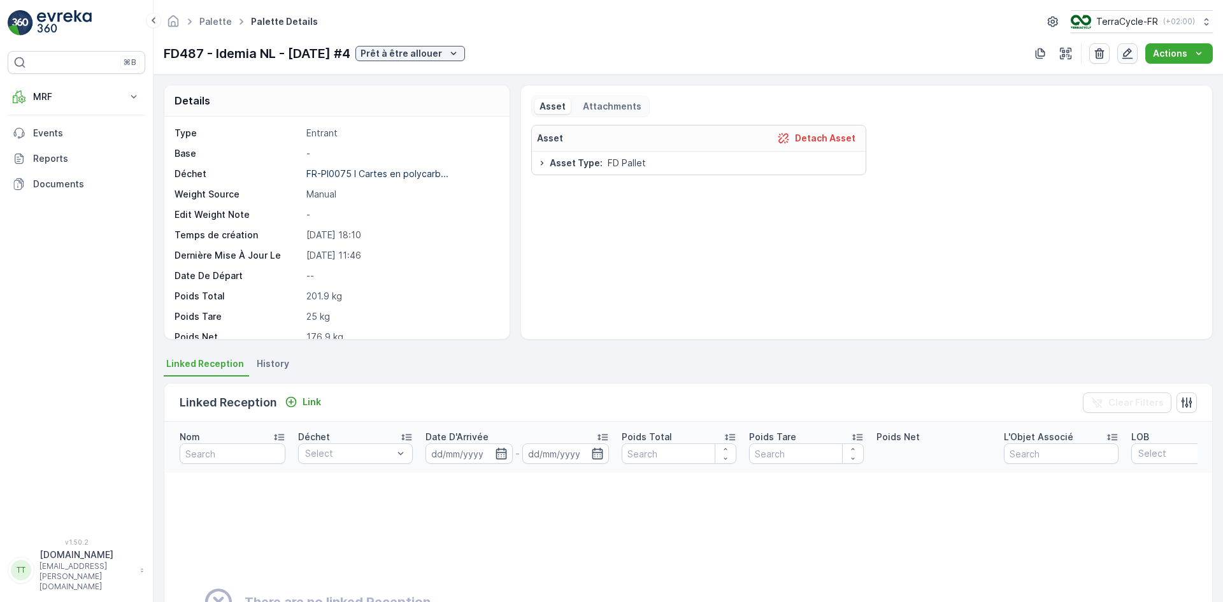
click at [1128, 57] on icon "button" at bounding box center [1127, 53] width 13 height 13
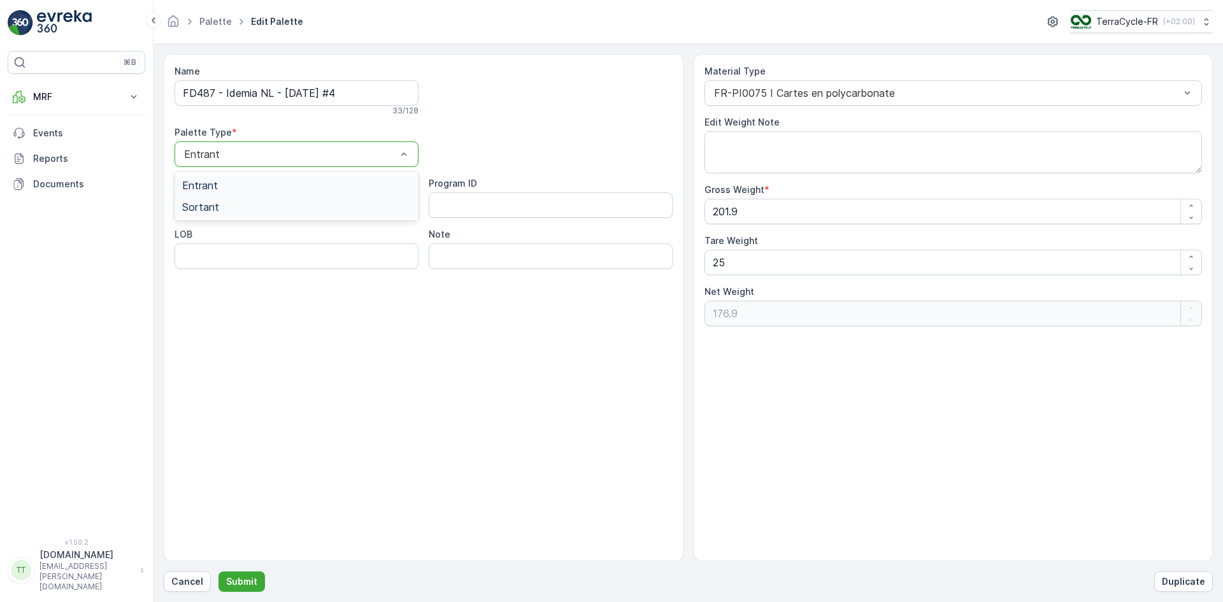
click at [208, 206] on span "Sortant" at bounding box center [200, 206] width 37 height 11
click at [248, 582] on p "Submit" at bounding box center [241, 581] width 31 height 13
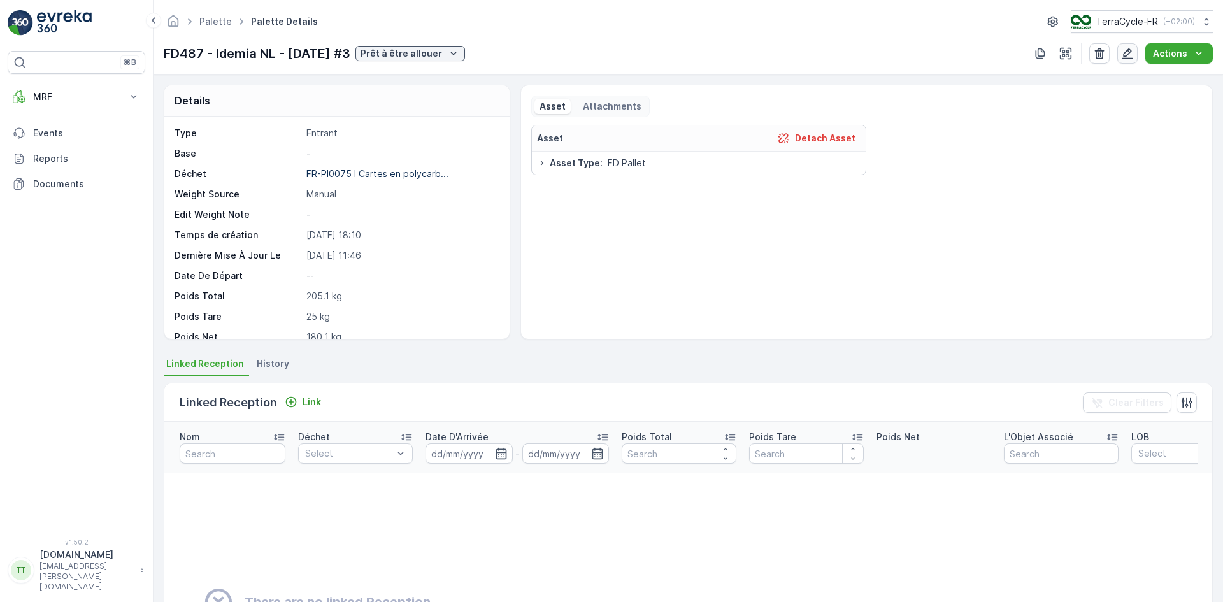
click at [1127, 54] on icon "button" at bounding box center [1127, 53] width 13 height 13
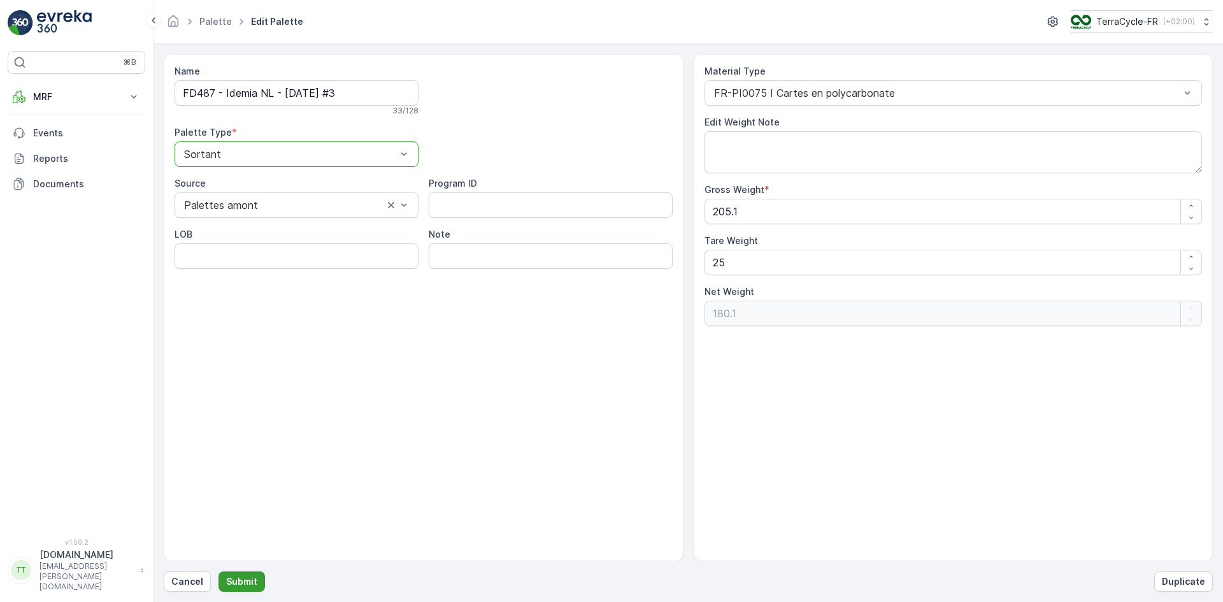
click at [249, 579] on p "Submit" at bounding box center [241, 581] width 31 height 13
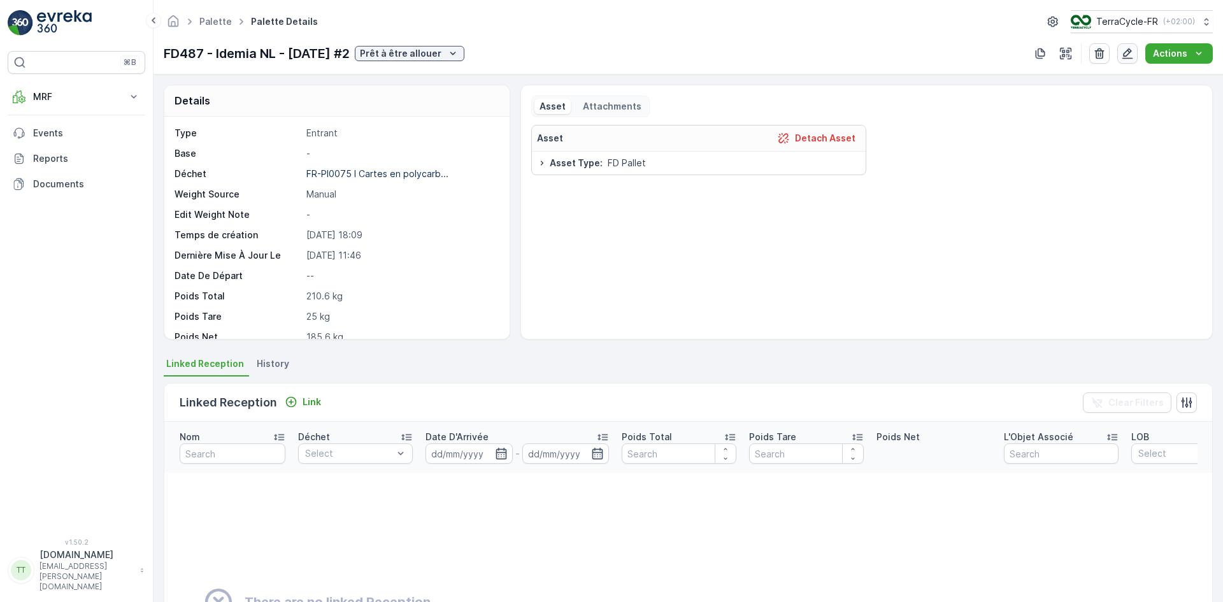
click at [1129, 55] on icon "button" at bounding box center [1127, 53] width 11 height 11
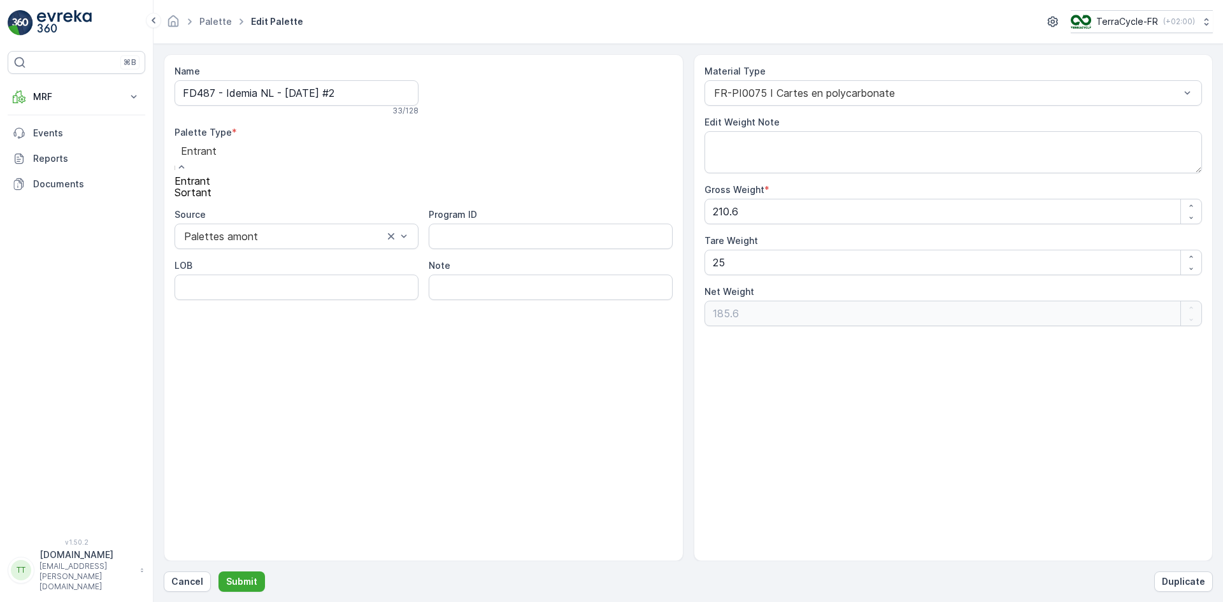
click at [208, 199] on span "Sortant" at bounding box center [193, 192] width 37 height 13
click at [250, 582] on p "Submit" at bounding box center [241, 581] width 31 height 13
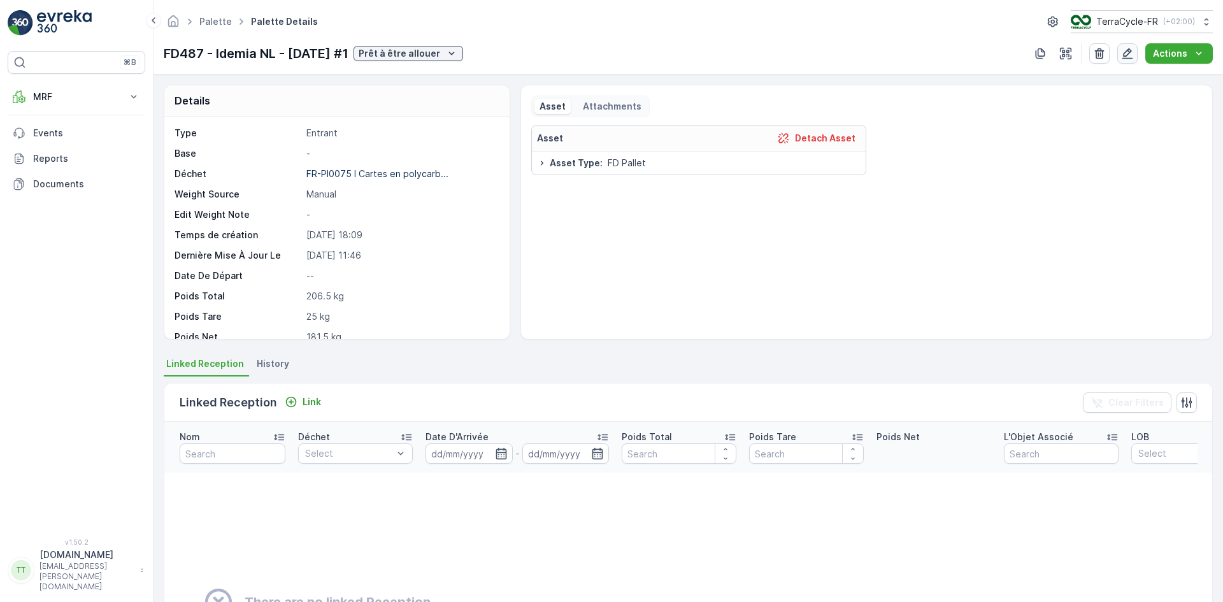
click at [1129, 51] on icon "button" at bounding box center [1127, 53] width 11 height 11
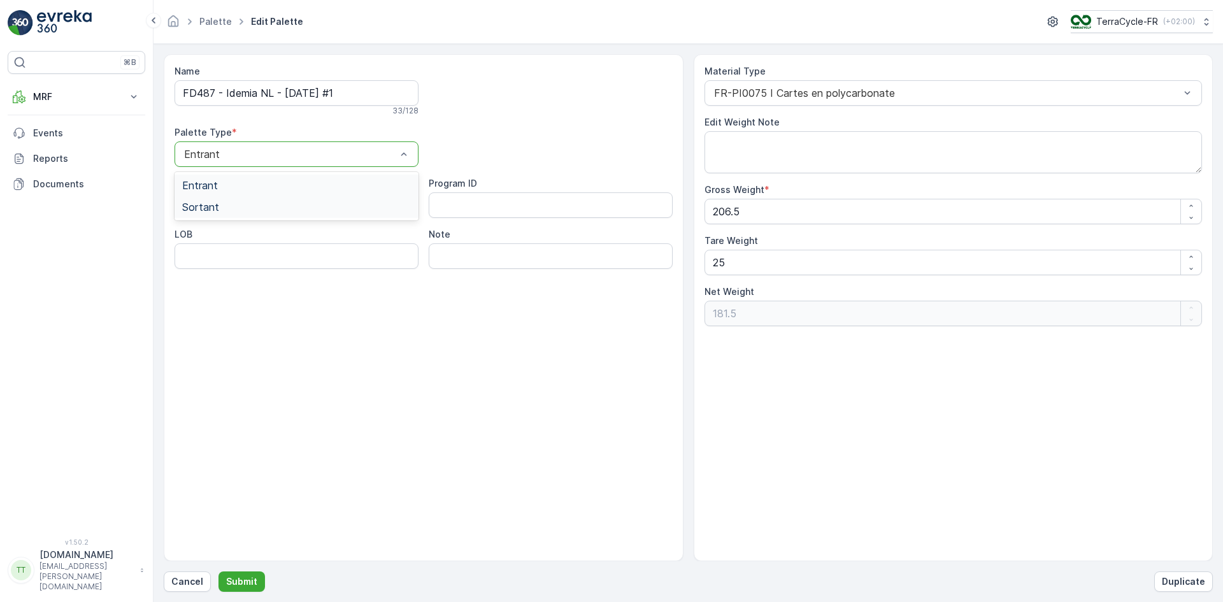
click at [196, 206] on span "Sortant" at bounding box center [200, 206] width 37 height 11
click at [247, 579] on p "Submit" at bounding box center [241, 581] width 31 height 13
